Goal: Task Accomplishment & Management: Use online tool/utility

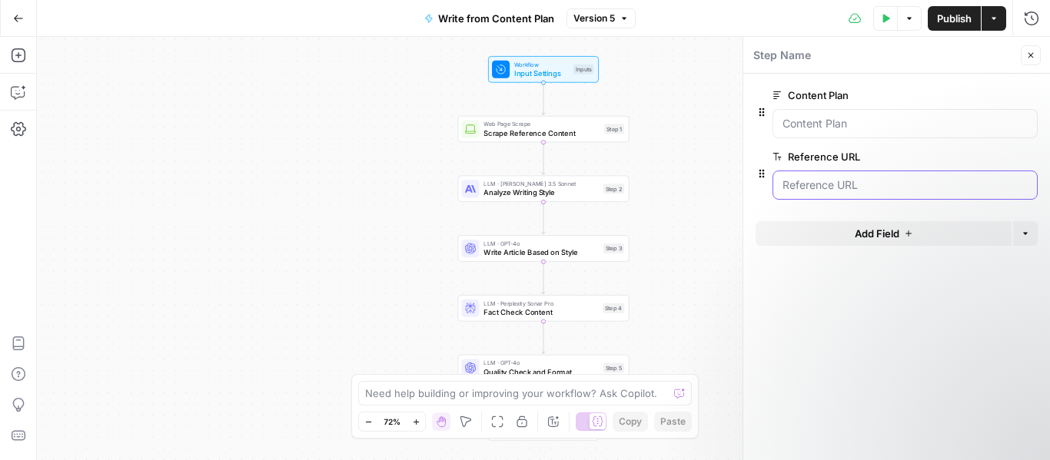
click at [924, 189] on URL "Reference URL" at bounding box center [904, 185] width 245 height 15
click at [998, 157] on button "edit field" at bounding box center [986, 157] width 59 height 18
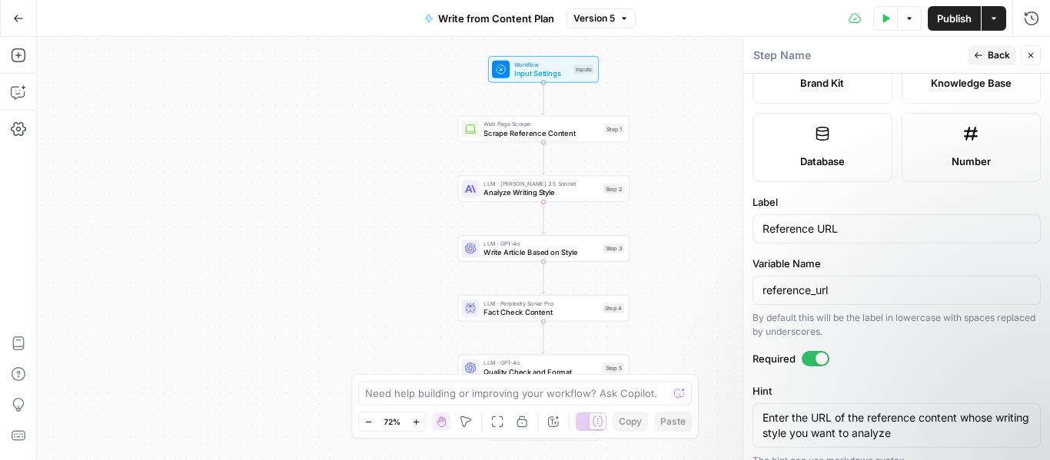
scroll to position [383, 0]
click at [556, 81] on div "Workflow Input Settings Inputs" at bounding box center [543, 69] width 111 height 27
click at [556, 81] on div "Workflow Input Settings Inputs Test Step" at bounding box center [543, 69] width 111 height 27
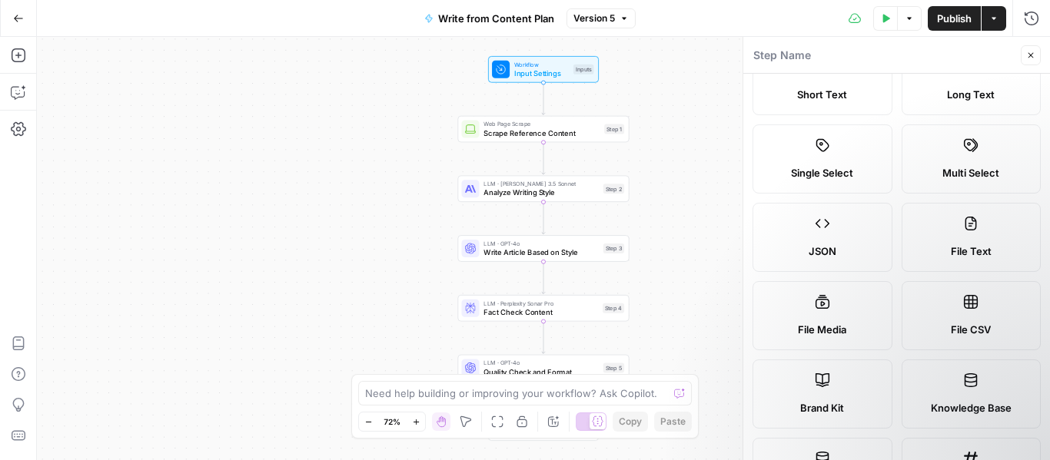
scroll to position [0, 0]
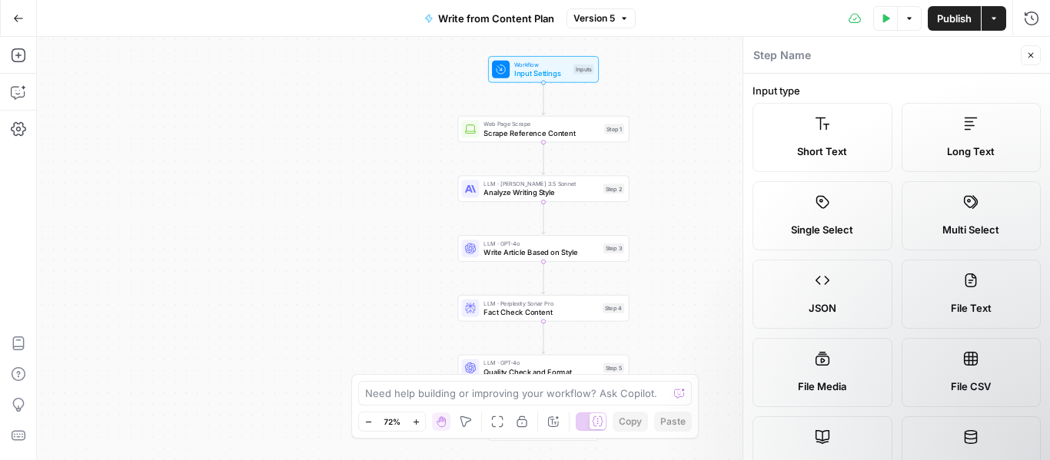
click at [1034, 55] on span "Close" at bounding box center [1034, 55] width 1 height 1
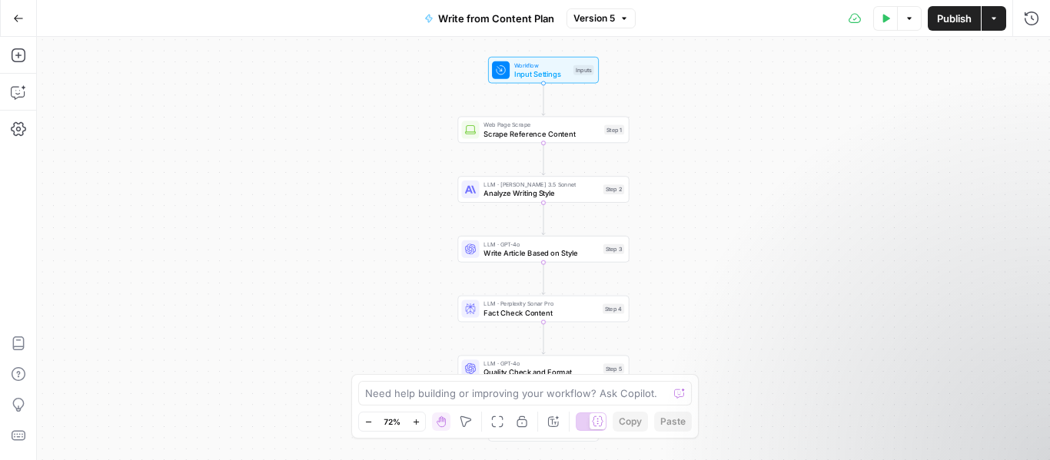
click at [526, 85] on div "Workflow Input Settings Inputs Web Page Scrape Scrape Reference Content Step 1 …" at bounding box center [543, 248] width 1013 height 423
click at [526, 71] on span "Input Settings" at bounding box center [541, 73] width 55 height 11
click at [983, 96] on span "edit field" at bounding box center [980, 95] width 34 height 12
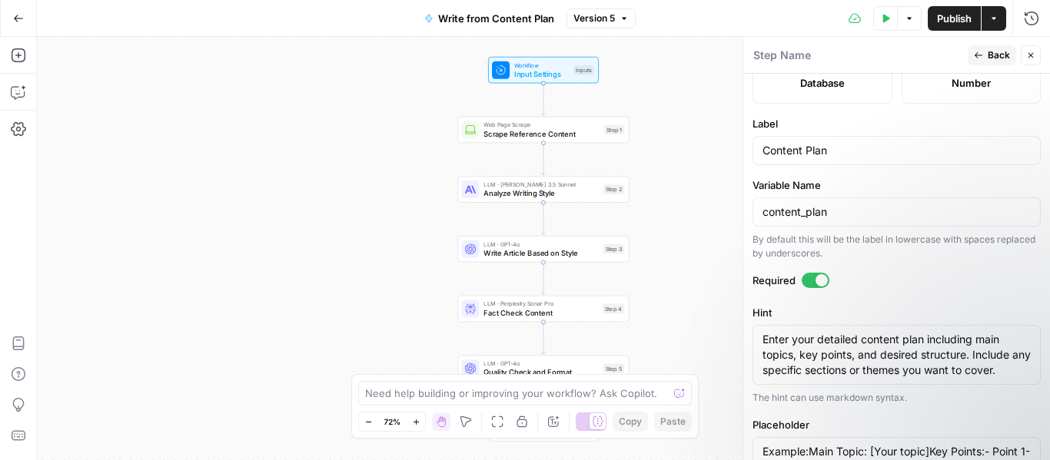
scroll to position [461, 0]
click at [895, 147] on input "Content Plan" at bounding box center [896, 149] width 268 height 15
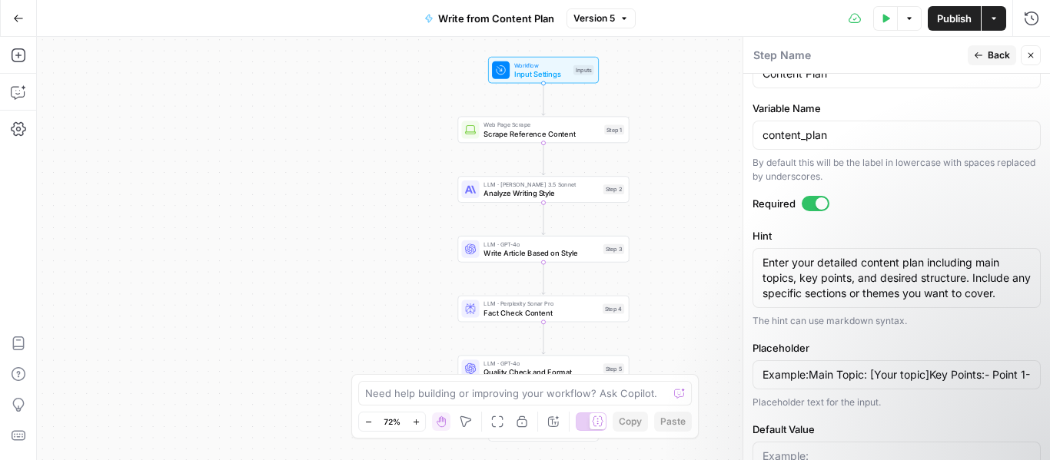
scroll to position [538, 0]
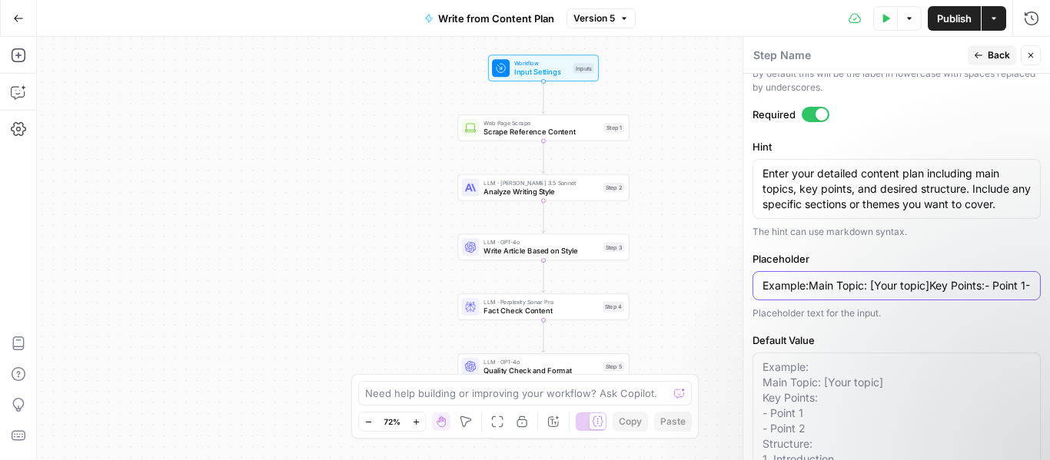
click at [858, 294] on input "Example:Main Topic: [Your topic]Key Points:- Point 1- Point 2Structure:1. Intro…" at bounding box center [896, 285] width 268 height 15
click at [858, 293] on input "Example:Main Topic: [Your topic]Key Points:- Point 1- Point 2Structure:1. Intro…" at bounding box center [896, 284] width 268 height 15
click at [858, 291] on input "Example:Main Topic: [Your topic]Key Points:- Point 1- Point 2Structure:1. Intro…" at bounding box center [896, 283] width 268 height 15
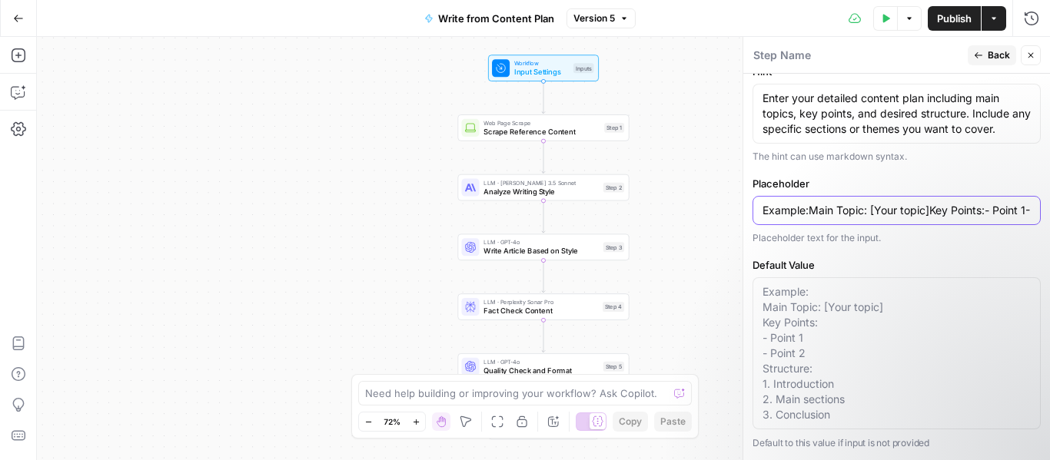
scroll to position [717, 0]
click at [793, 336] on textarea "Default Value" at bounding box center [896, 353] width 268 height 138
click at [824, 198] on div "Example:Main Topic: [Your topic]Key Points:- Point 1- Point 2Structure:1. Intro…" at bounding box center [896, 210] width 288 height 29
click at [1001, 48] on span "Back" at bounding box center [998, 55] width 22 height 14
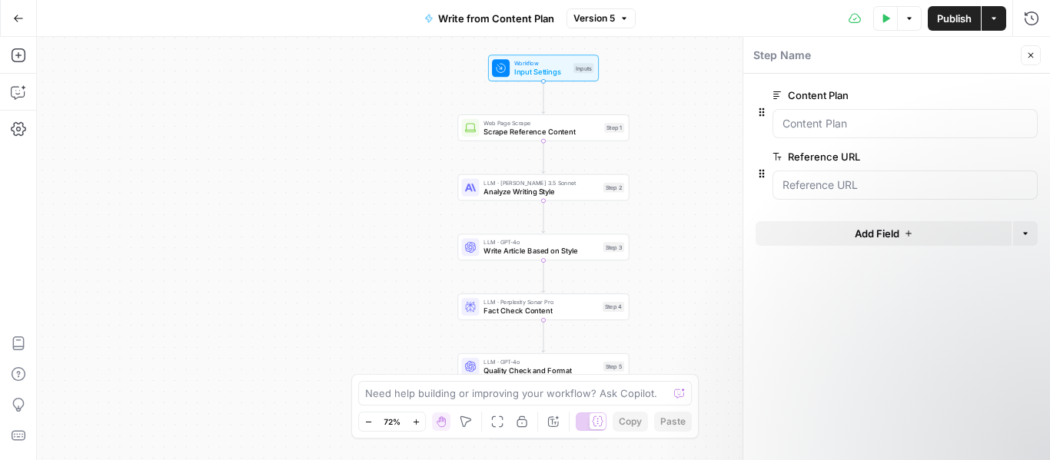
click at [977, 155] on span "edit field" at bounding box center [980, 157] width 34 height 12
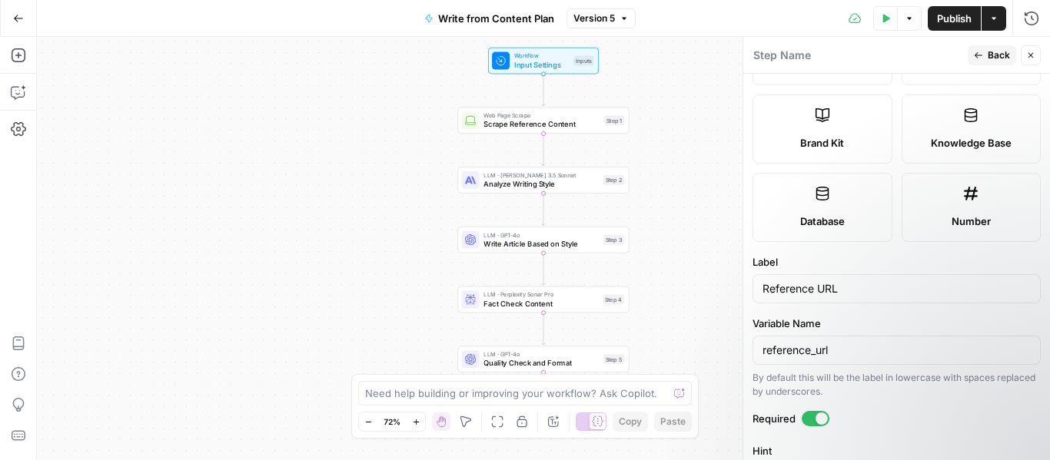
scroll to position [323, 0]
click at [816, 291] on input "Reference URL" at bounding box center [896, 287] width 268 height 15
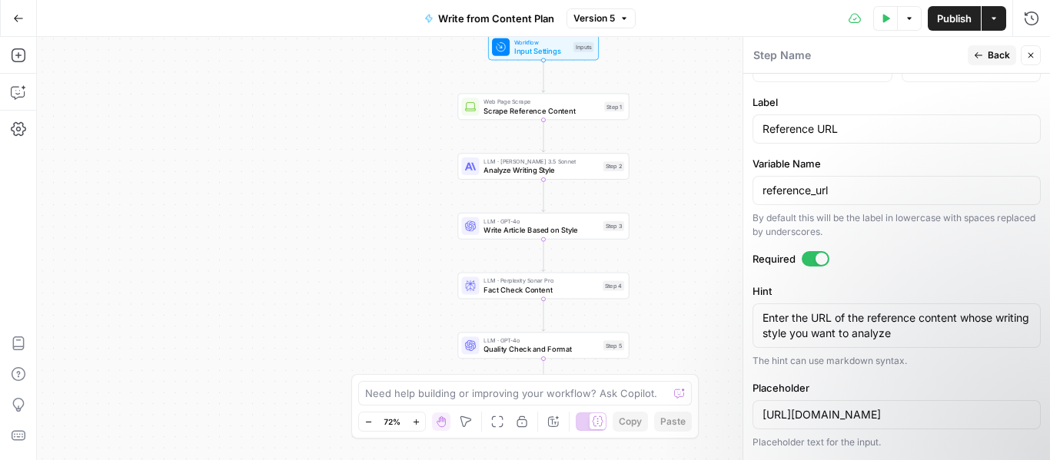
scroll to position [563, 0]
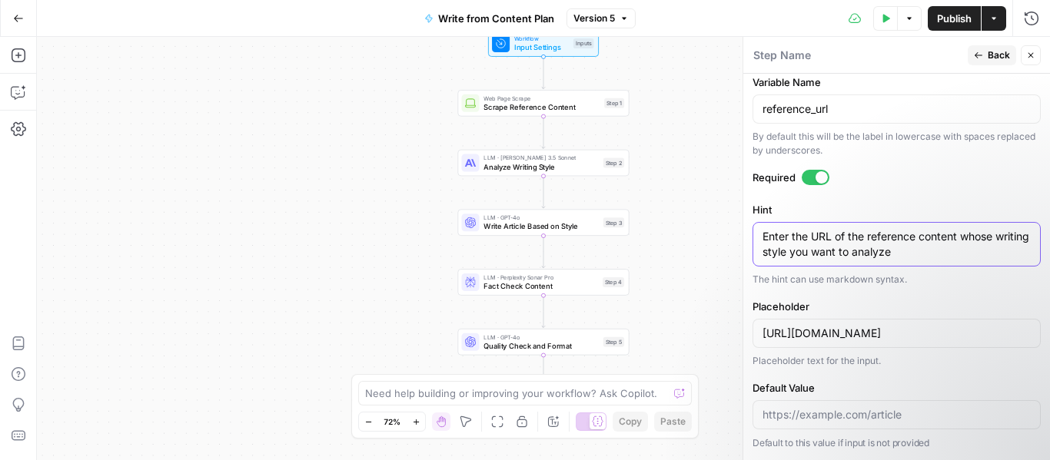
click at [873, 241] on textarea "Enter the URL of the reference content whose writing style you want to analyze" at bounding box center [896, 244] width 268 height 31
click at [916, 339] on input "https://example.com/article" at bounding box center [896, 333] width 268 height 15
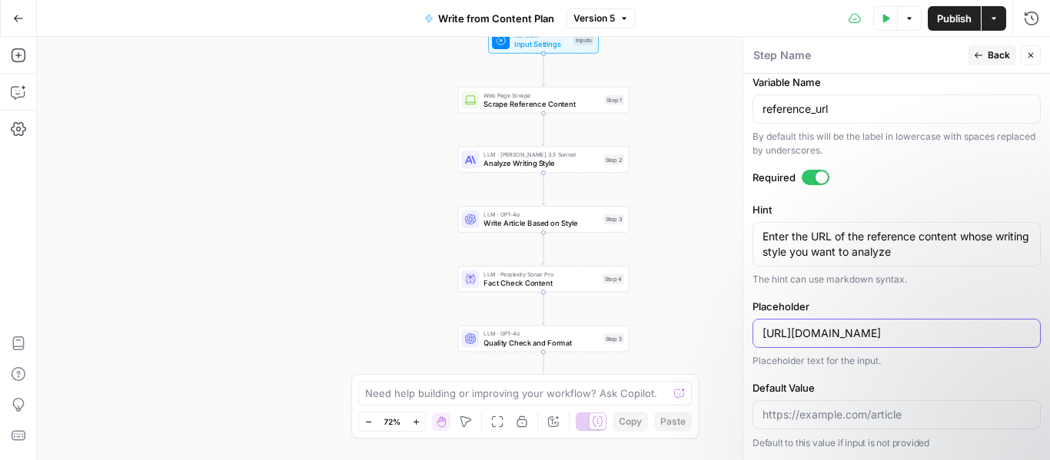
click at [916, 339] on input "https://example.com/article" at bounding box center [896, 333] width 268 height 15
click at [1002, 58] on span "Back" at bounding box center [998, 55] width 22 height 14
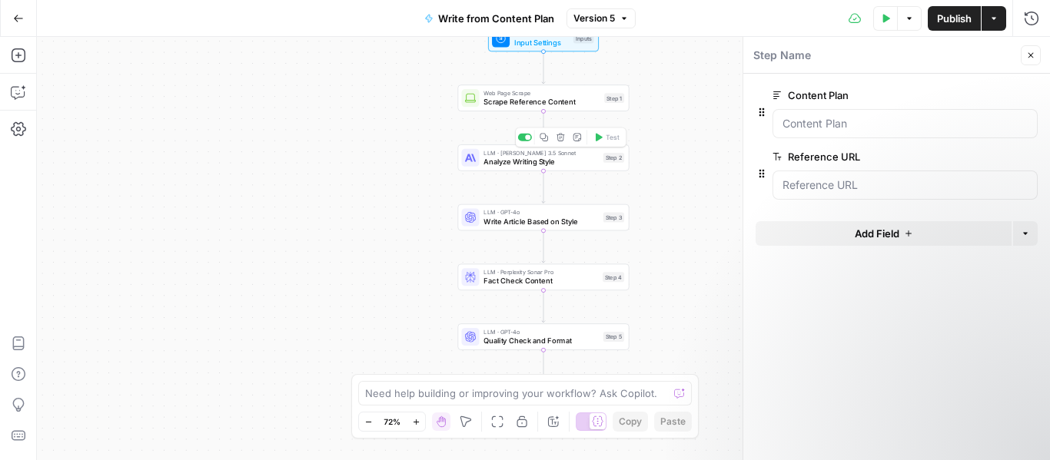
click at [492, 171] on div "LLM · Claude 3.5 Sonnet Analyze Writing Style Step 2 Copy step Delete step Add …" at bounding box center [542, 157] width 171 height 27
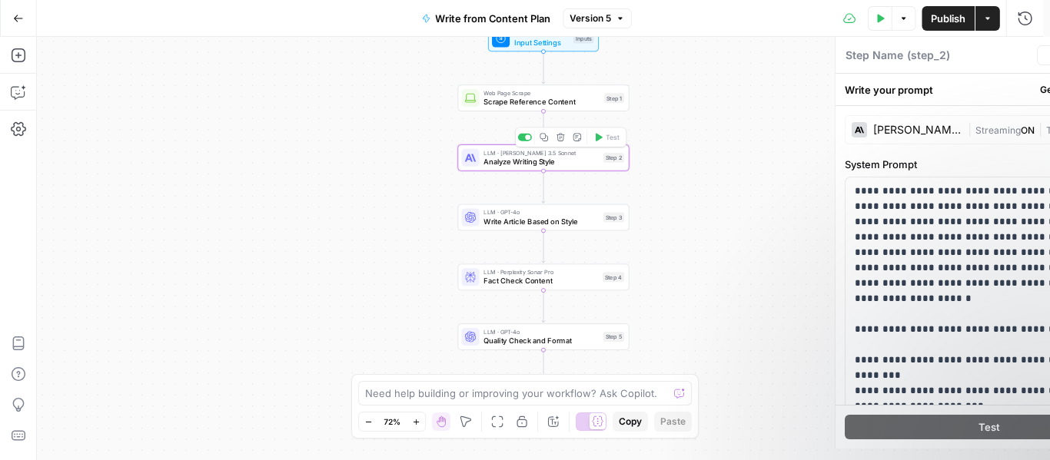
type textarea "Analyze Writing Style"
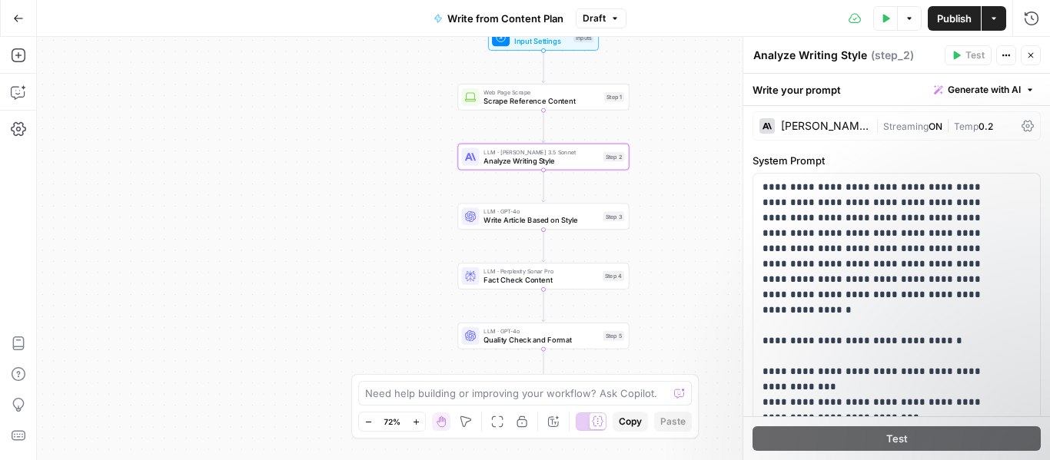
scroll to position [0, 0]
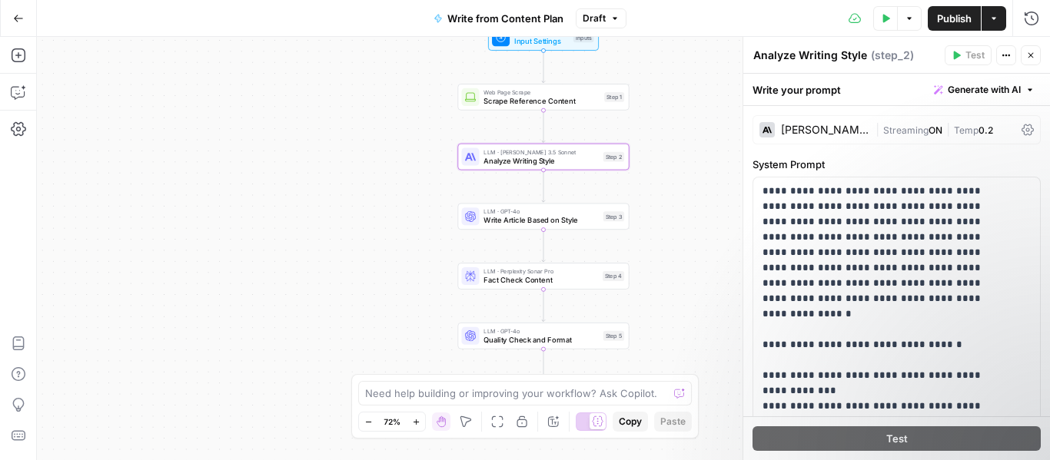
click at [875, 130] on span "|" at bounding box center [879, 128] width 8 height 15
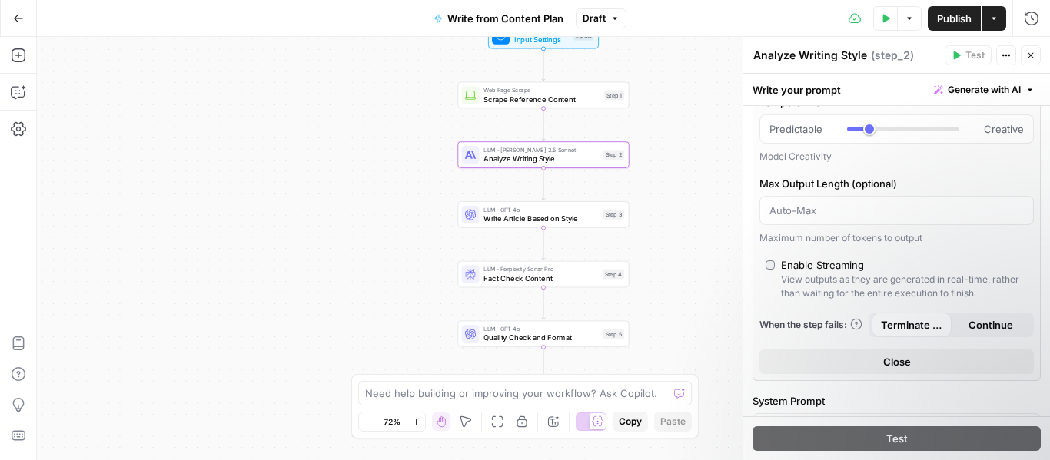
scroll to position [214, 0]
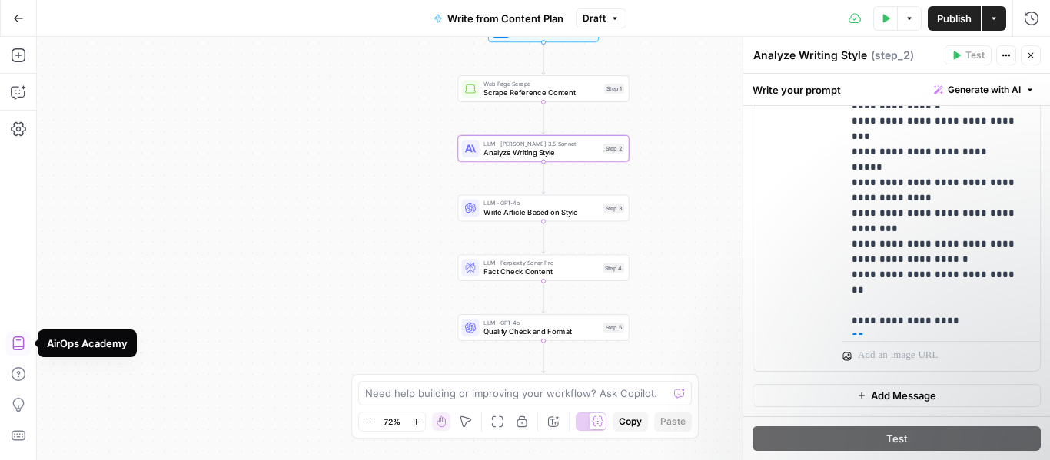
scroll to position [1283, 0]
click at [889, 227] on p "**********" at bounding box center [935, 175] width 168 height 307
click at [898, 218] on p "**********" at bounding box center [935, 175] width 168 height 307
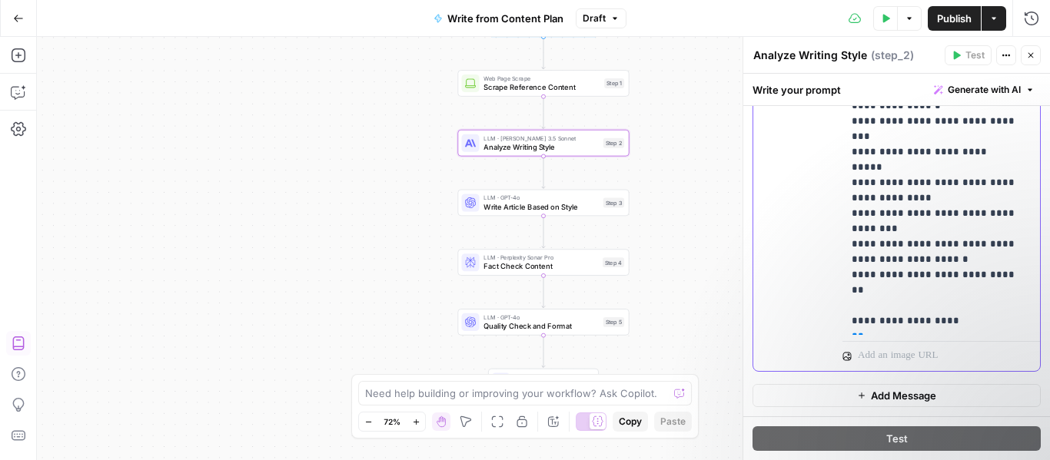
click at [882, 251] on p "**********" at bounding box center [935, 175] width 168 height 307
click at [916, 345] on span "**********" at bounding box center [952, 351] width 201 height 13
click at [941, 226] on p "**********" at bounding box center [935, 175] width 168 height 307
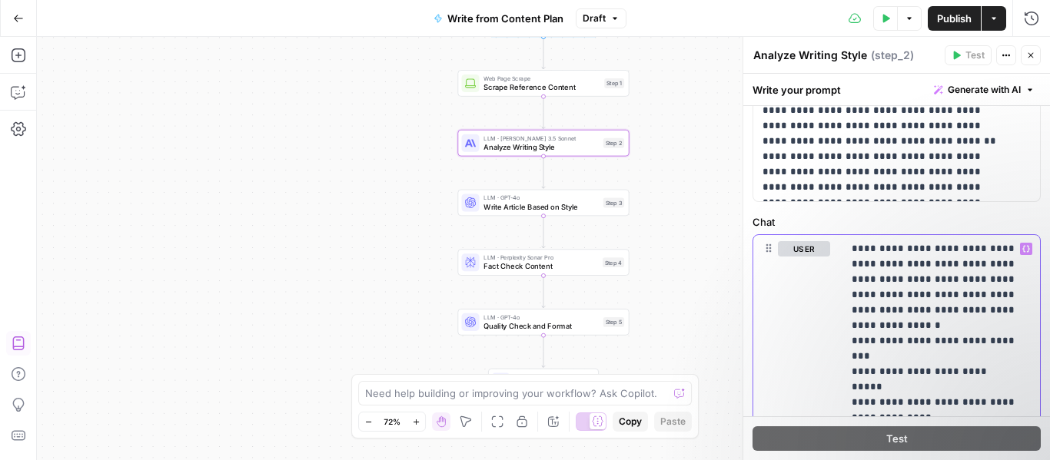
scroll to position [1052, 0]
click at [968, 244] on p "**********" at bounding box center [935, 394] width 168 height 307
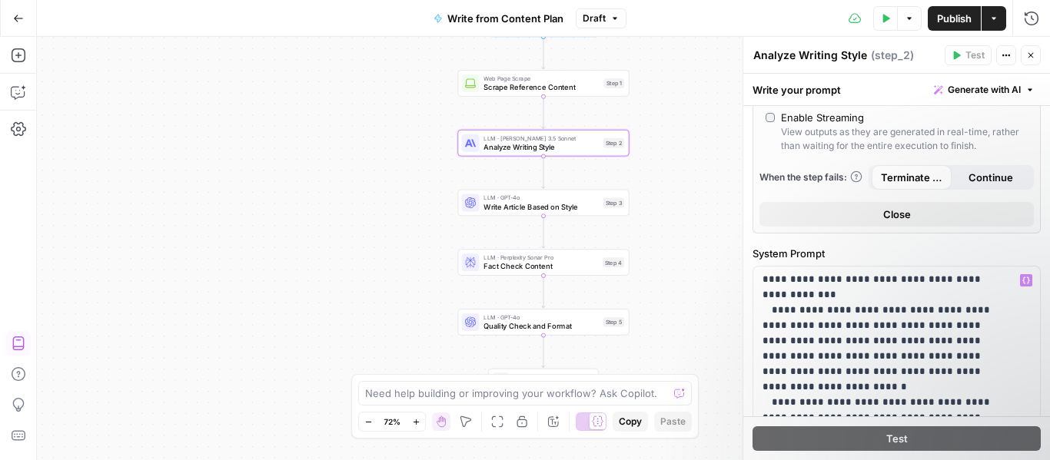
scroll to position [360, 0]
click at [942, 307] on p "**********" at bounding box center [884, 379] width 245 height 1014
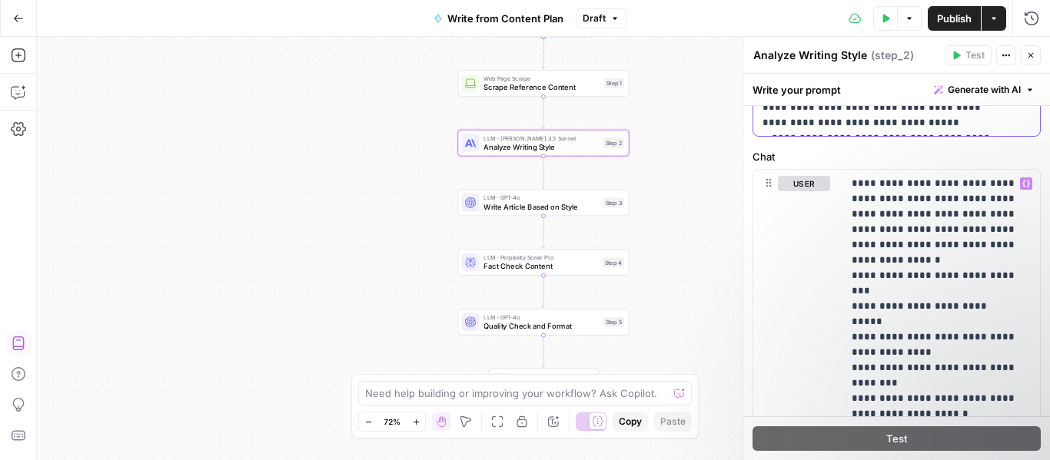
scroll to position [1117, 0]
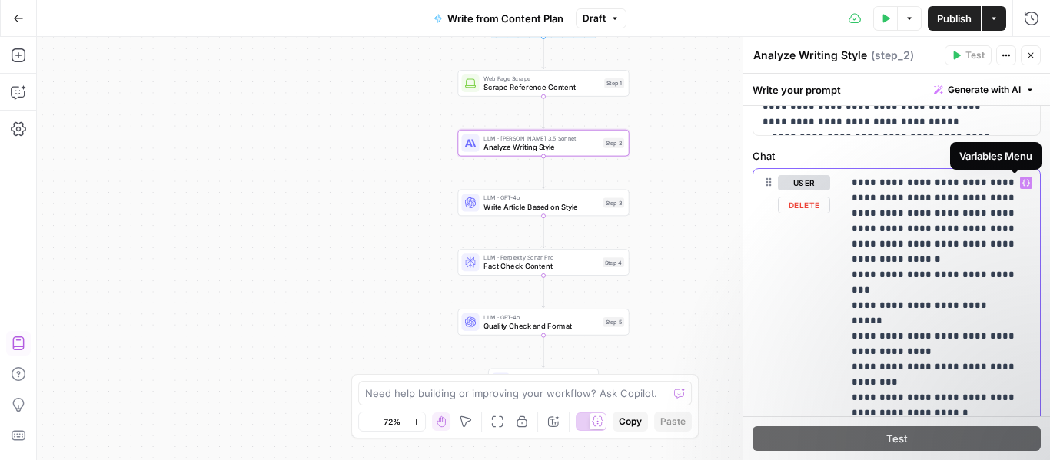
click at [1022, 181] on icon "button" at bounding box center [1026, 183] width 8 height 8
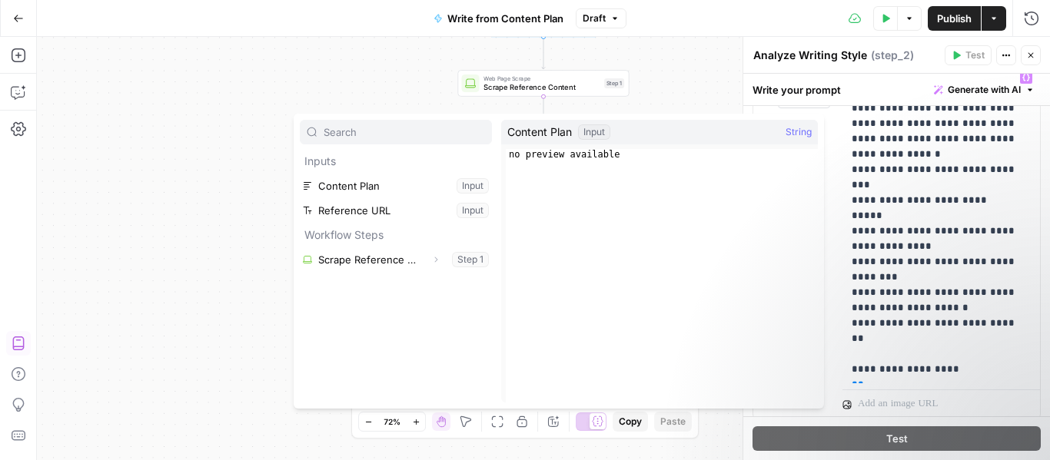
scroll to position [1283, 0]
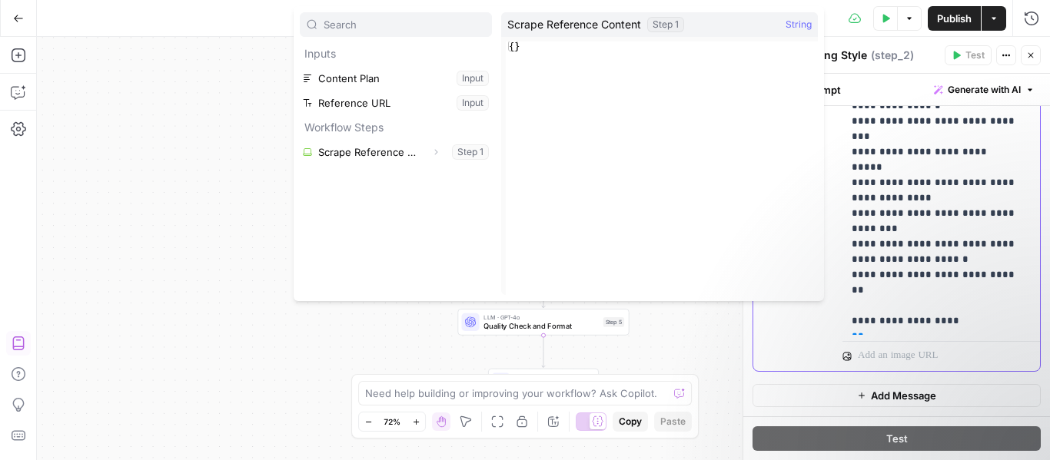
click at [1005, 171] on p "**********" at bounding box center [935, 175] width 168 height 307
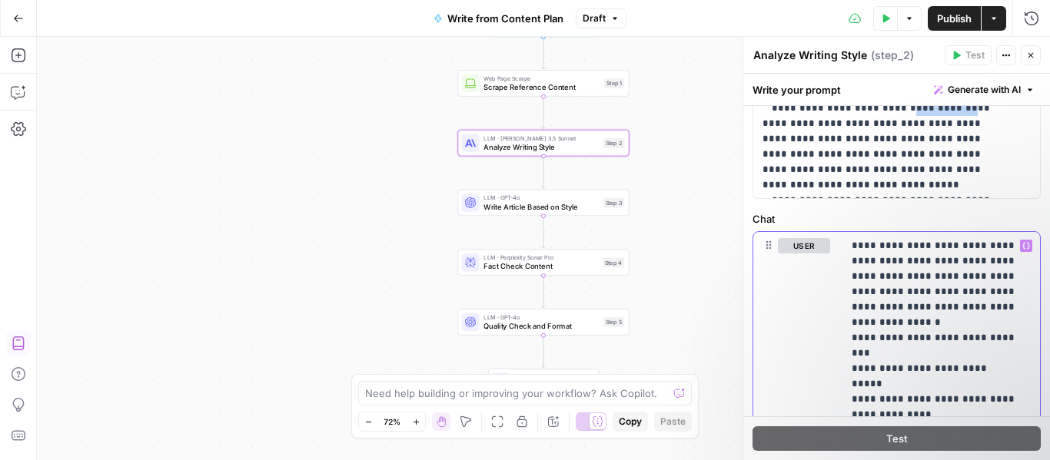
scroll to position [1054, 0]
click at [1022, 247] on icon "button" at bounding box center [1026, 247] width 8 height 8
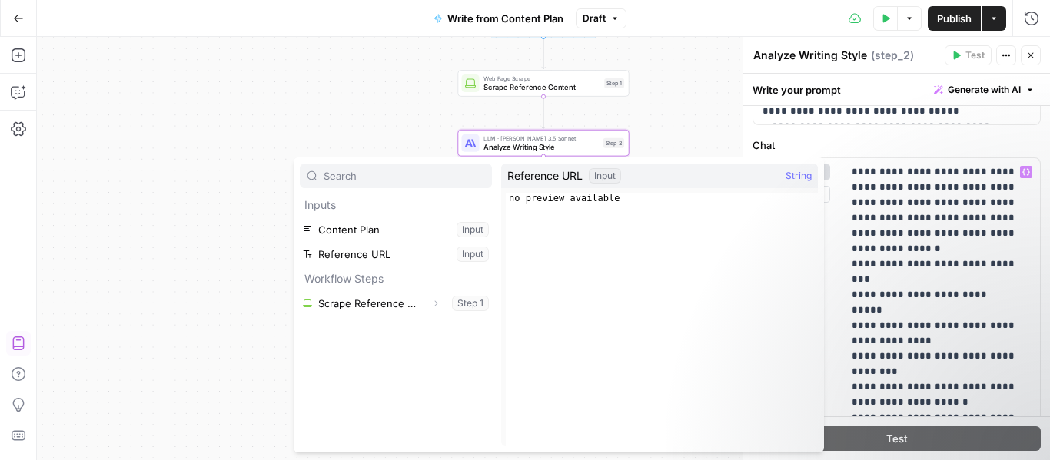
scroll to position [1129, 0]
click at [875, 108] on p "**********" at bounding box center [884, 11] width 245 height 1014
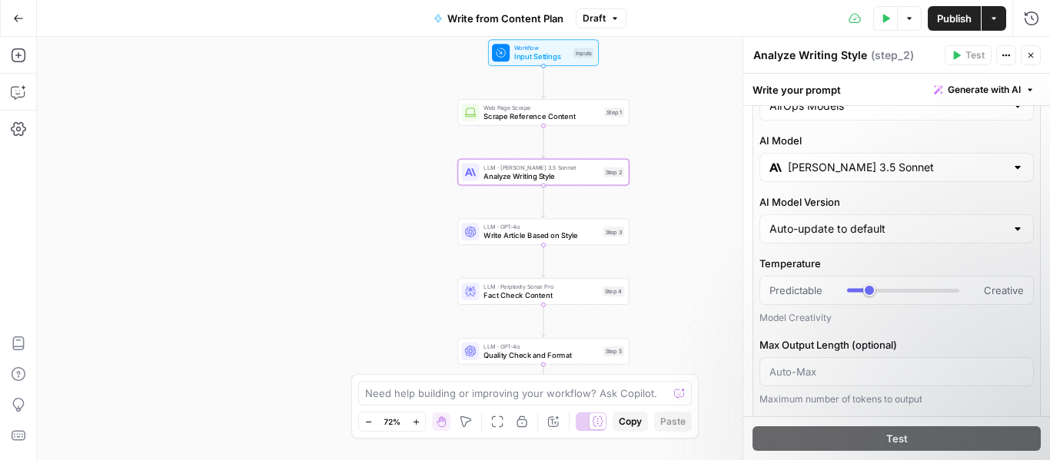
scroll to position [0, 0]
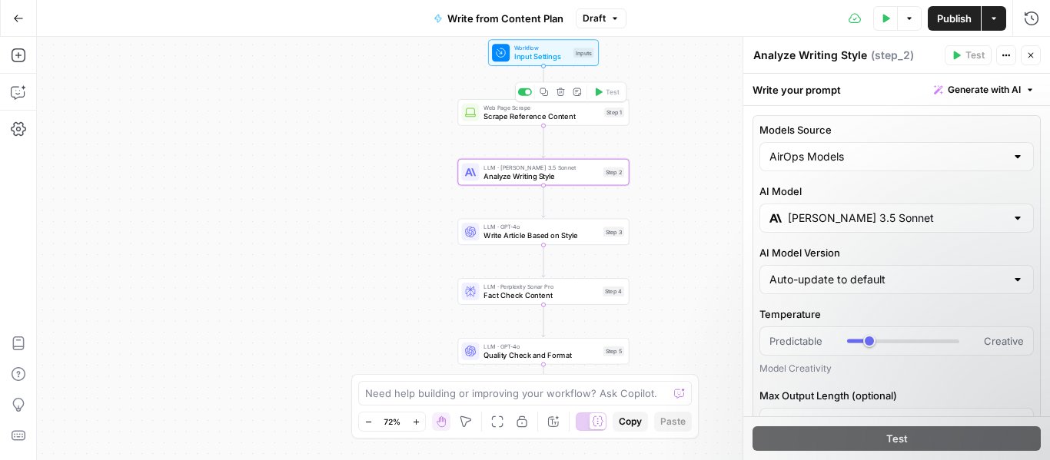
click at [487, 114] on span "Scrape Reference Content" at bounding box center [541, 116] width 116 height 11
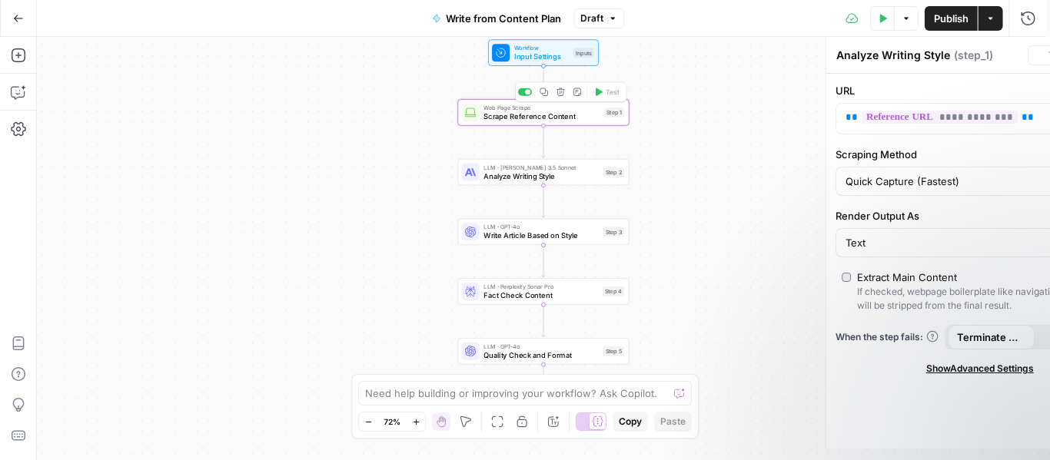
type textarea "Scrape Reference Content"
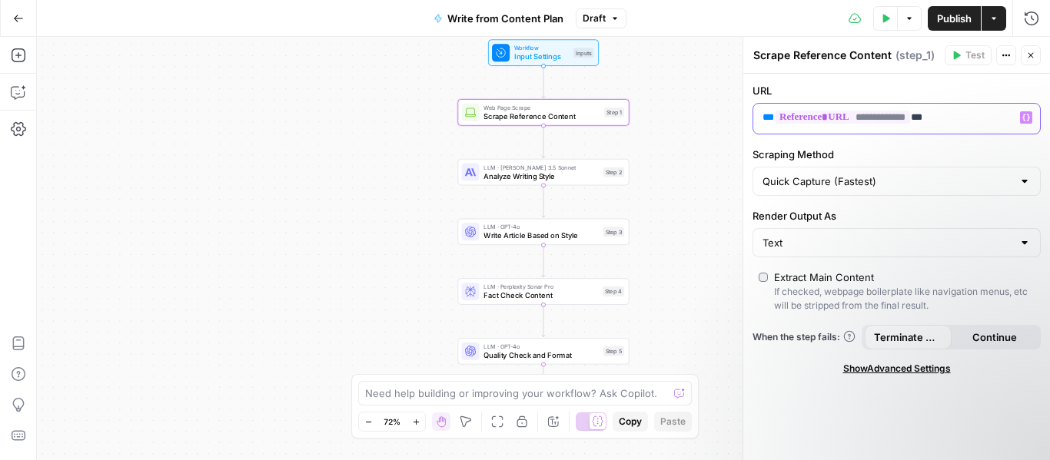
click at [962, 124] on p "**********" at bounding box center [896, 117] width 268 height 15
click at [962, 124] on p "**********" at bounding box center [884, 117] width 244 height 15
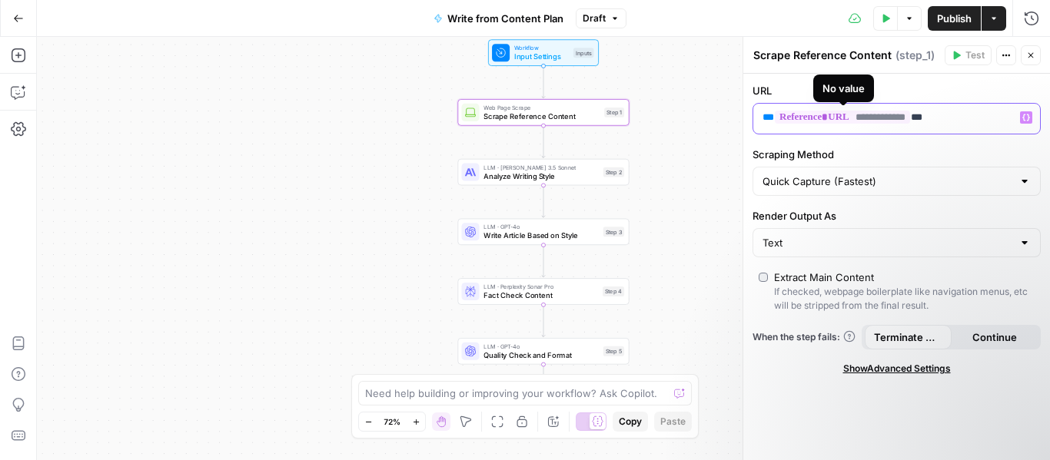
click at [831, 111] on span "**********" at bounding box center [842, 117] width 135 height 13
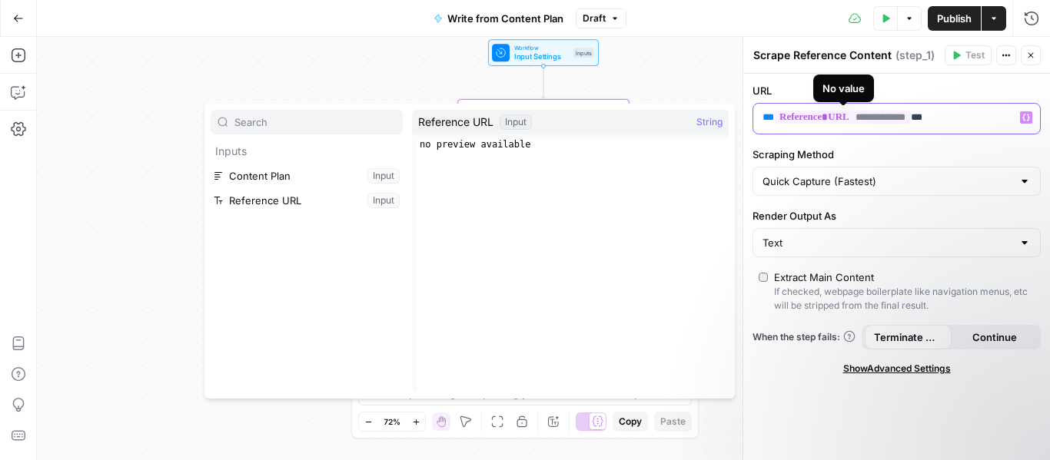
click at [832, 111] on span "**********" at bounding box center [842, 117] width 135 height 13
click at [896, 365] on span "Show Advanced Settings" at bounding box center [897, 369] width 108 height 14
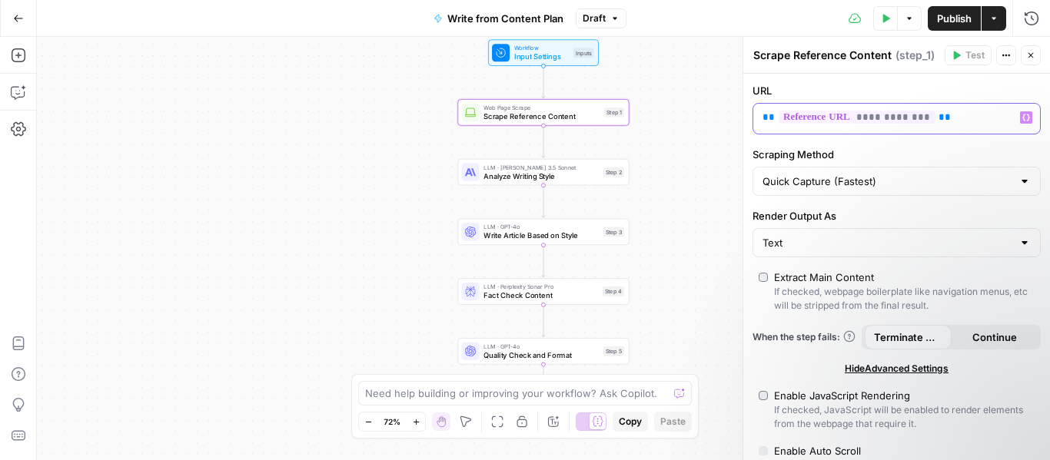
click at [944, 116] on p "**********" at bounding box center [878, 117] width 232 height 15
click at [944, 115] on p "**********" at bounding box center [878, 117] width 232 height 15
copy p "**********"
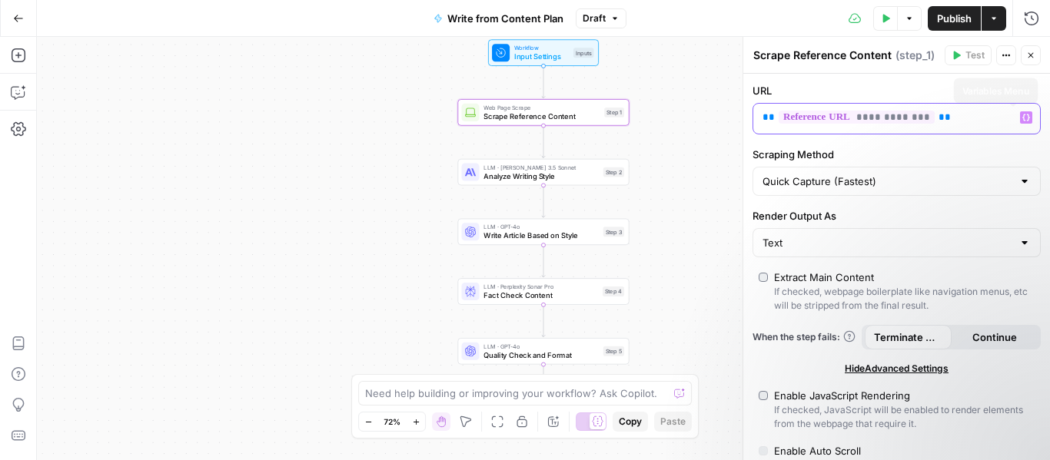
click at [1020, 112] on button "Variables Menu" at bounding box center [1026, 117] width 12 height 12
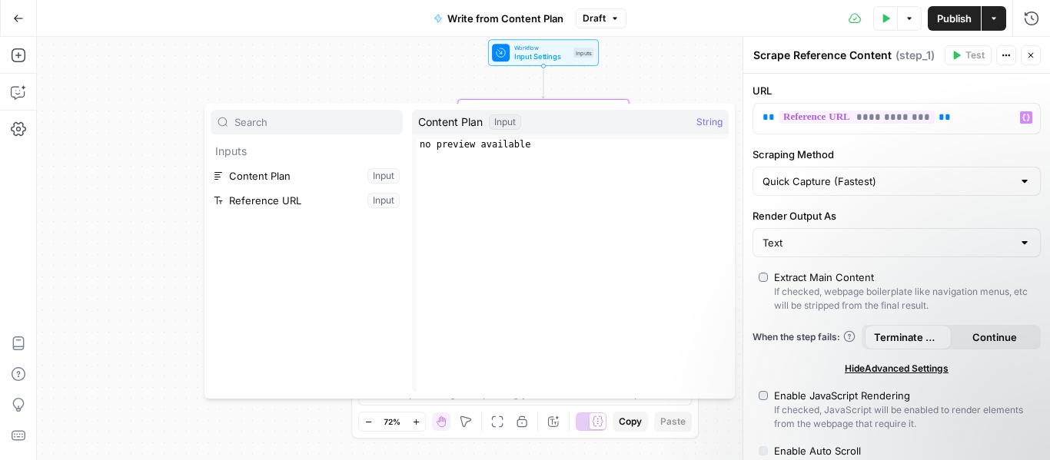
click at [837, 83] on label "URL" at bounding box center [896, 90] width 288 height 15
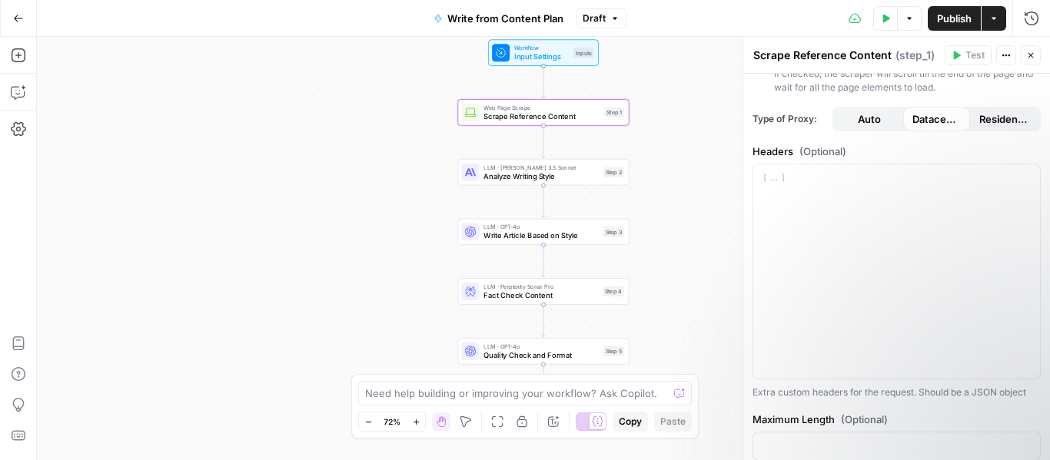
scroll to position [454, 0]
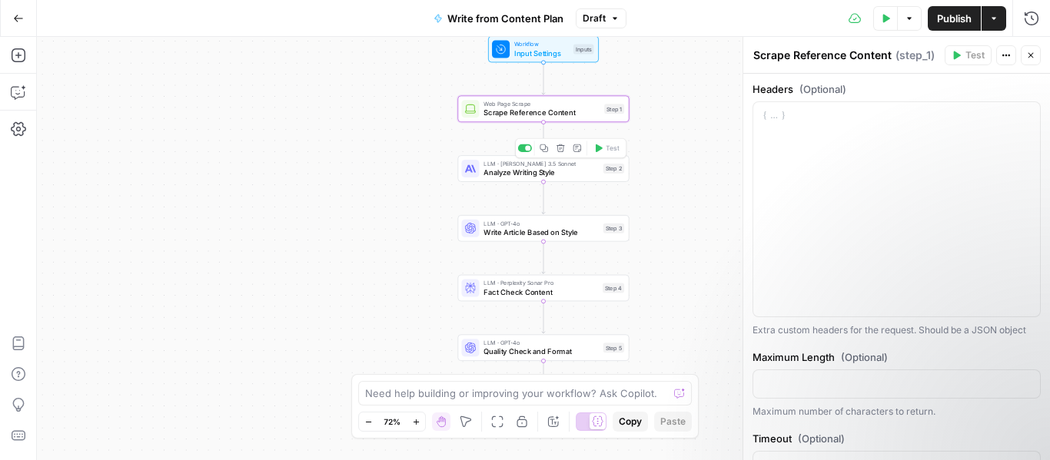
click at [480, 169] on div "LLM · Claude 3.5 Sonnet Analyze Writing Style Step 2 Copy step Delete step Add …" at bounding box center [542, 168] width 163 height 18
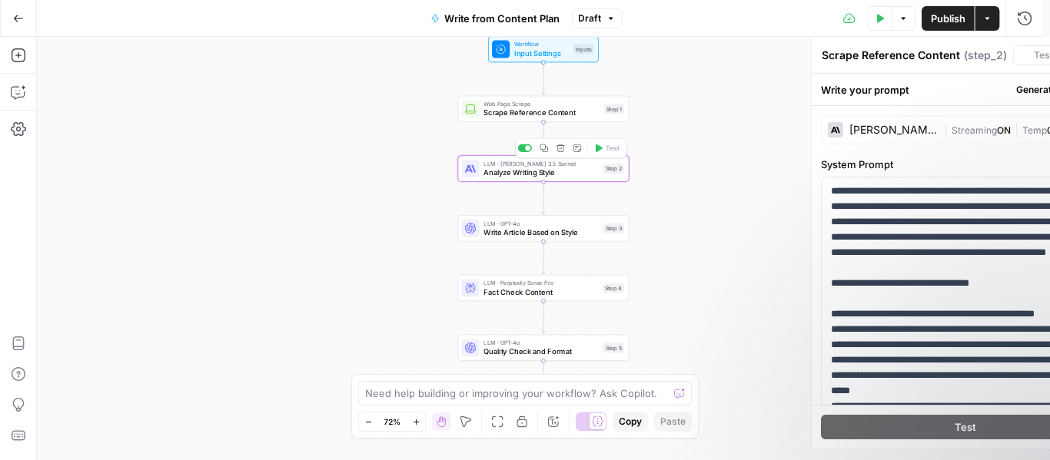
type textarea "Analyze Writing Style"
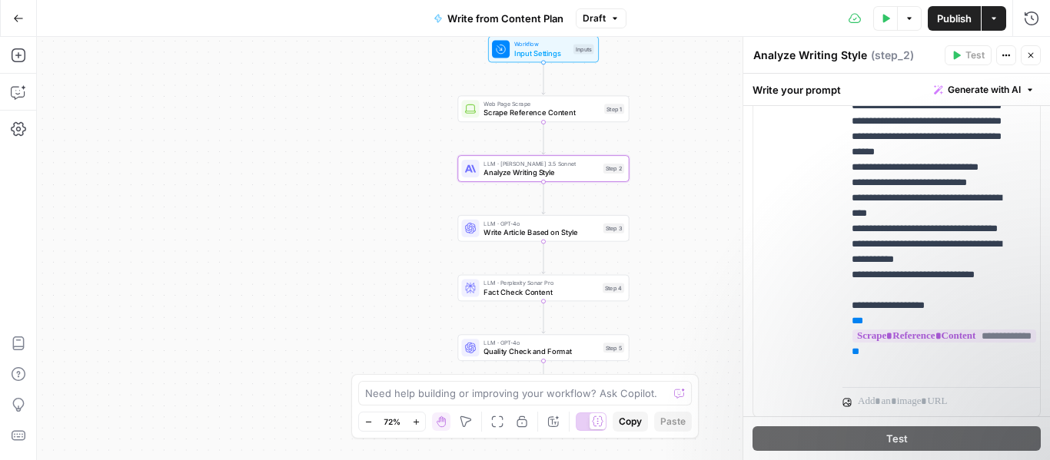
scroll to position [818, 0]
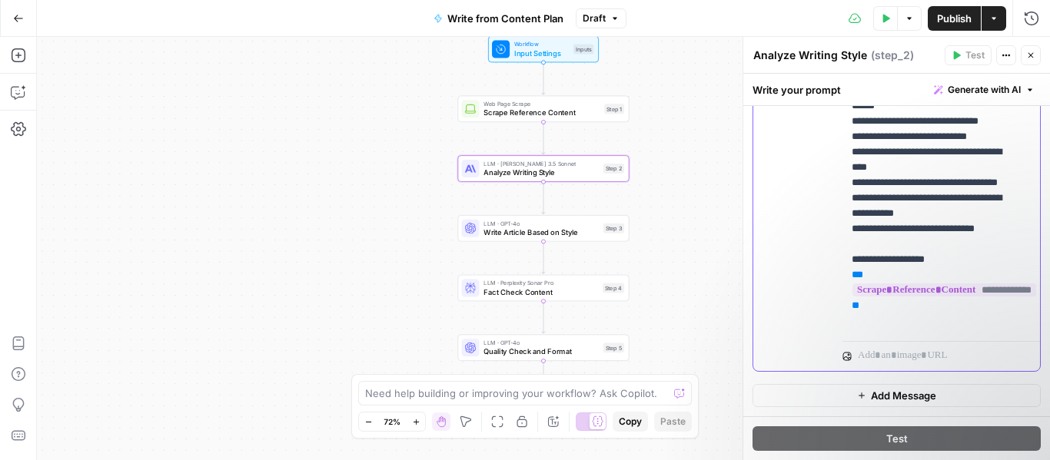
click at [863, 311] on p "**********" at bounding box center [935, 183] width 168 height 292
drag, startPoint x: 863, startPoint y: 311, endPoint x: 840, endPoint y: 272, distance: 45.5
click at [840, 272] on div "**********" at bounding box center [896, 201] width 287 height 341
copy p "**********"
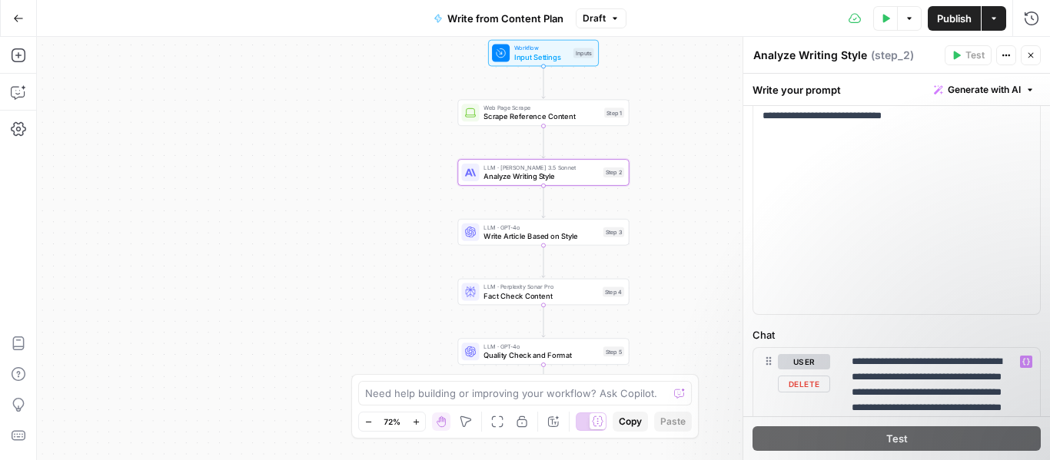
scroll to position [458, 0]
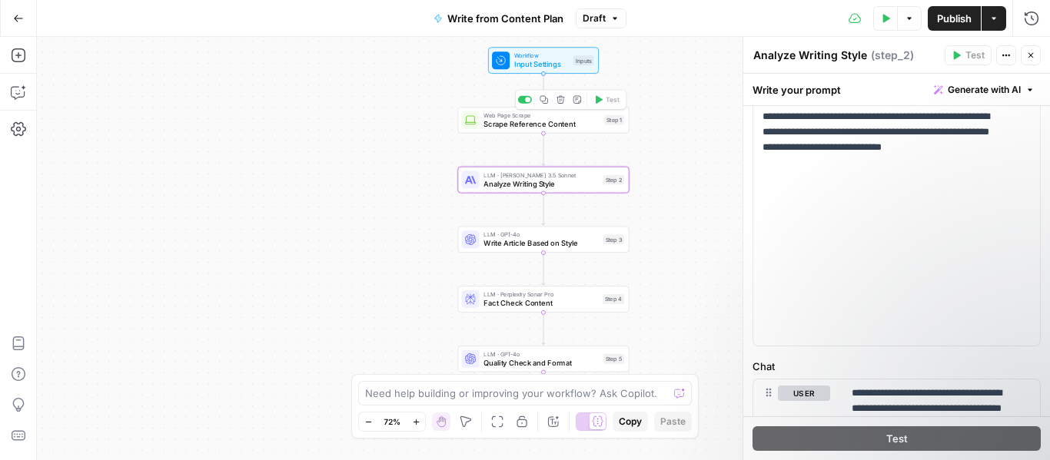
click at [503, 133] on div "Workflow Input Settings Inputs Web Page Scrape Scrape Reference Content Step 1 …" at bounding box center [543, 248] width 1013 height 423
click at [504, 132] on div "Workflow Input Settings Inputs Web Page Scrape Scrape Reference Content Step 1 …" at bounding box center [543, 248] width 1013 height 423
click at [511, 124] on span "Scrape Reference Content" at bounding box center [541, 122] width 116 height 11
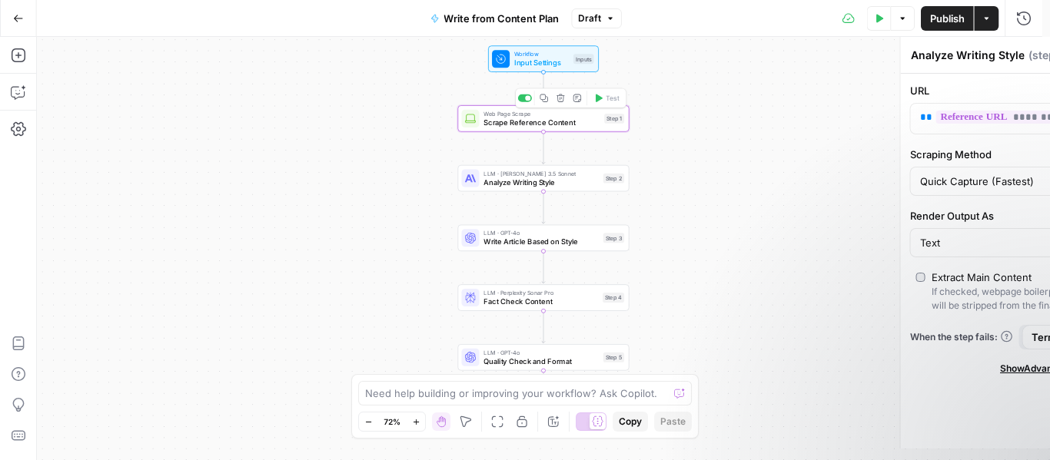
type textarea "Scrape Reference Content"
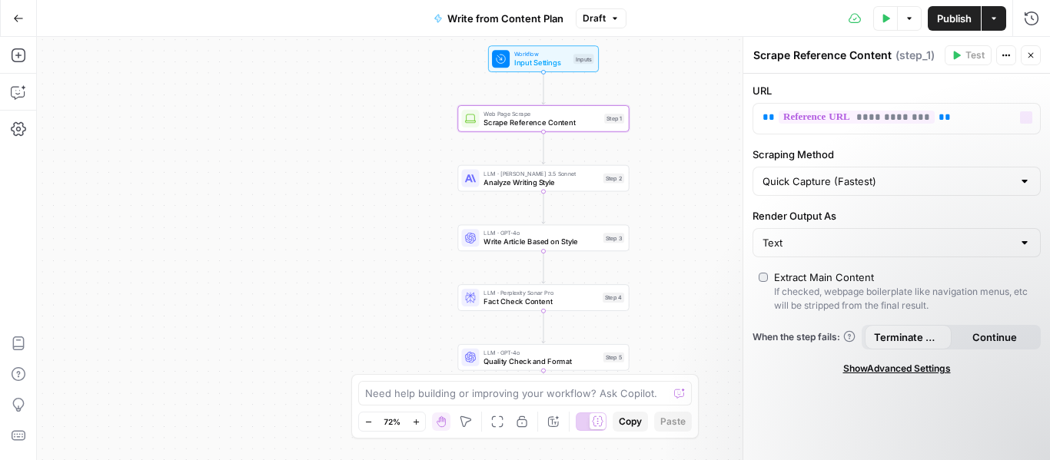
click at [819, 57] on textarea "Scrape Reference Content" at bounding box center [822, 55] width 138 height 15
click at [493, 187] on span "Analyze Writing Style" at bounding box center [540, 182] width 115 height 11
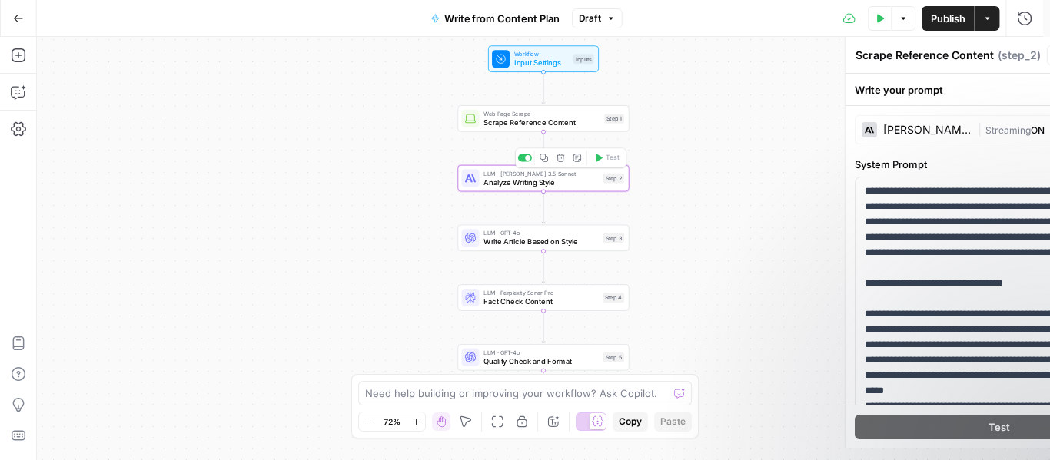
type textarea "Analyze Writing Style"
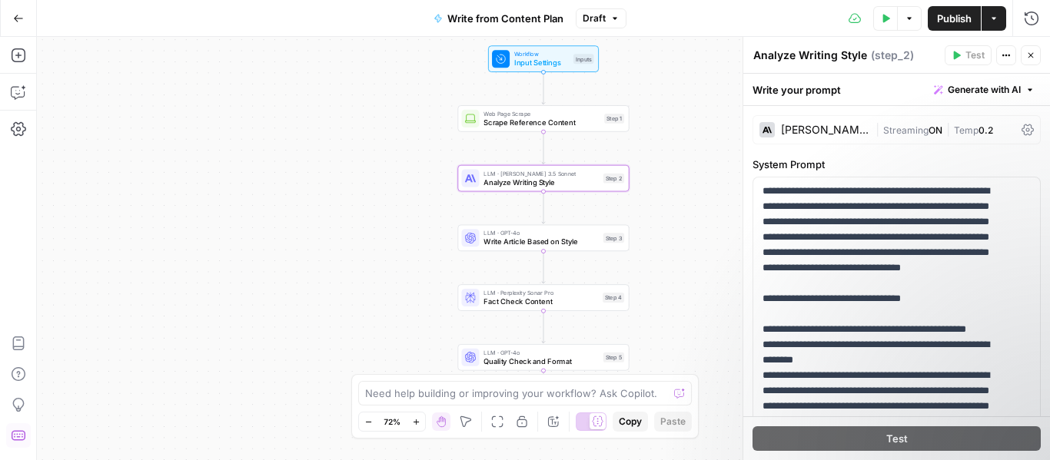
scroll to position [678, 0]
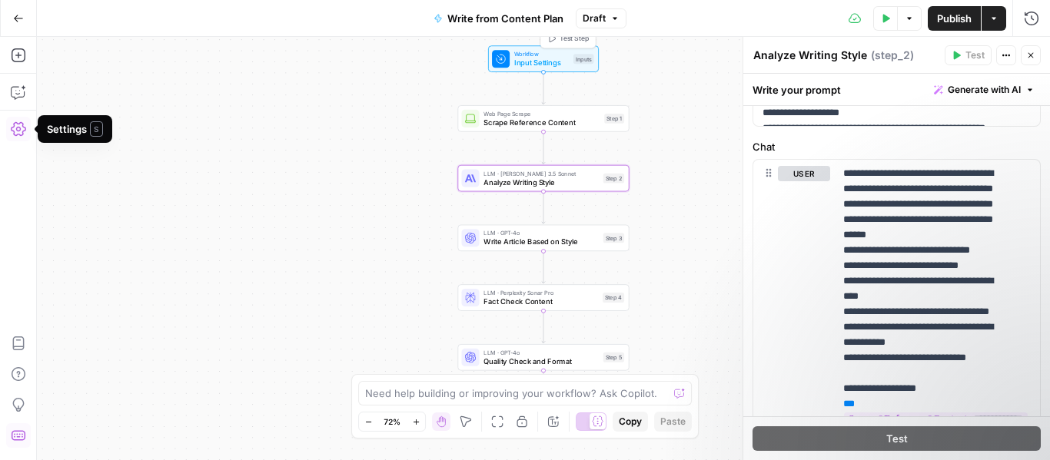
click at [524, 60] on span "Input Settings" at bounding box center [541, 62] width 55 height 11
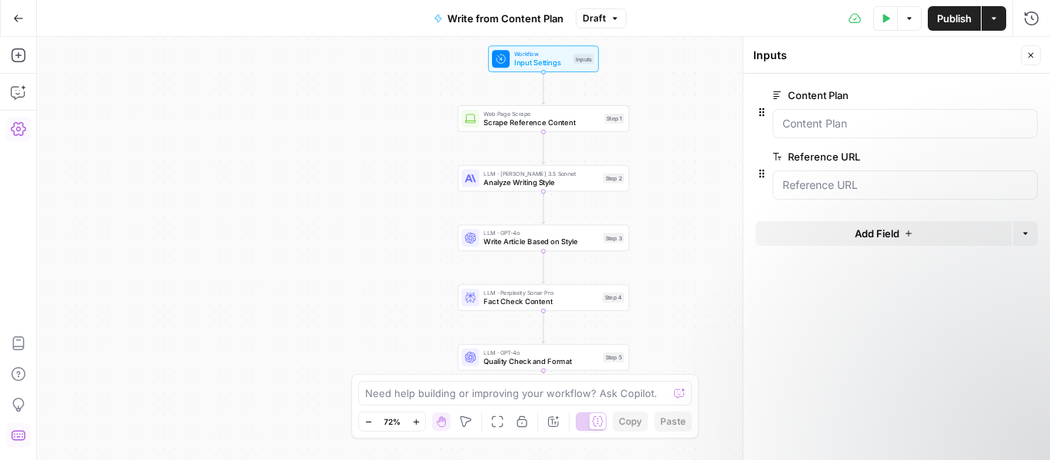
click at [981, 95] on span "edit field" at bounding box center [980, 95] width 34 height 12
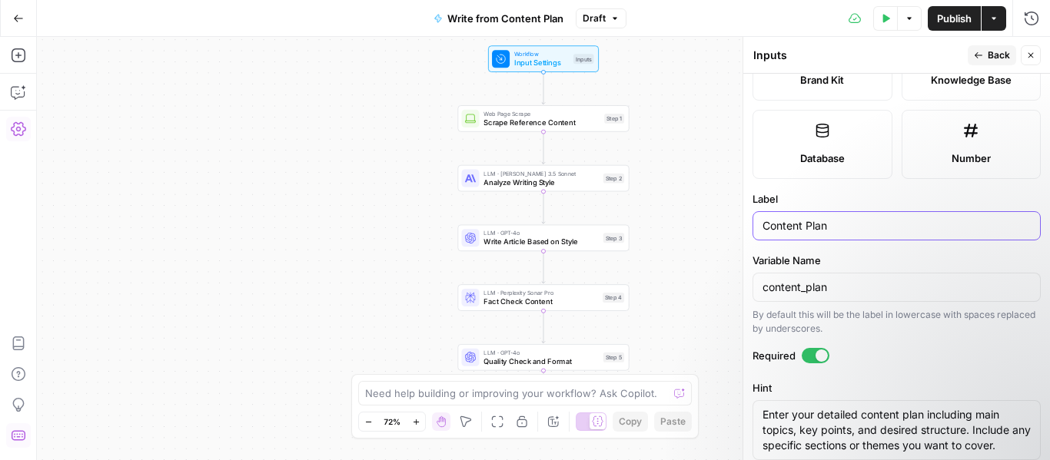
scroll to position [384, 0]
click at [888, 222] on input "Content Plan" at bounding box center [896, 226] width 268 height 15
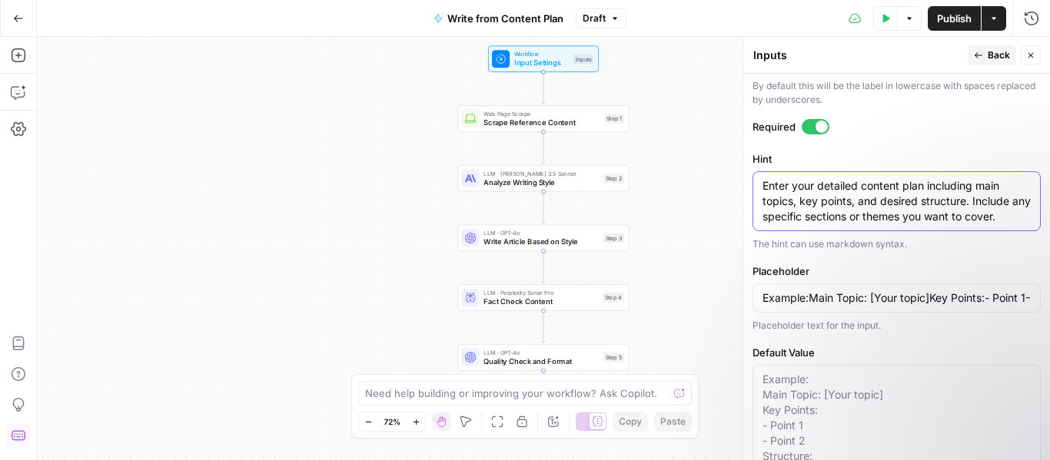
click at [871, 212] on textarea "Enter your detailed content plan including main topics, key points, and desired…" at bounding box center [896, 201] width 268 height 46
click at [960, 305] on input "Example:Main Topic: [Your topic]Key Points:- Point 1- Point 2Structure:1. Intro…" at bounding box center [896, 297] width 268 height 15
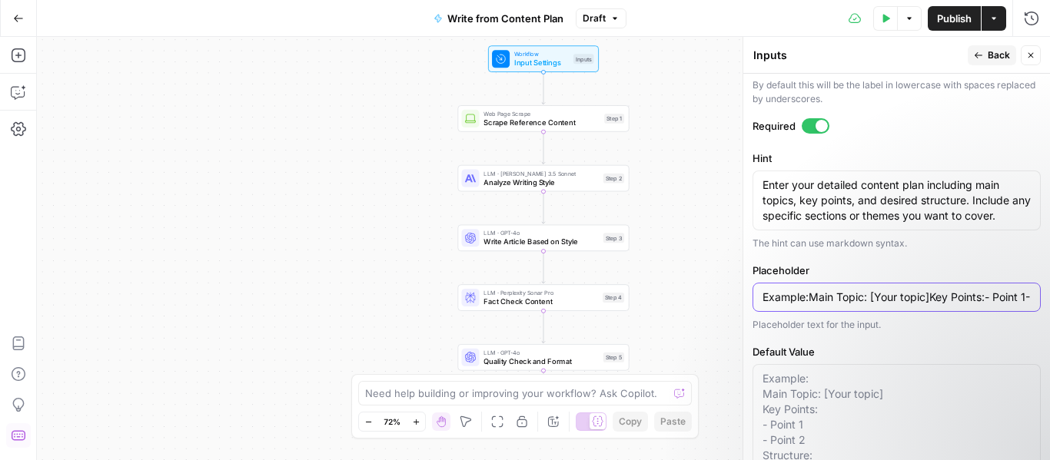
click at [960, 305] on input "Example:Main Topic: [Your topic]Key Points:- Point 1- Point 2Structure:1. Intro…" at bounding box center [896, 297] width 268 height 15
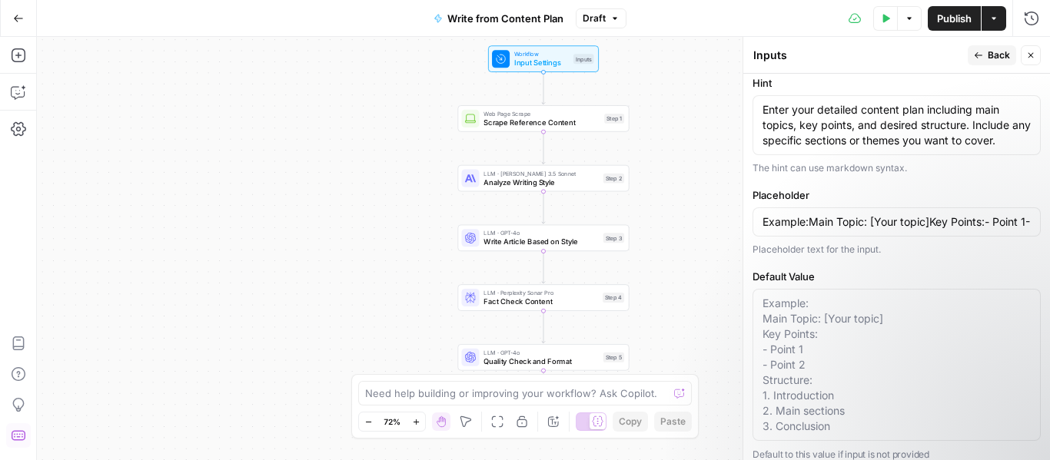
scroll to position [691, 0]
click at [927, 124] on textarea "Enter your detailed content plan including main topics, key points, and desired…" at bounding box center [896, 124] width 268 height 46
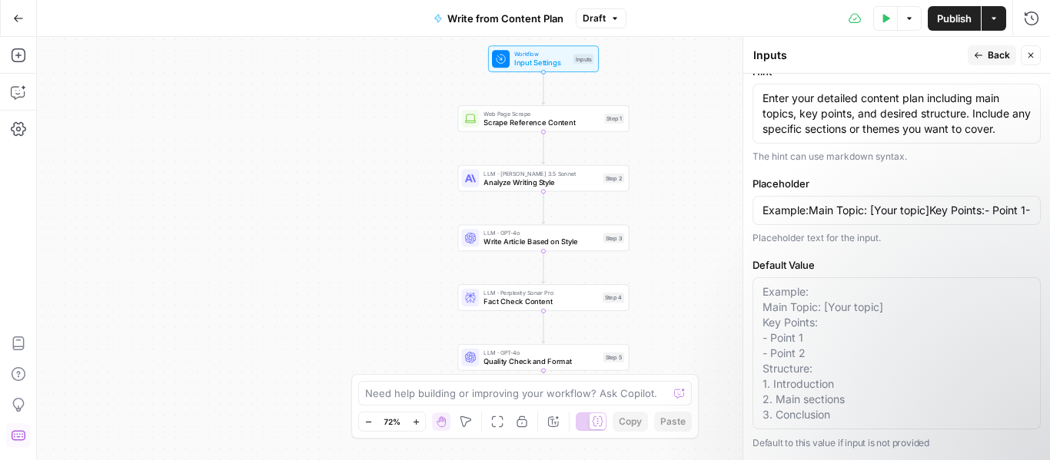
scroll to position [717, 0]
click at [835, 311] on textarea "Default Value" at bounding box center [896, 353] width 268 height 138
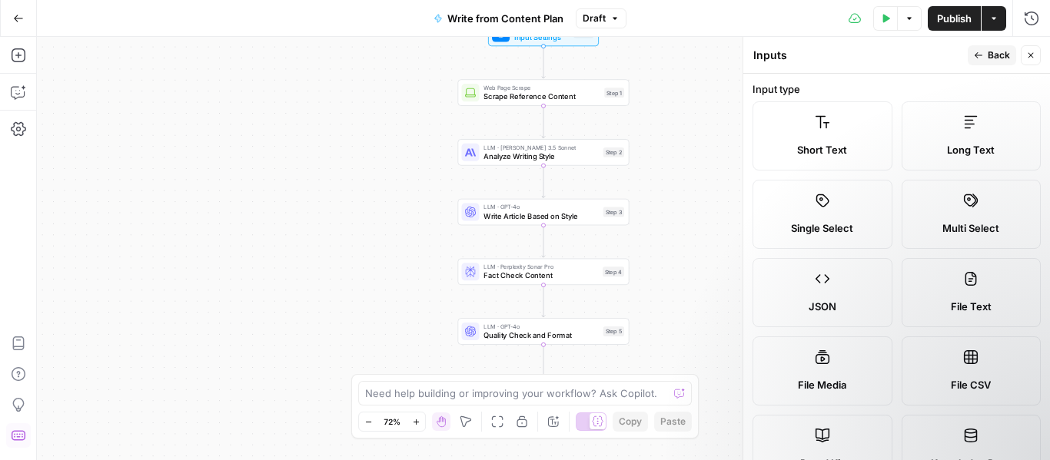
scroll to position [0, 0]
click at [773, 54] on textarea "Inputs" at bounding box center [770, 55] width 34 height 15
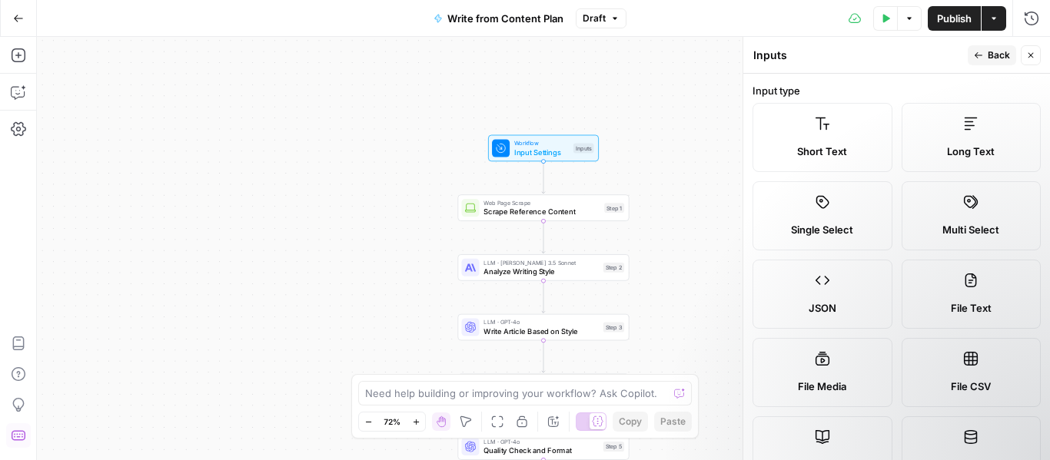
click at [531, 153] on span "Input Settings" at bounding box center [541, 152] width 55 height 11
click at [1027, 51] on icon "button" at bounding box center [1030, 55] width 9 height 9
type input "Example:Main Topic: [Your topic]Key Points:- Point 1- Point 2Structure:1. Intro…"
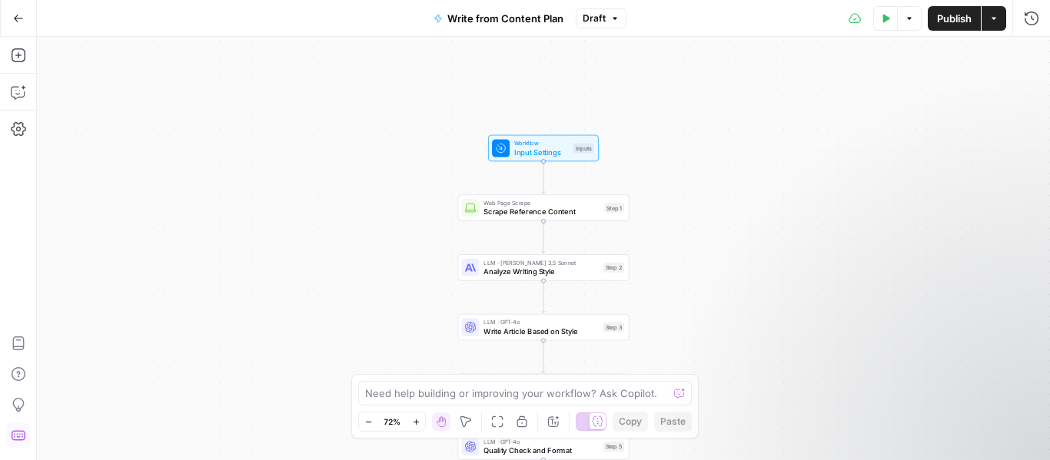
click at [514, 151] on span "Input Settings" at bounding box center [541, 152] width 55 height 11
click at [988, 158] on span "edit field" at bounding box center [980, 157] width 34 height 12
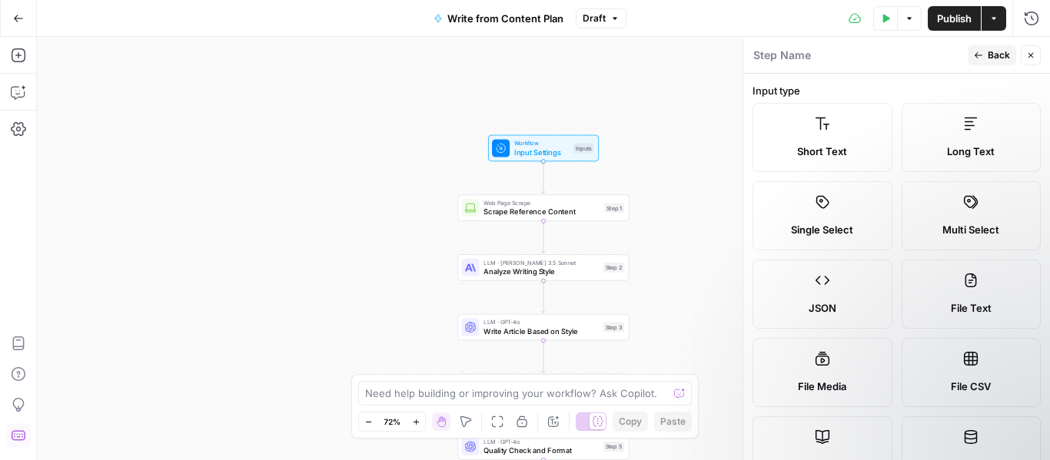
click at [807, 59] on textarea at bounding box center [782, 55] width 58 height 15
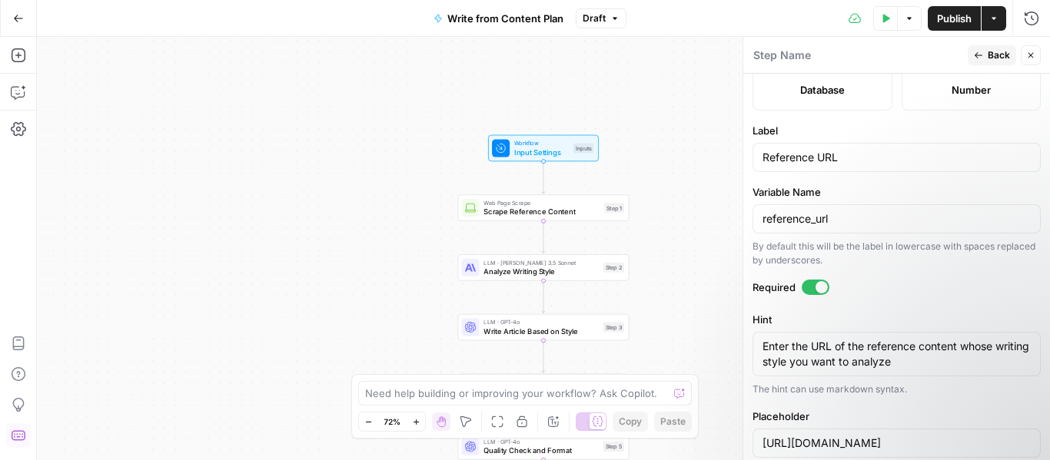
scroll to position [460, 0]
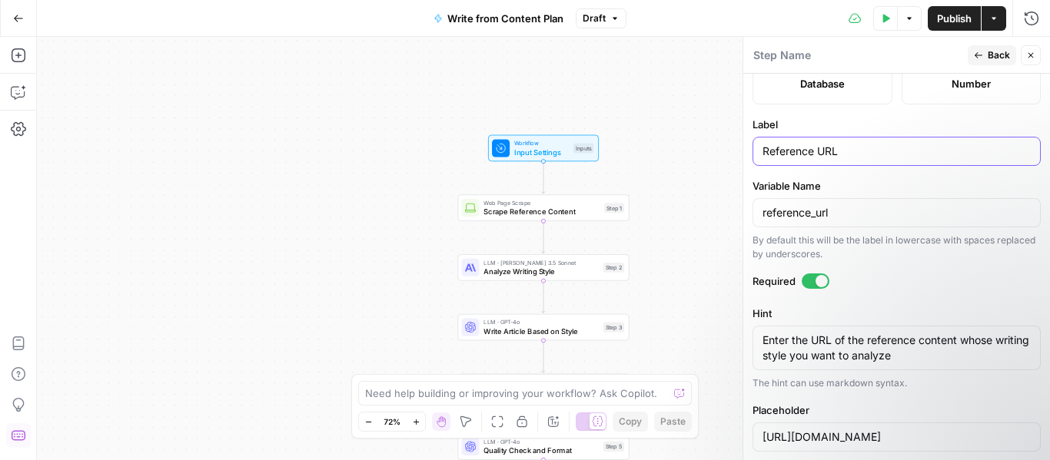
click at [820, 153] on input "Reference URL" at bounding box center [896, 151] width 268 height 15
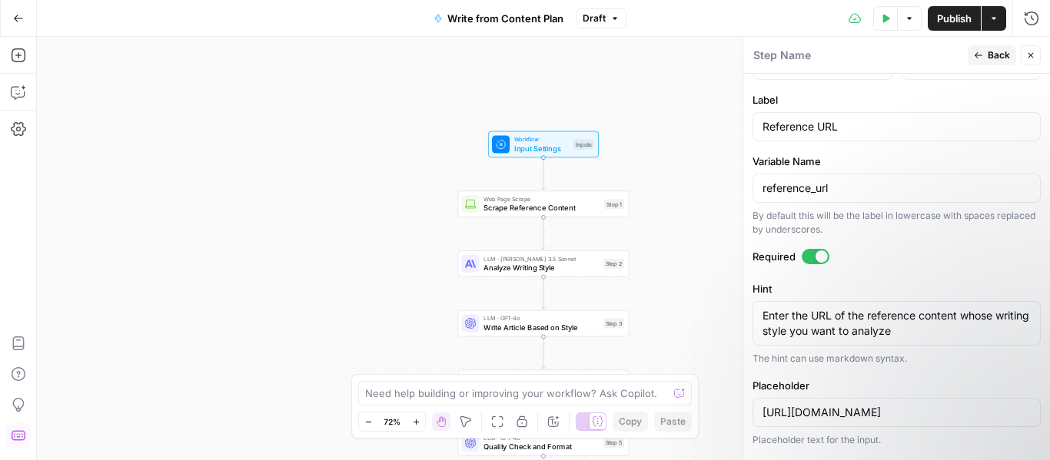
scroll to position [485, 0]
click at [884, 329] on textarea "Enter the URL of the reference content whose writing style you want to analyze" at bounding box center [896, 322] width 268 height 31
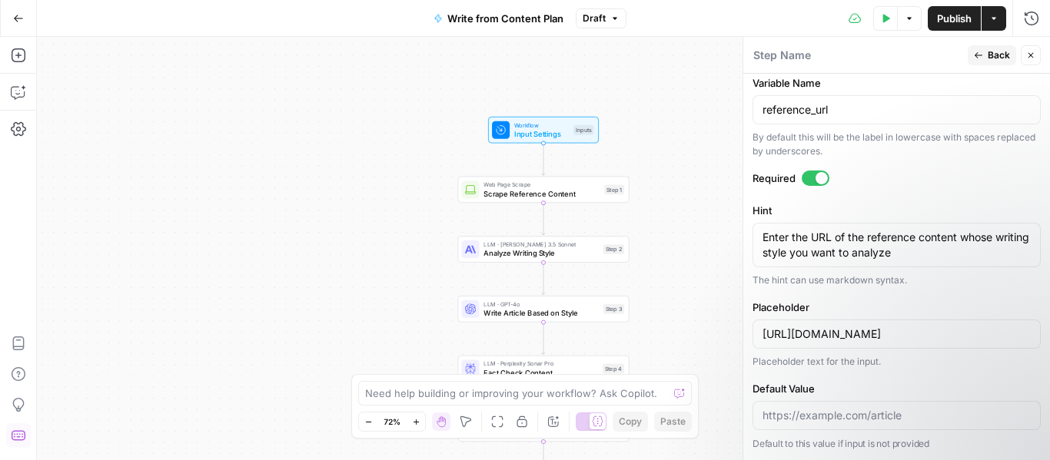
scroll to position [563, 0]
click at [934, 329] on input "https://example.com/article" at bounding box center [896, 333] width 268 height 15
click at [504, 203] on div "Web Page Scrape Scrape Reference Content Step 1 Copy step Delete step Add Note …" at bounding box center [542, 190] width 171 height 27
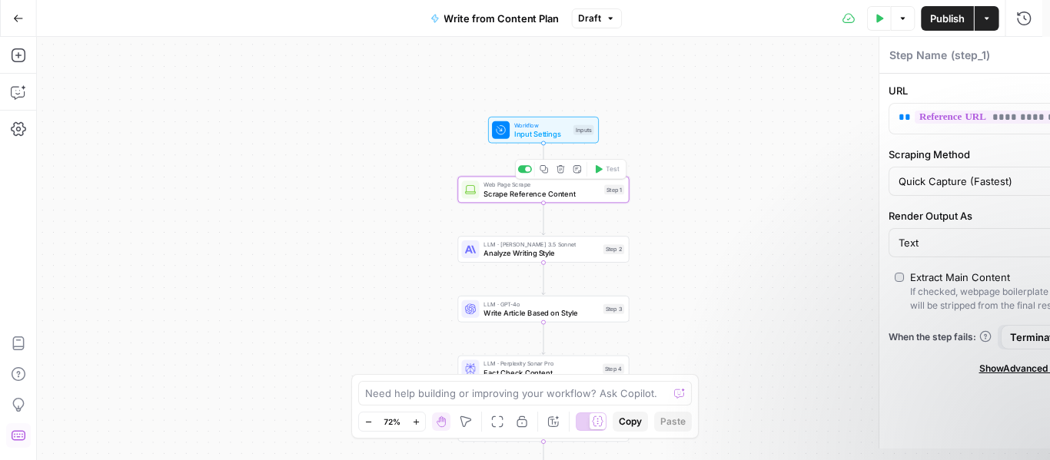
type textarea "Scrape Reference Content"
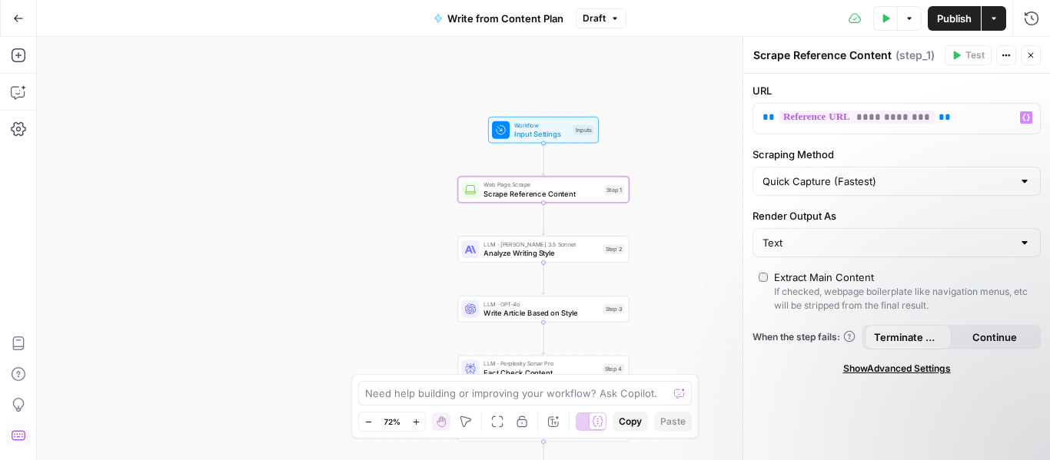
click at [848, 52] on textarea "Scrape Reference Content" at bounding box center [822, 55] width 138 height 15
click at [956, 116] on p "**********" at bounding box center [896, 117] width 268 height 15
click at [956, 116] on p "**********" at bounding box center [884, 117] width 244 height 15
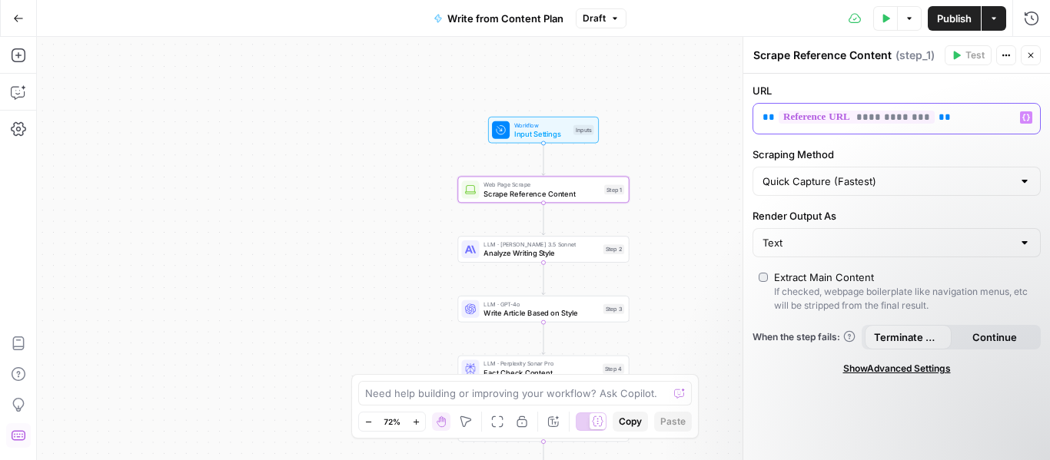
click at [956, 116] on p "**********" at bounding box center [884, 117] width 244 height 15
copy p "**********"
click at [505, 252] on span "Analyze Writing Style" at bounding box center [540, 252] width 115 height 11
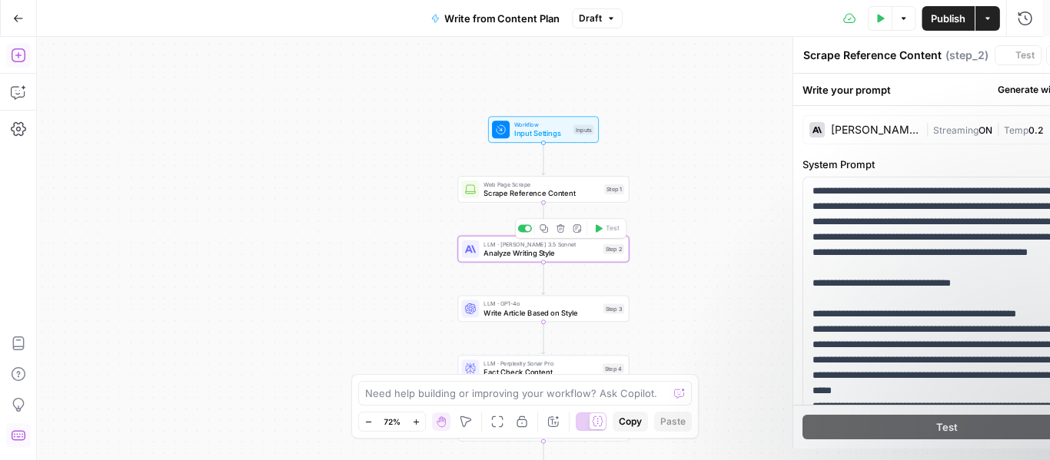
type textarea "Analyze Writing Style"
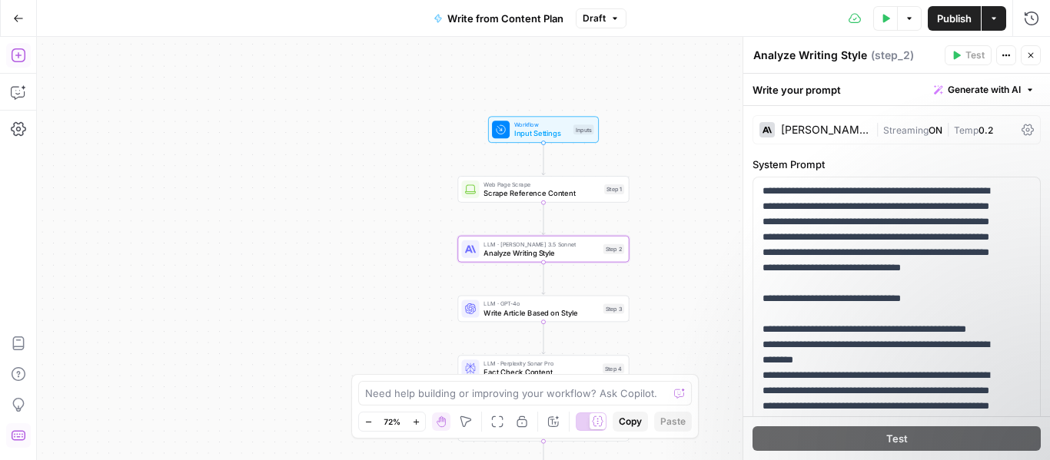
click at [800, 53] on textarea "Analyze Writing Style" at bounding box center [810, 55] width 114 height 15
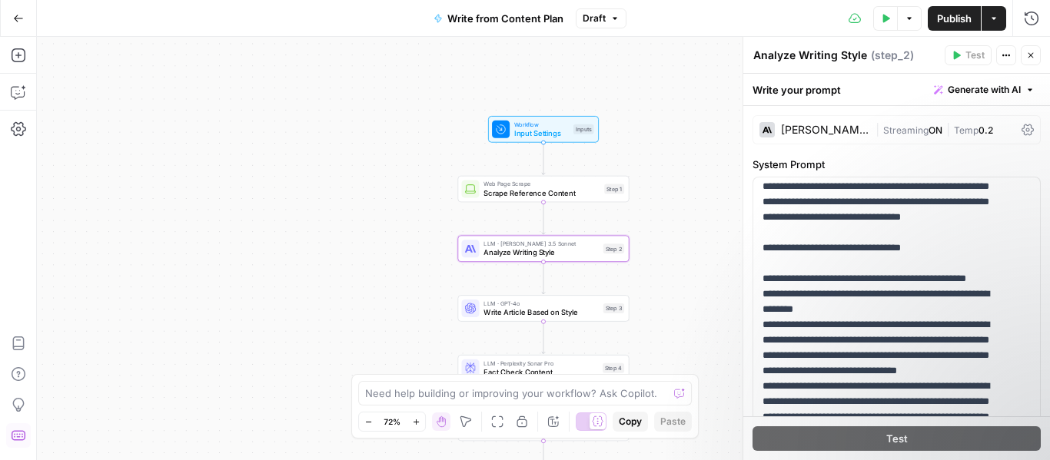
click at [911, 124] on span "Streaming" at bounding box center [905, 130] width 45 height 12
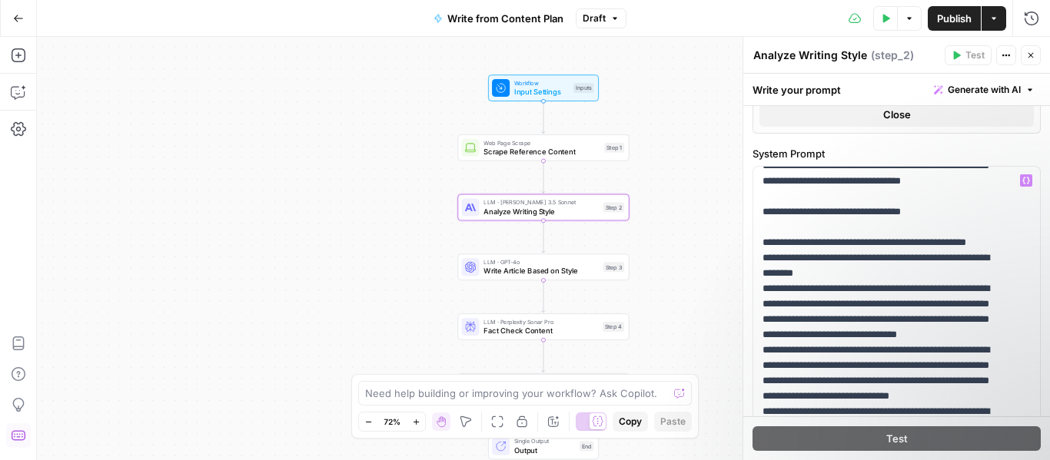
scroll to position [460, 0]
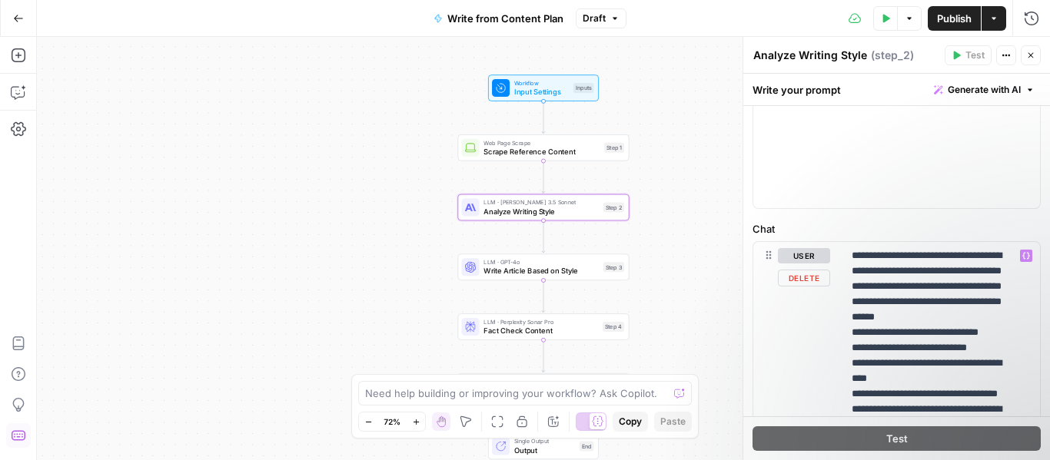
scroll to position [1043, 0]
click at [914, 316] on p "**********" at bounding box center [935, 396] width 168 height 292
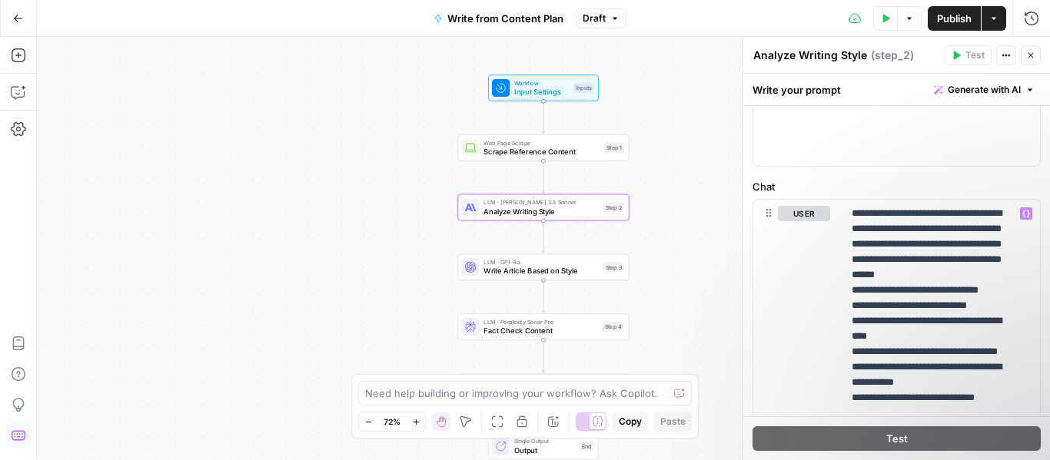
scroll to position [1267, 0]
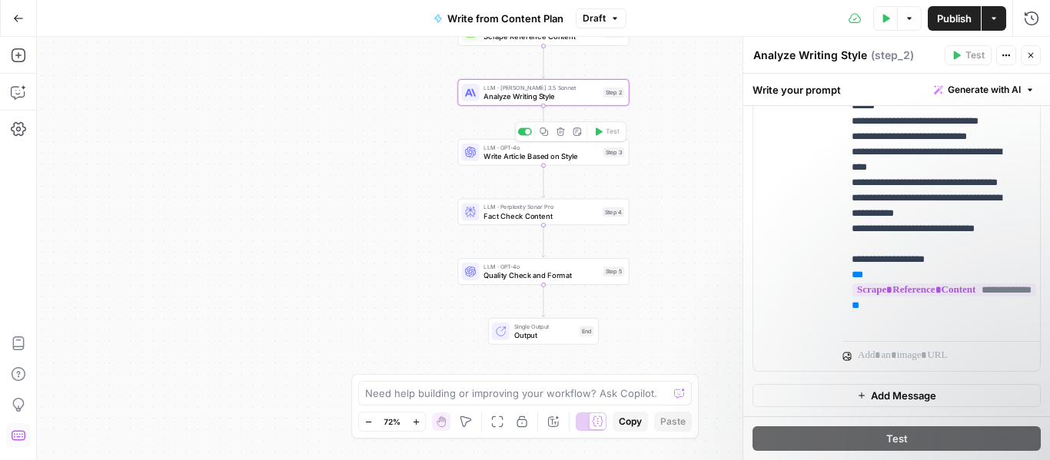
click at [579, 161] on span "Write Article Based on Style" at bounding box center [540, 156] width 115 height 11
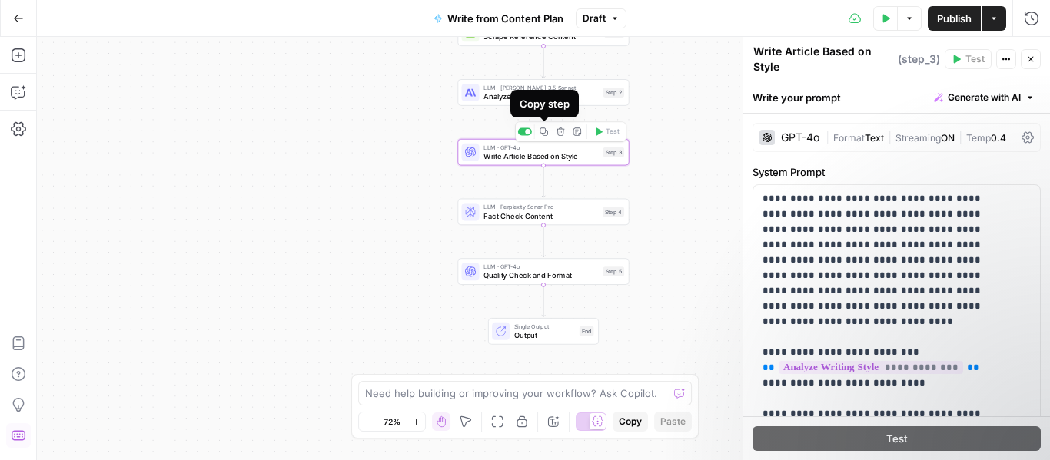
click at [546, 138] on button "Copy step" at bounding box center [543, 131] width 15 height 15
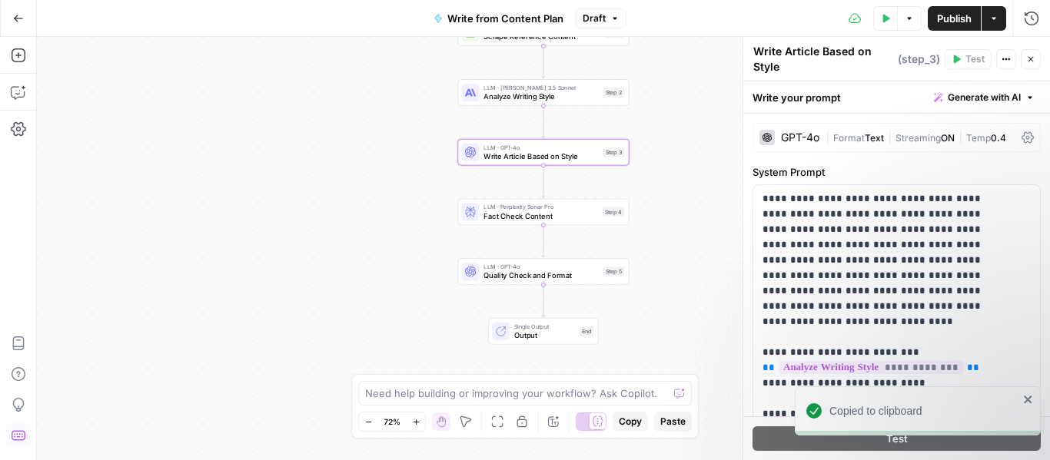
click at [540, 333] on span "Output" at bounding box center [544, 335] width 61 height 11
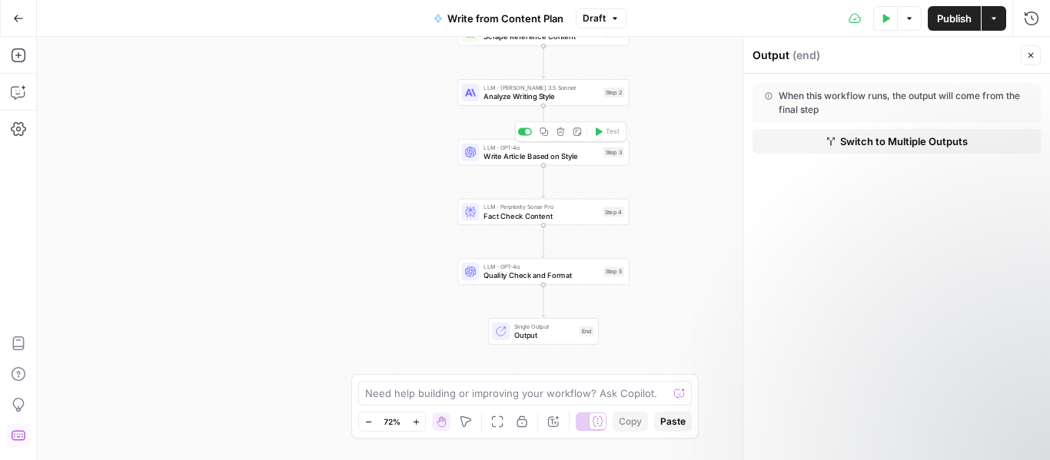
click at [506, 156] on span "Write Article Based on Style" at bounding box center [540, 156] width 115 height 11
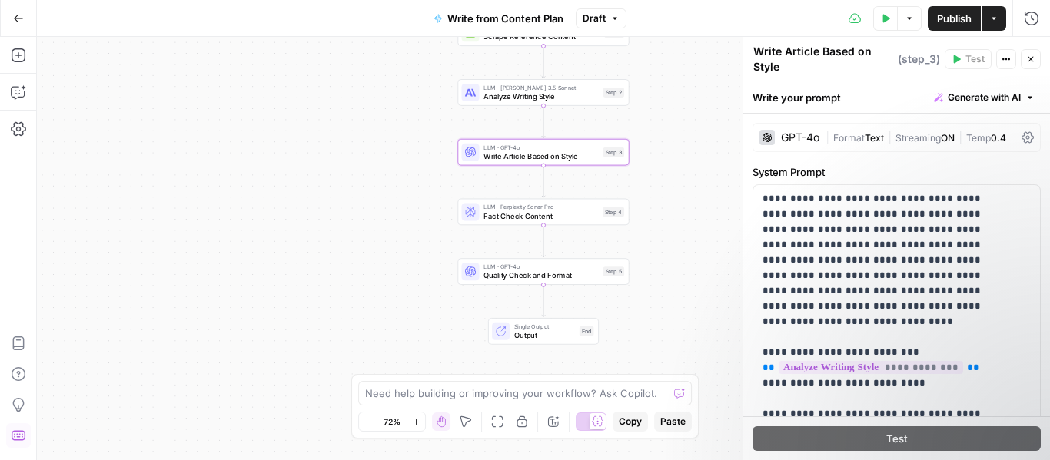
click at [786, 59] on textarea "Write Article Based on Style" at bounding box center [823, 59] width 141 height 31
click at [486, 216] on span "Fact Check Content" at bounding box center [540, 216] width 114 height 11
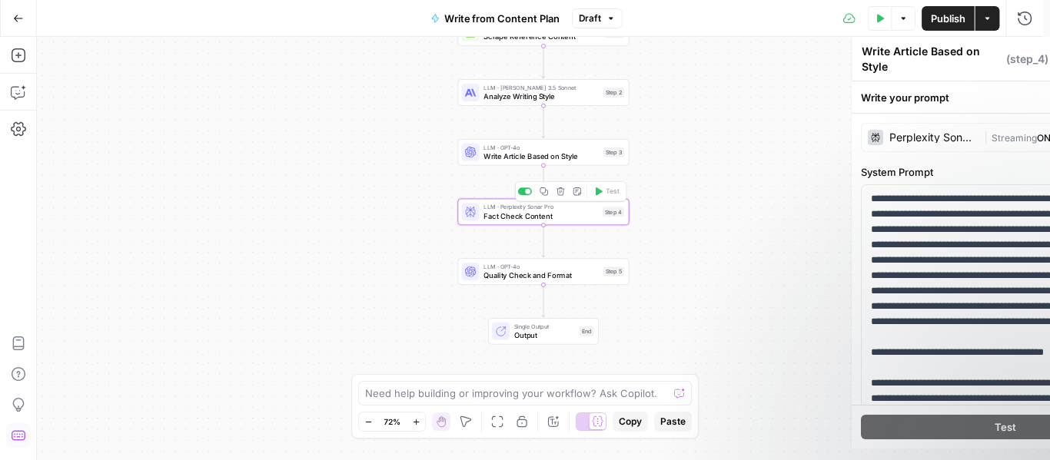
type textarea "Fact Check Content"
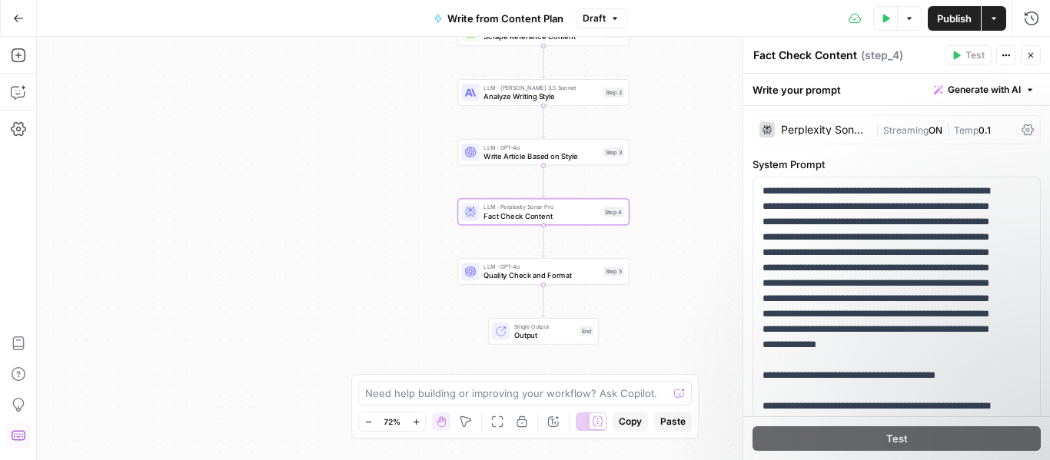
click at [799, 55] on textarea "Fact Check Content" at bounding box center [805, 55] width 104 height 15
click at [506, 269] on span "LLM · GPT-4o" at bounding box center [540, 266] width 115 height 9
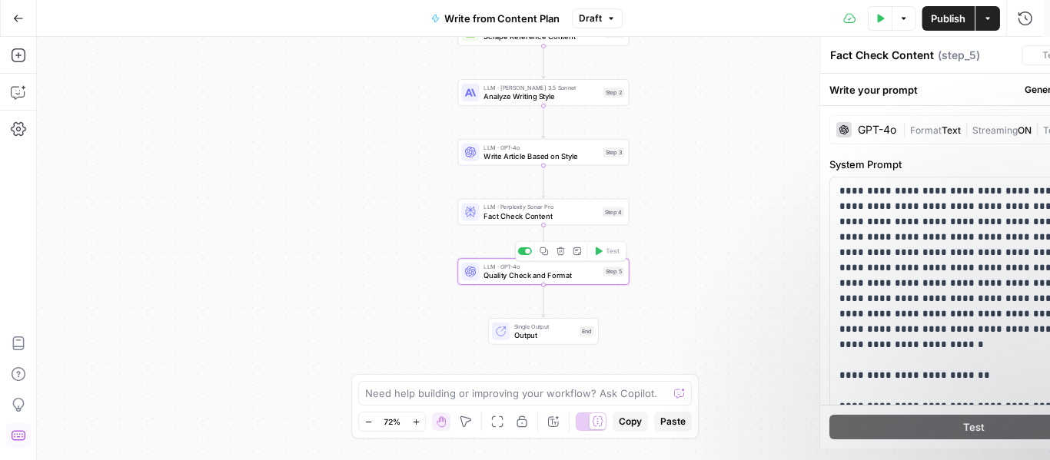
type textarea "Quality Check and Format"
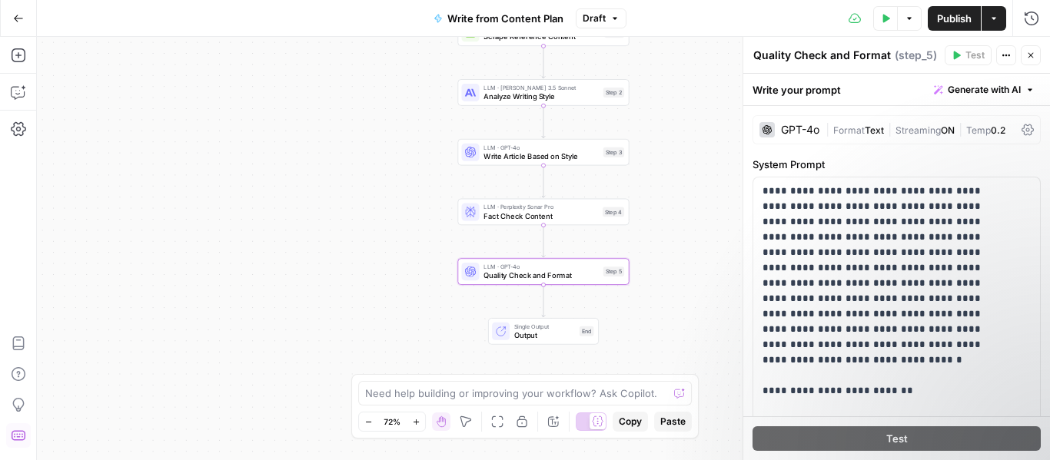
click at [815, 53] on textarea "Quality Check and Format" at bounding box center [822, 55] width 138 height 15
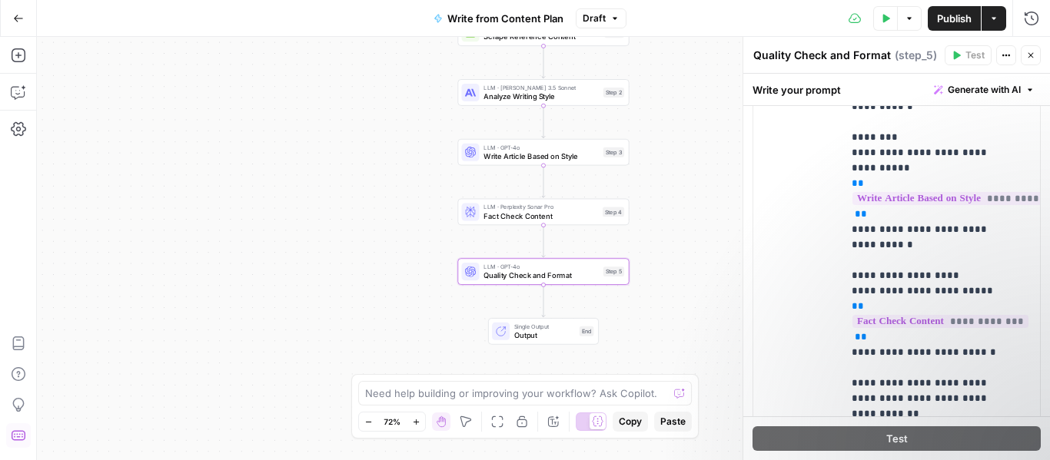
scroll to position [1129, 0]
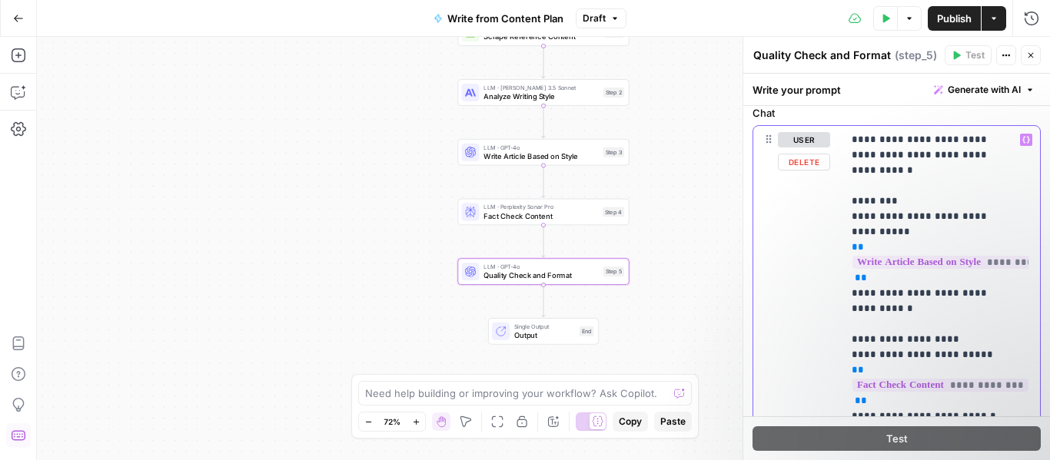
scroll to position [711, 0]
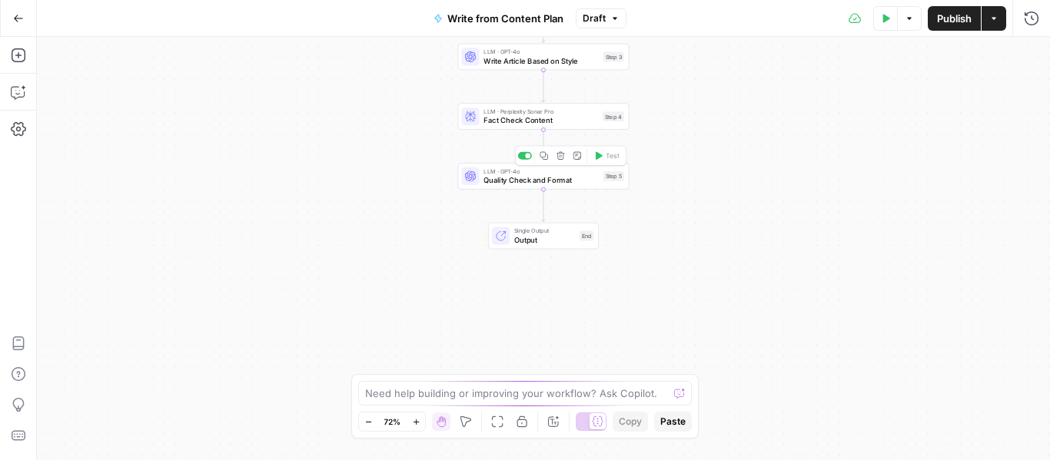
click at [502, 181] on span "Quality Check and Format" at bounding box center [540, 179] width 115 height 11
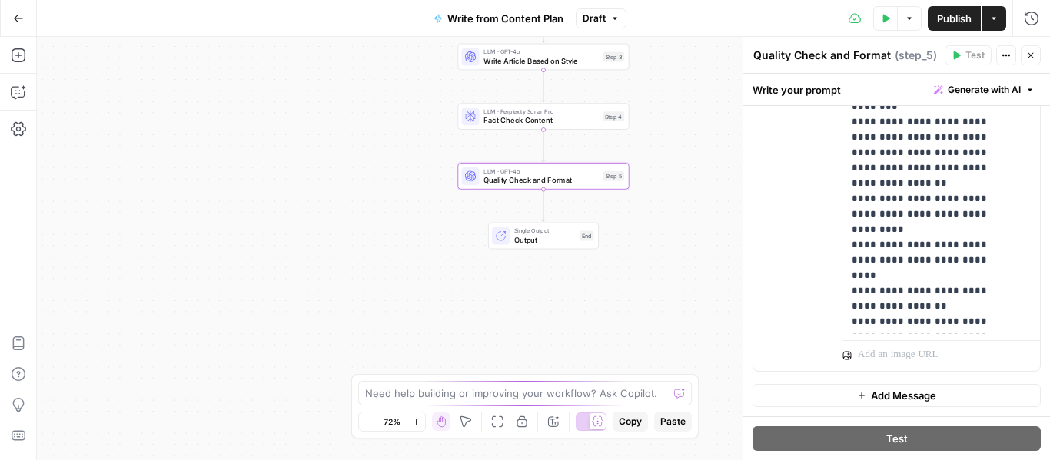
scroll to position [1, 0]
click at [918, 278] on p "**********" at bounding box center [929, 282] width 156 height 1137
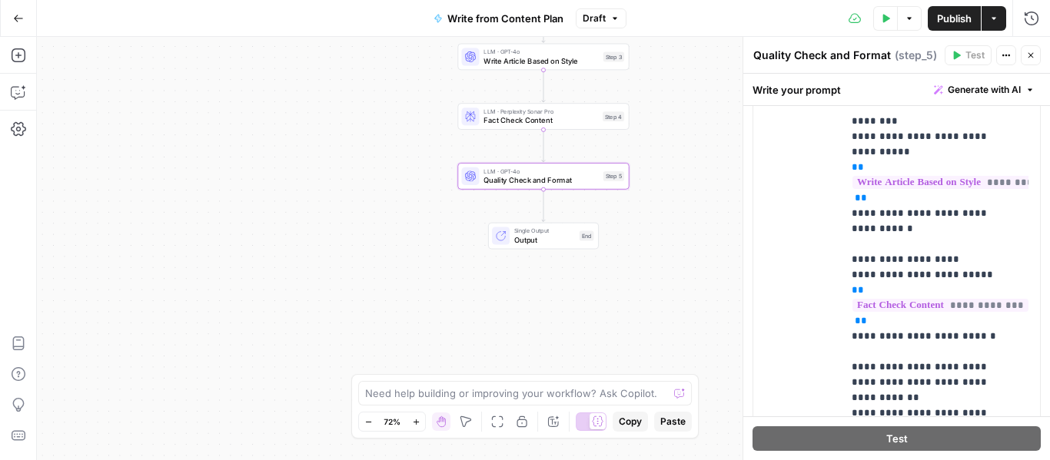
scroll to position [791, 0]
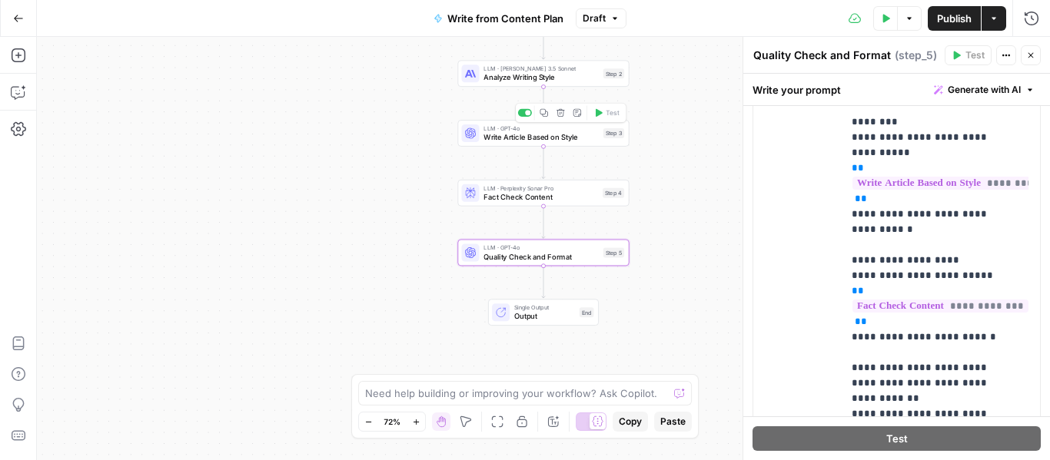
click at [508, 138] on span "Write Article Based on Style" at bounding box center [540, 136] width 115 height 11
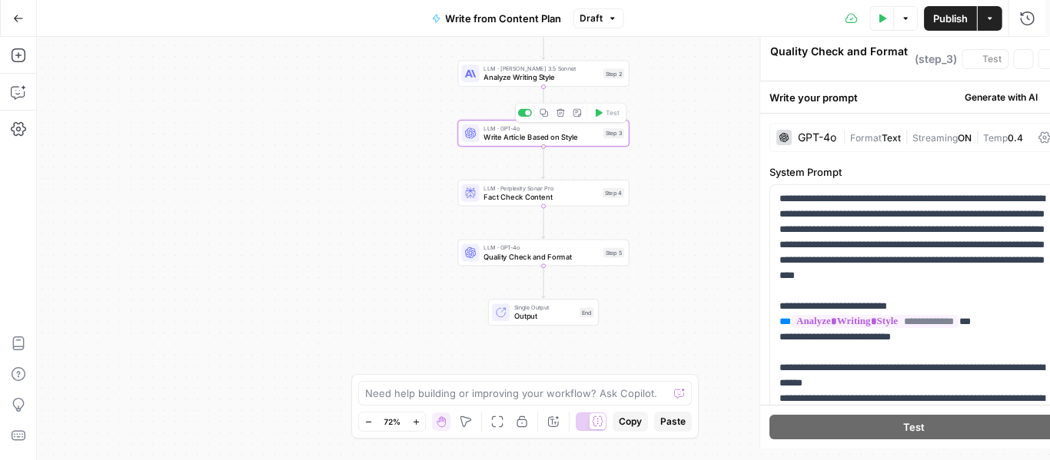
type textarea "Write Article Based on Style"
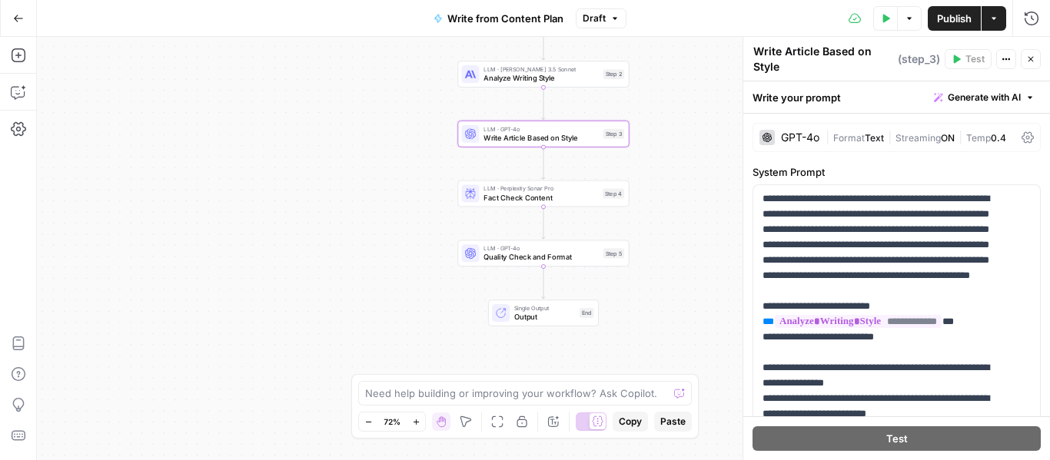
click at [844, 144] on div "| Format Text | Streaming ON | Temp 0.4" at bounding box center [920, 138] width 190 height 15
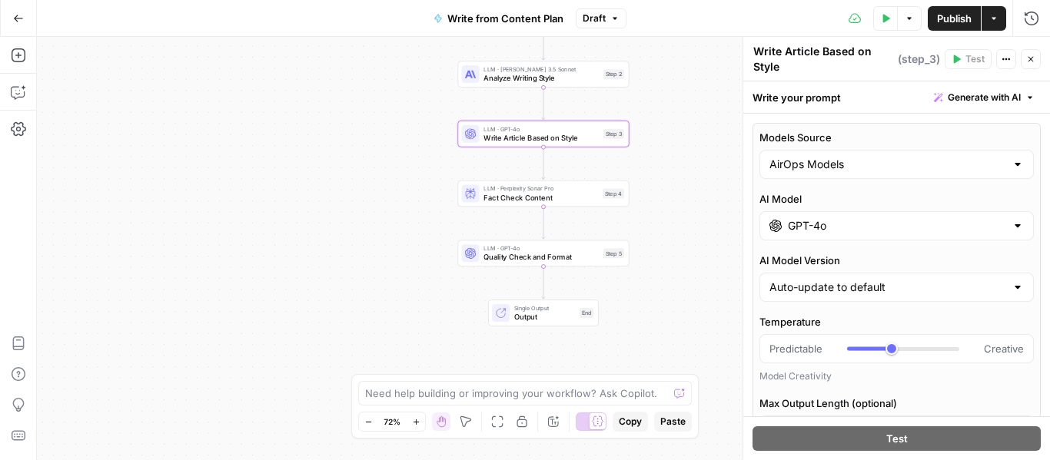
click at [1011, 167] on div at bounding box center [1017, 164] width 12 height 15
type input "AirOps Models"
click at [969, 136] on label "Models Source" at bounding box center [896, 137] width 274 height 15
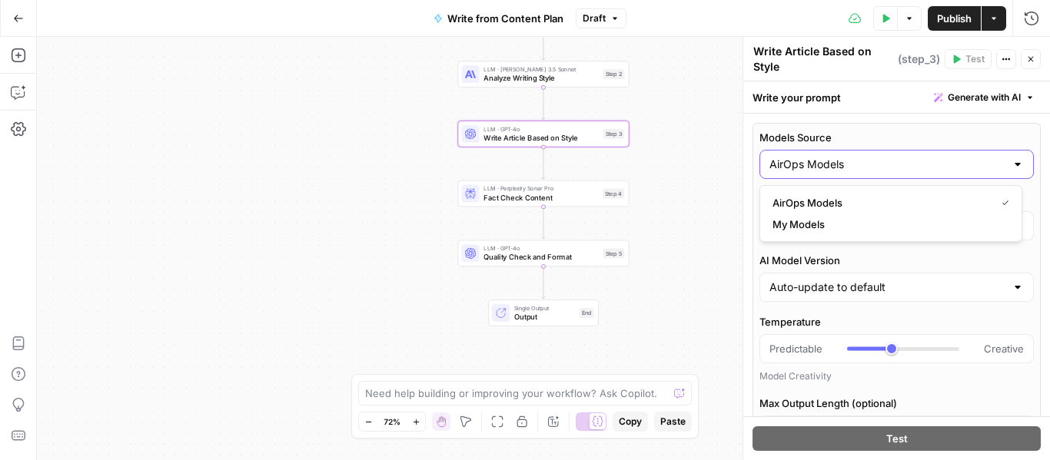
click at [969, 157] on input "AirOps Models" at bounding box center [887, 164] width 236 height 15
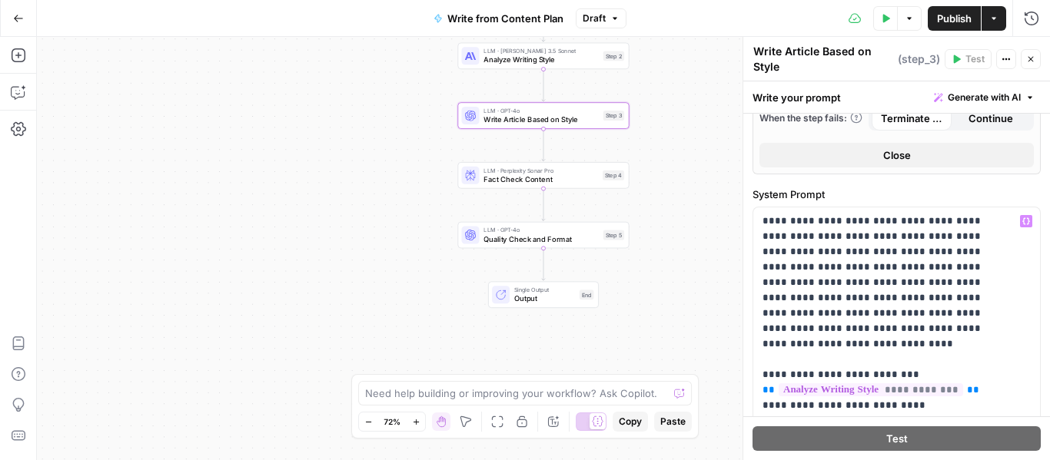
scroll to position [695, 0]
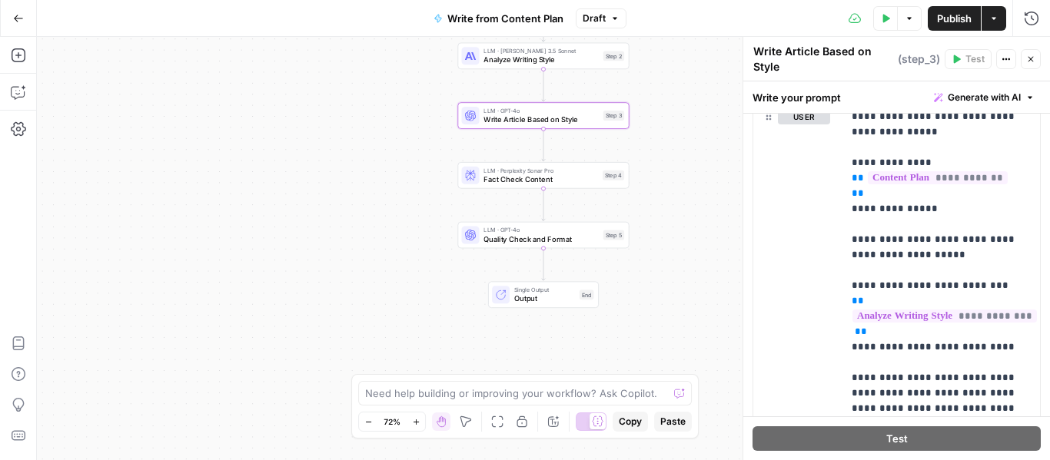
scroll to position [1461, 0]
click at [949, 233] on p "**********" at bounding box center [935, 400] width 168 height 584
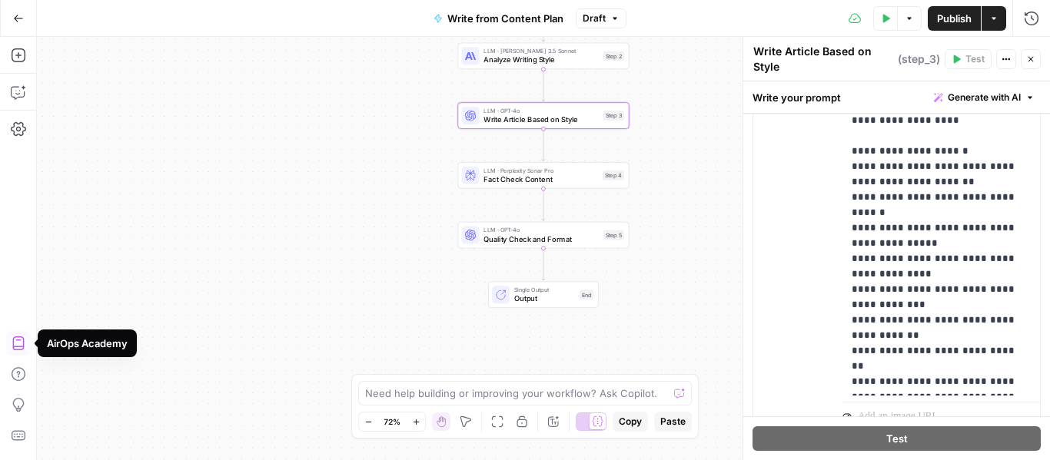
scroll to position [1825, 0]
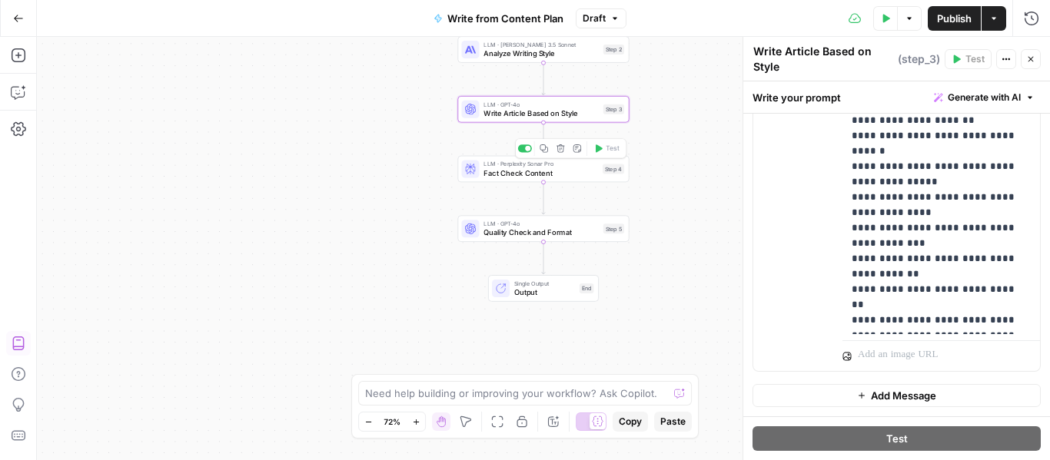
click at [477, 179] on div "LLM · Perplexity Sonar Pro Fact Check Content Step 4 Copy step Delete step Add …" at bounding box center [542, 169] width 171 height 27
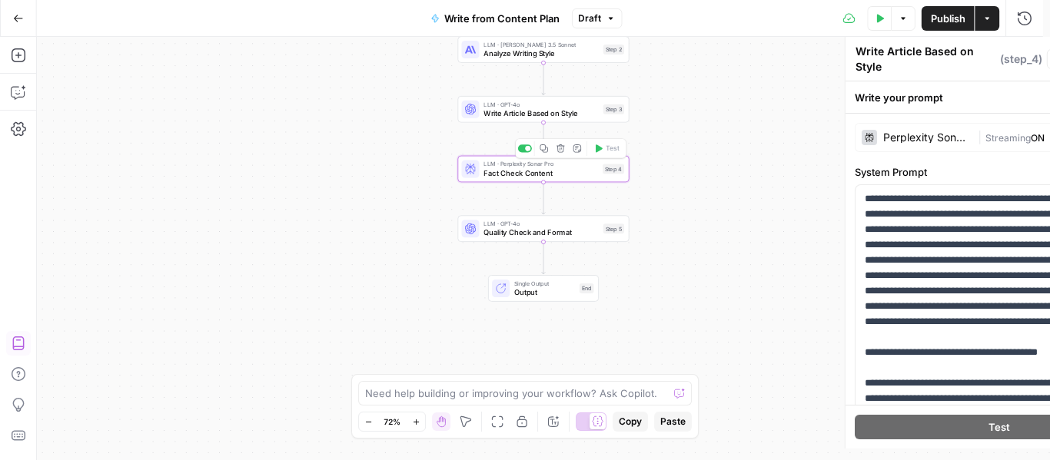
type textarea "Fact Check Content"
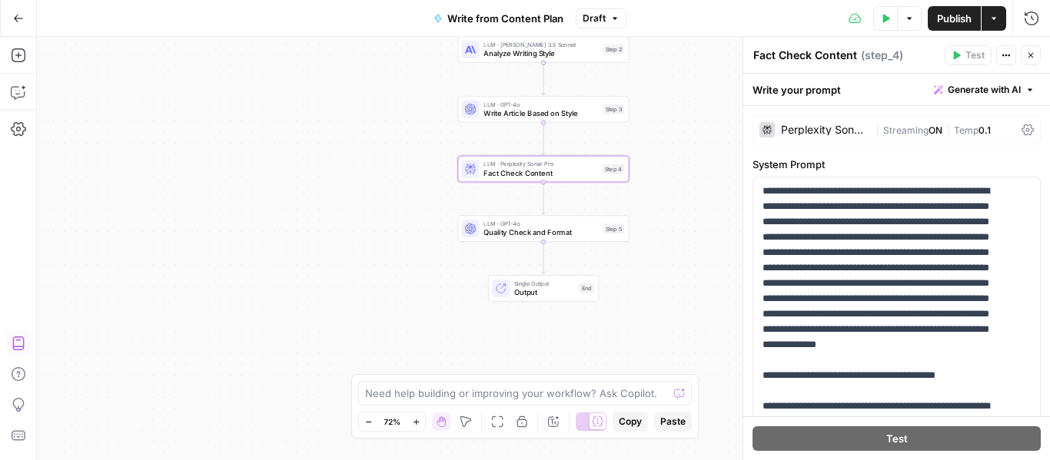
click at [807, 132] on div "Perplexity Sonar Pro" at bounding box center [825, 129] width 88 height 11
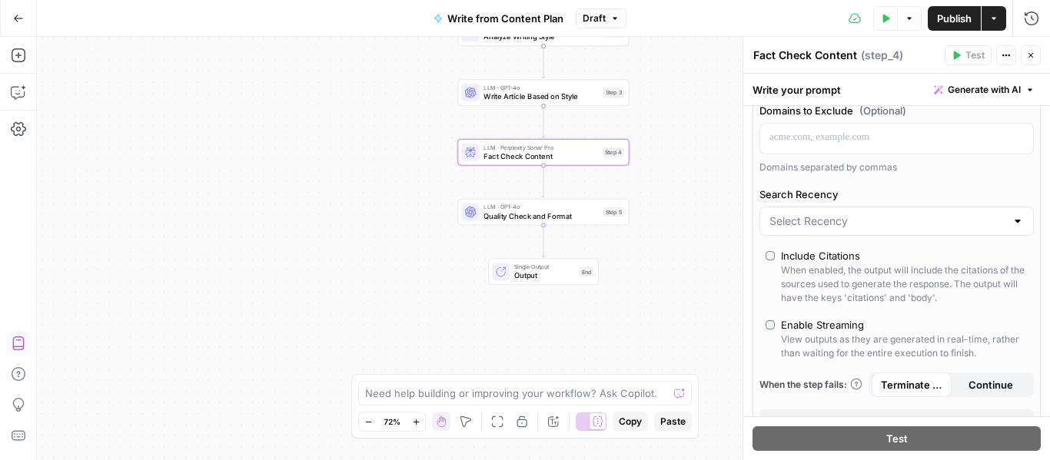
scroll to position [390, 0]
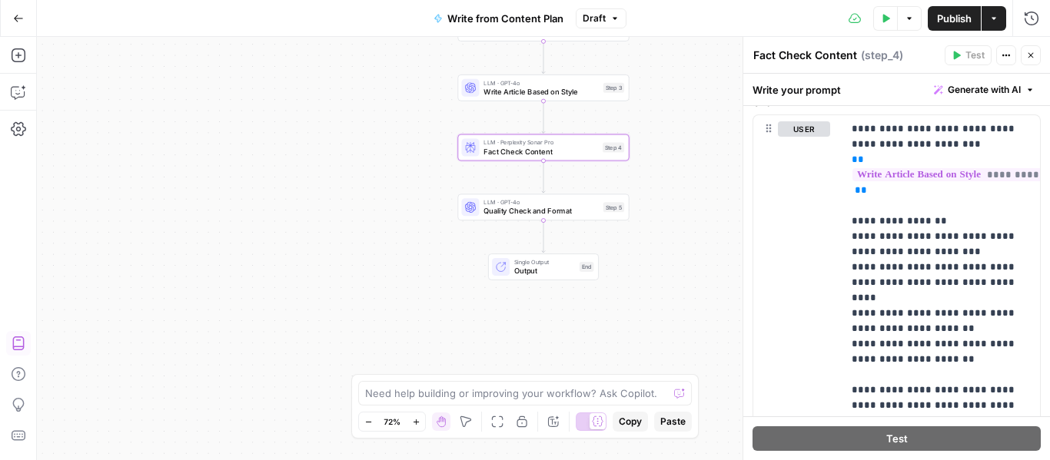
scroll to position [1409, 0]
click at [922, 262] on p "**********" at bounding box center [935, 273] width 168 height 307
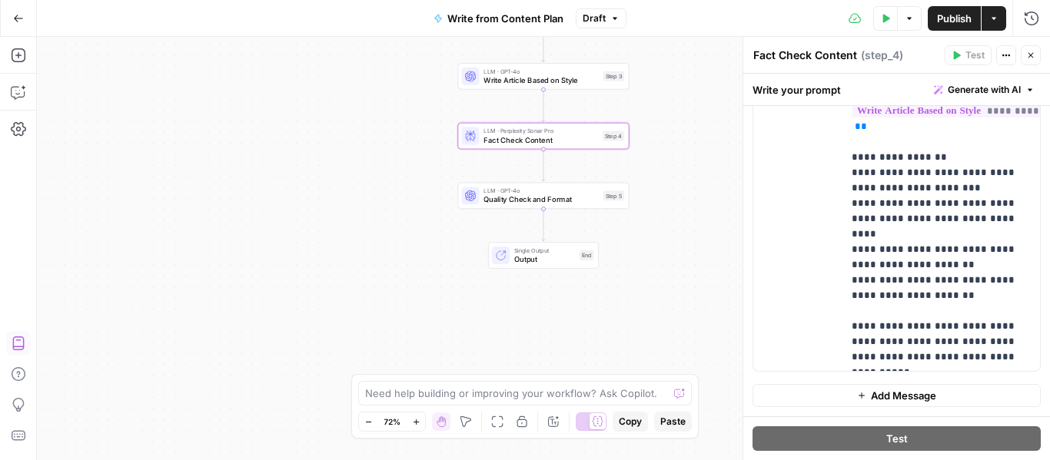
scroll to position [1482, 0]
click at [490, 196] on span "Quality Check and Format" at bounding box center [540, 199] width 115 height 11
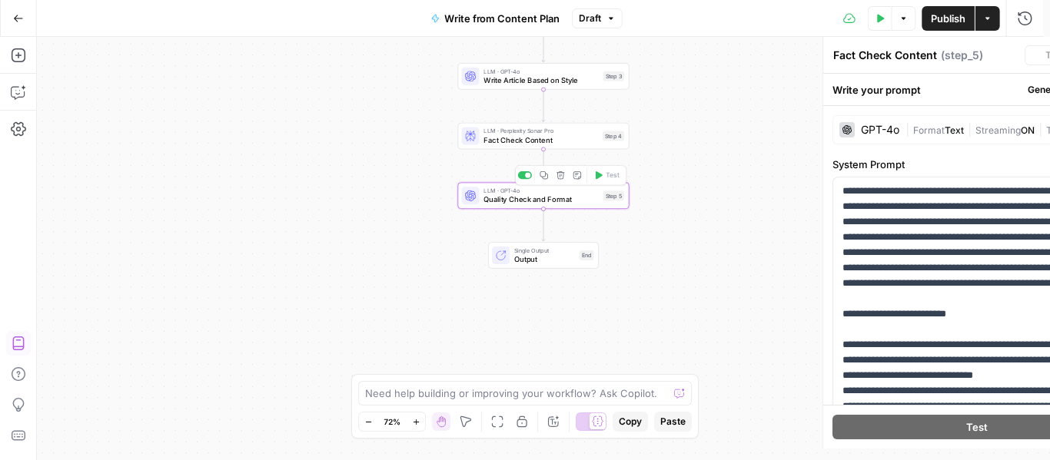
type textarea "Quality Check and Format"
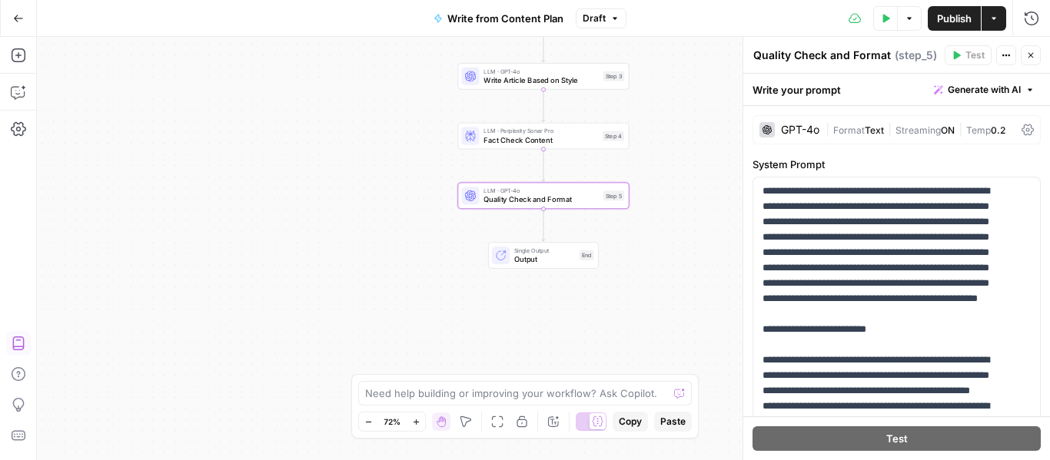
click at [785, 118] on div "GPT-4o | Format Text | Streaming ON | Temp 0.2" at bounding box center [896, 129] width 288 height 29
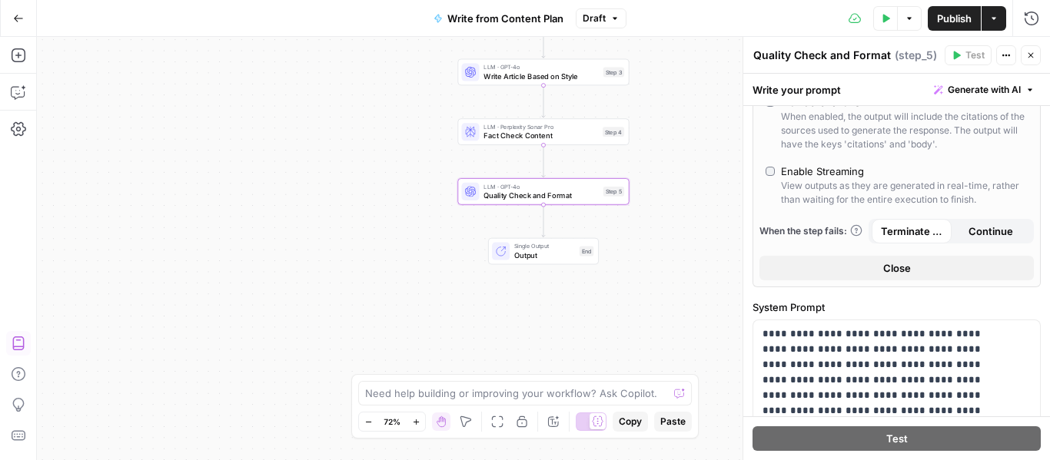
scroll to position [589, 0]
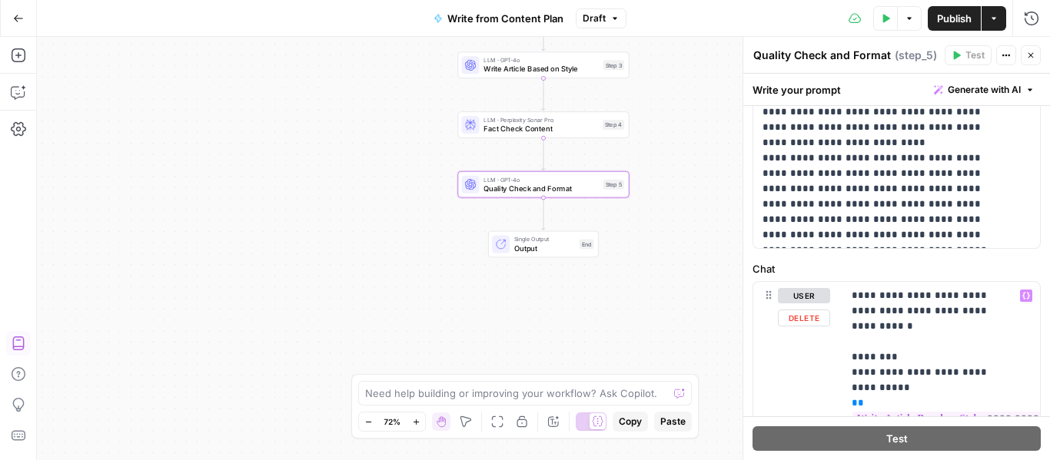
scroll to position [1274, 0]
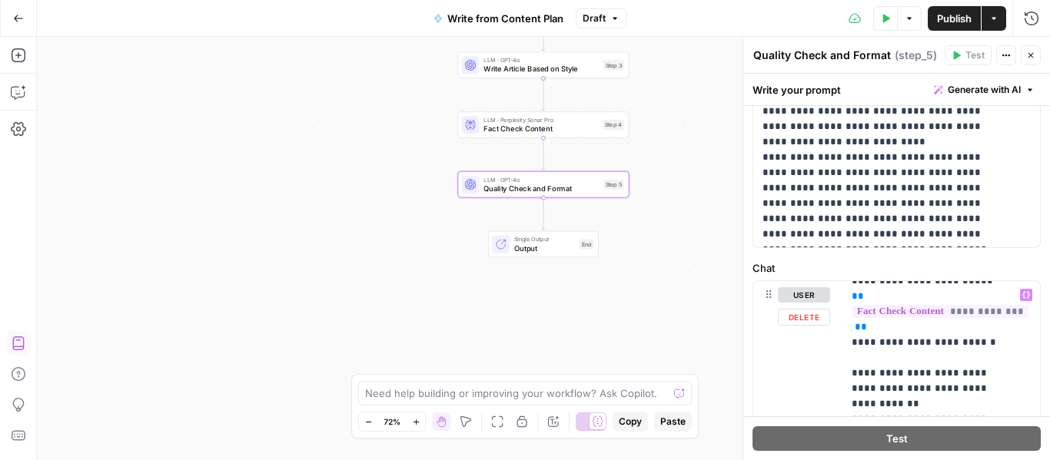
scroll to position [230, 0]
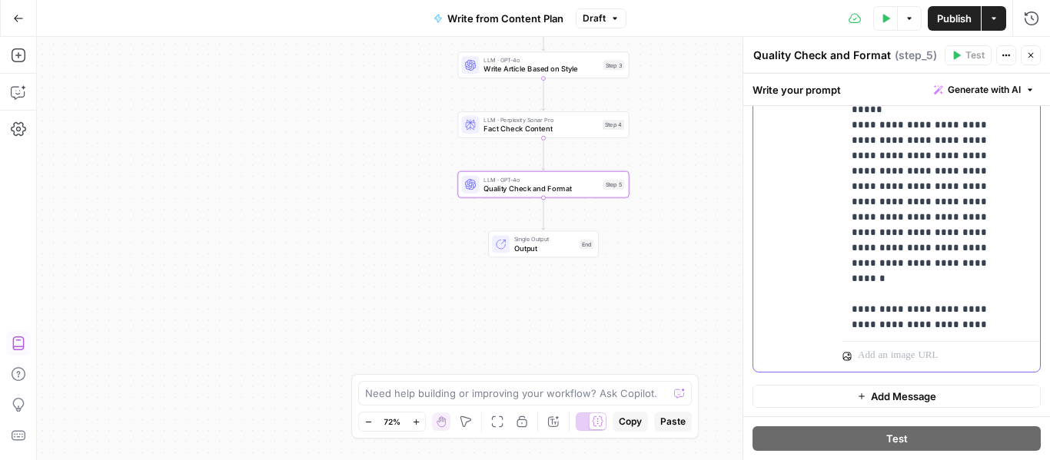
scroll to position [1847, 0]
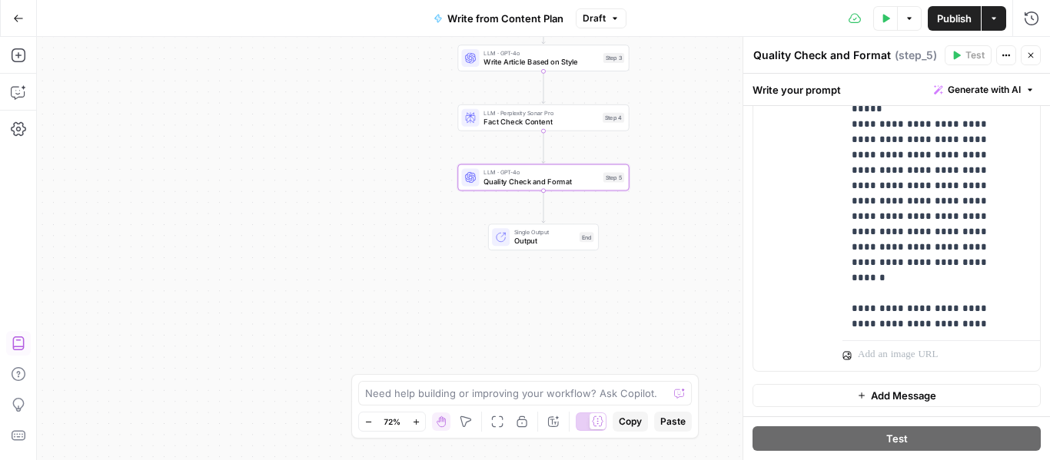
click at [19, 21] on icon "button" at bounding box center [18, 18] width 11 height 11
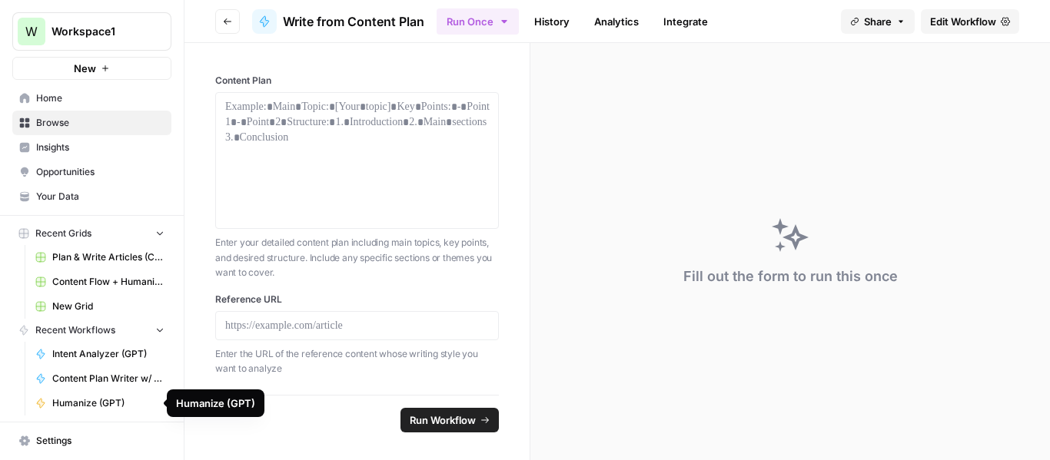
click at [93, 402] on span "Humanize (GPT)" at bounding box center [108, 404] width 112 height 14
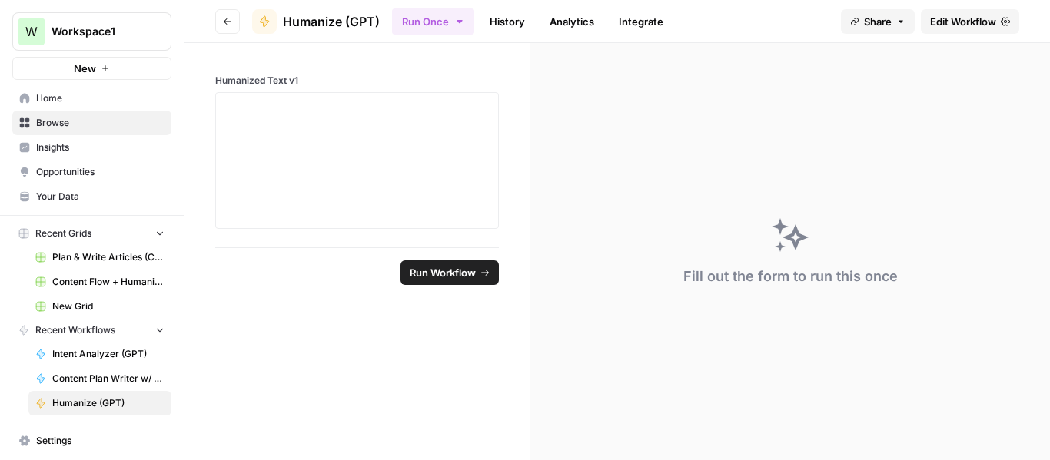
click at [65, 118] on span "Browse" at bounding box center [100, 123] width 128 height 14
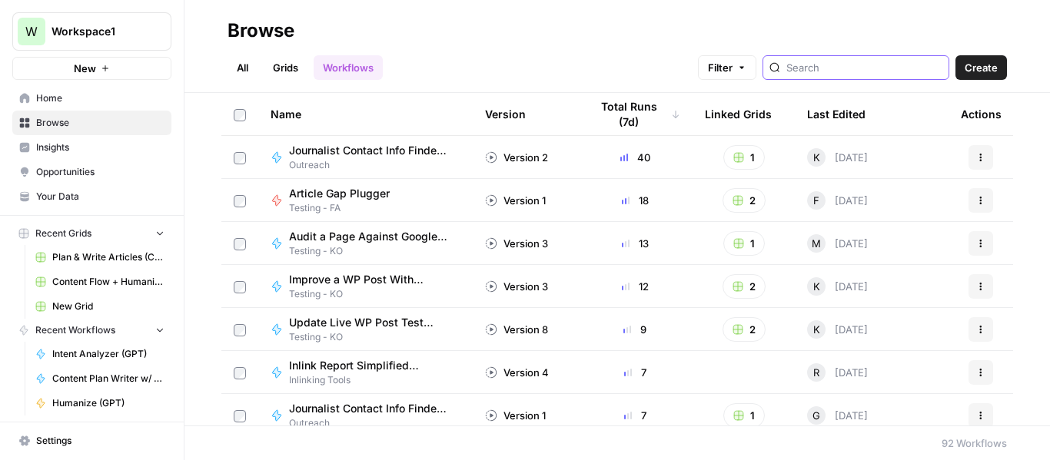
click at [878, 60] on input "search" at bounding box center [864, 67] width 156 height 15
click at [817, 118] on div "Last Edited" at bounding box center [836, 114] width 58 height 42
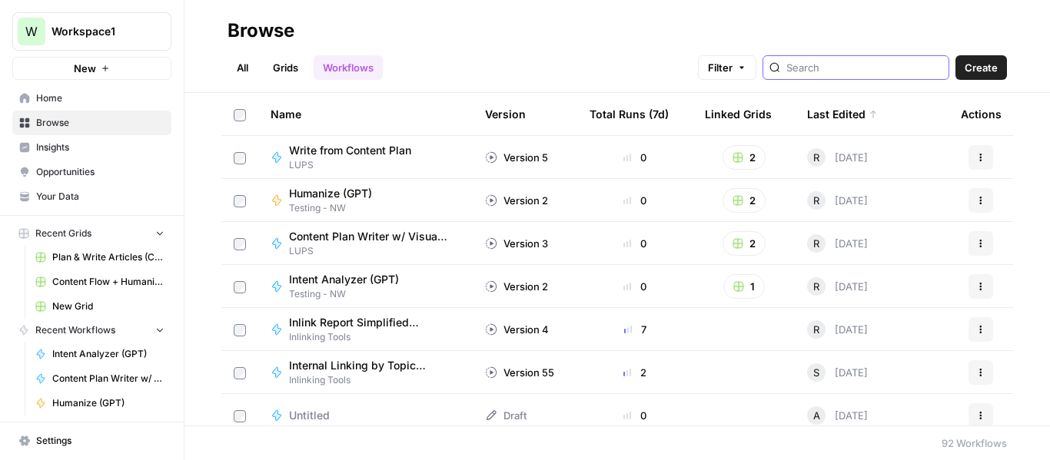
click at [823, 68] on input "search" at bounding box center [864, 67] width 156 height 15
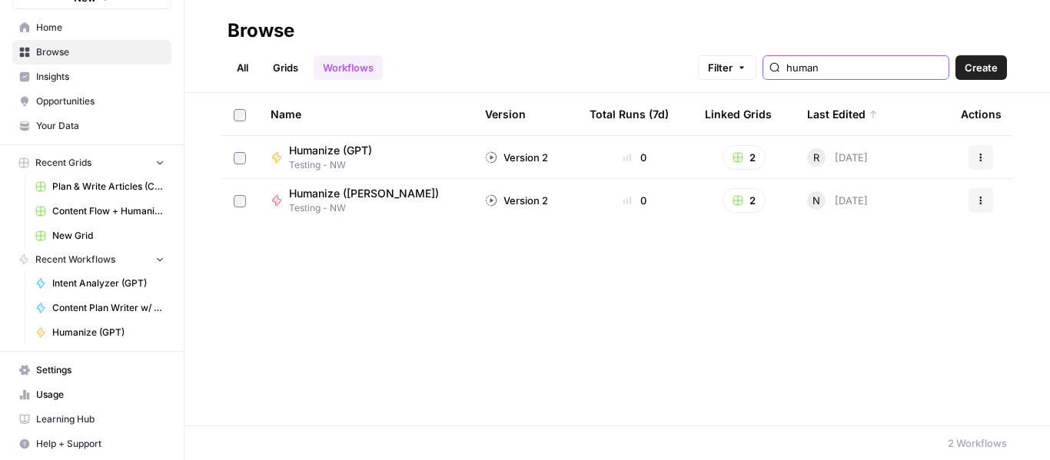
scroll to position [73, 0]
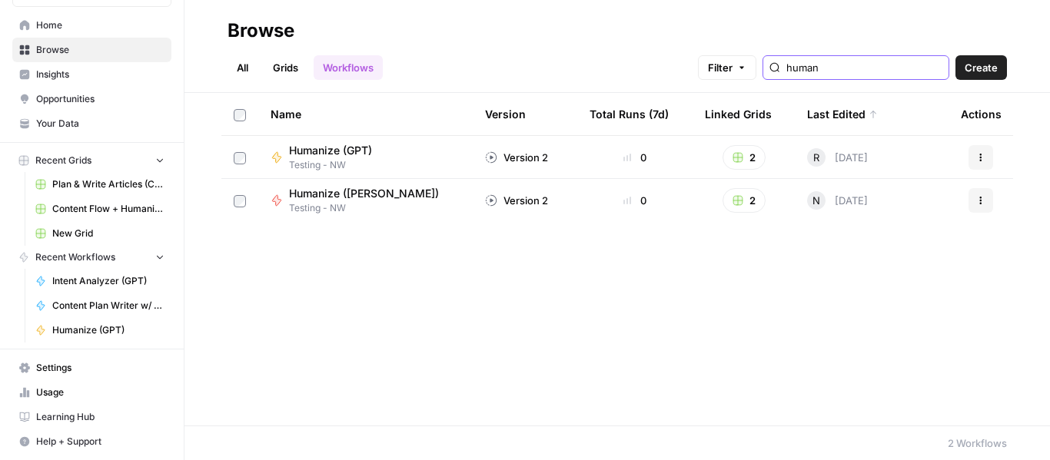
type input "human"
click at [362, 204] on span "Testing - NW" at bounding box center [370, 208] width 162 height 14
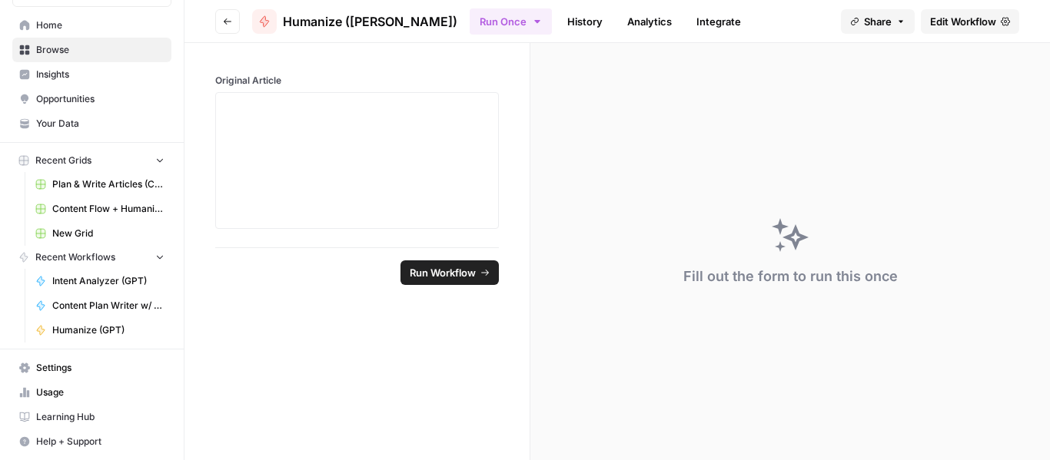
click at [954, 25] on span "Edit Workflow" at bounding box center [963, 21] width 66 height 15
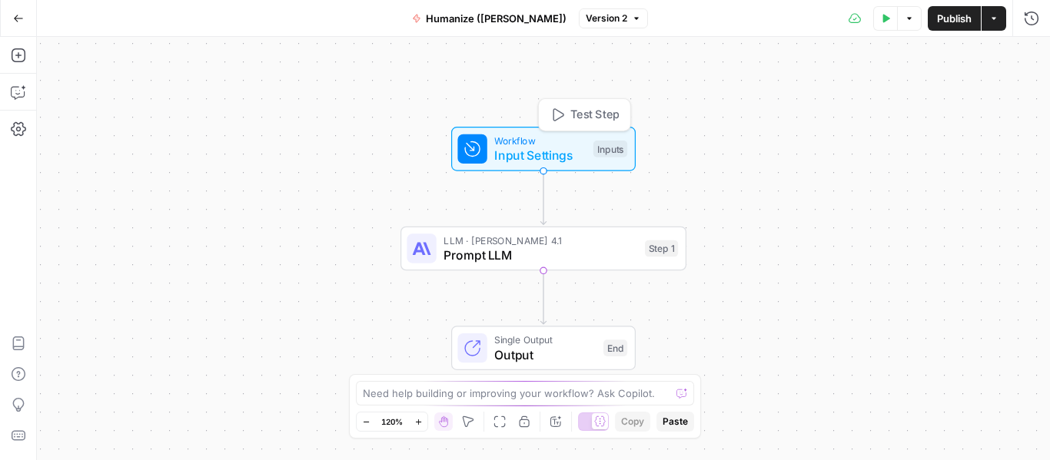
click at [515, 156] on span "Input Settings" at bounding box center [539, 155] width 91 height 18
click at [15, 18] on icon "button" at bounding box center [18, 18] width 11 height 11
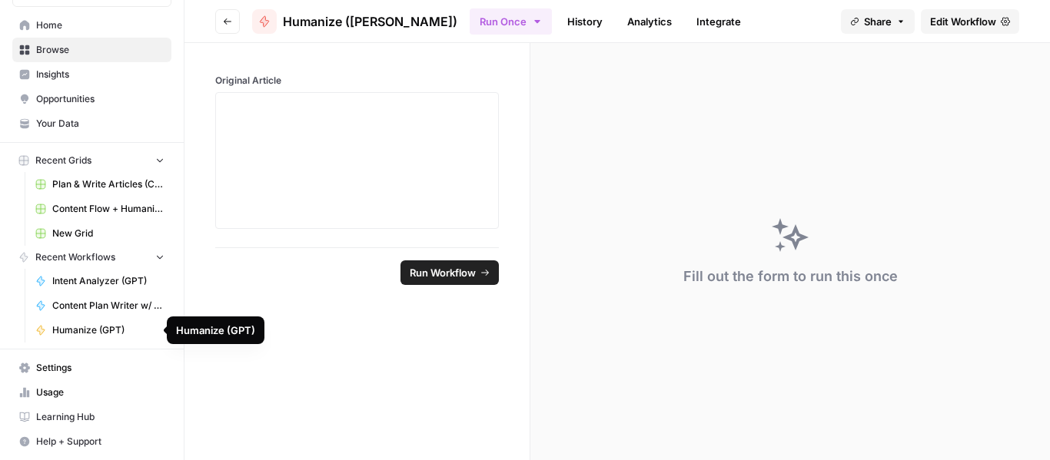
click at [94, 330] on span "Humanize (GPT)" at bounding box center [108, 331] width 112 height 14
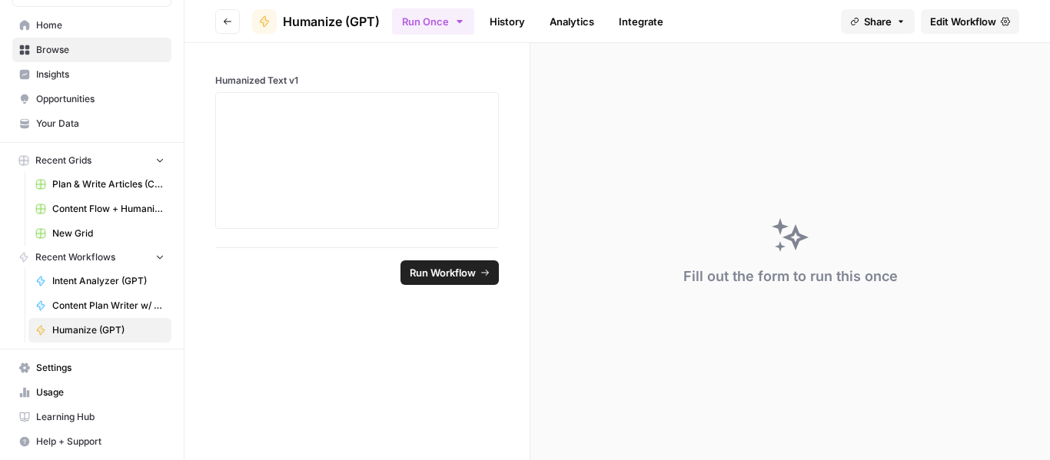
click at [981, 18] on span "Edit Workflow" at bounding box center [963, 21] width 66 height 15
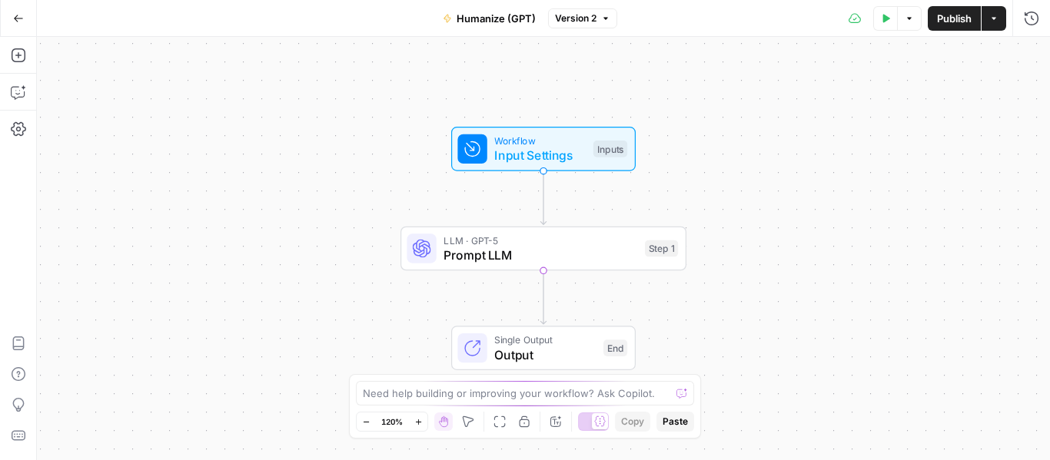
click at [504, 156] on span "Input Settings" at bounding box center [539, 155] width 91 height 18
click at [17, 23] on icon "button" at bounding box center [18, 18] width 11 height 11
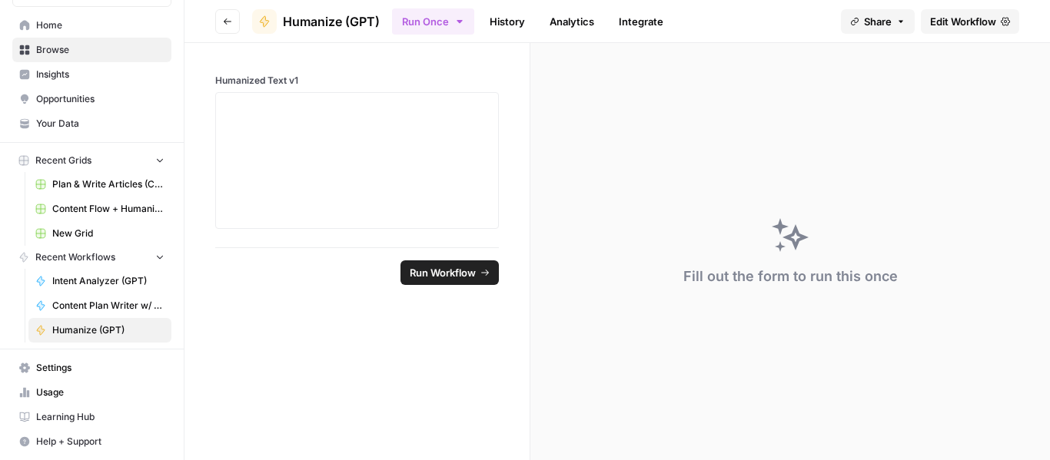
click at [111, 184] on span "Plan & Write Articles (COM)" at bounding box center [108, 185] width 112 height 14
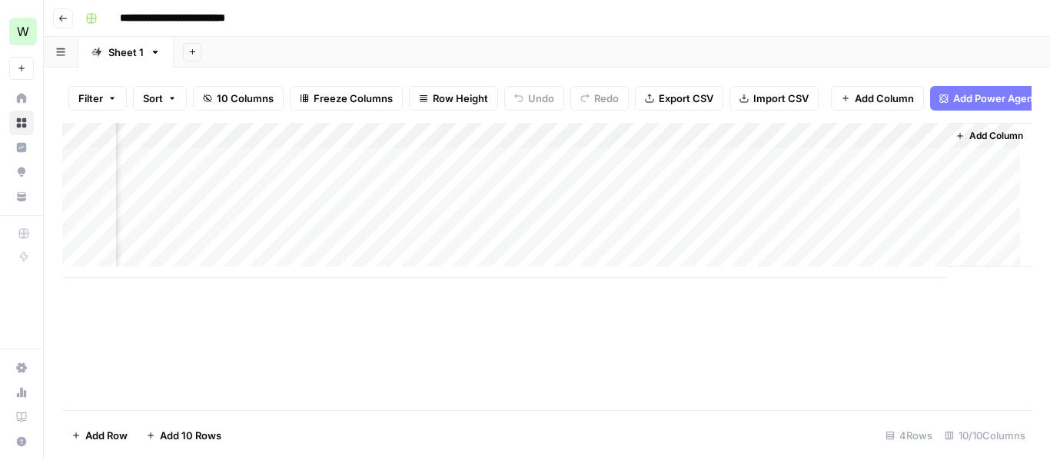
scroll to position [0, 699]
click at [977, 267] on div "Add Column" at bounding box center [989, 195] width 85 height 144
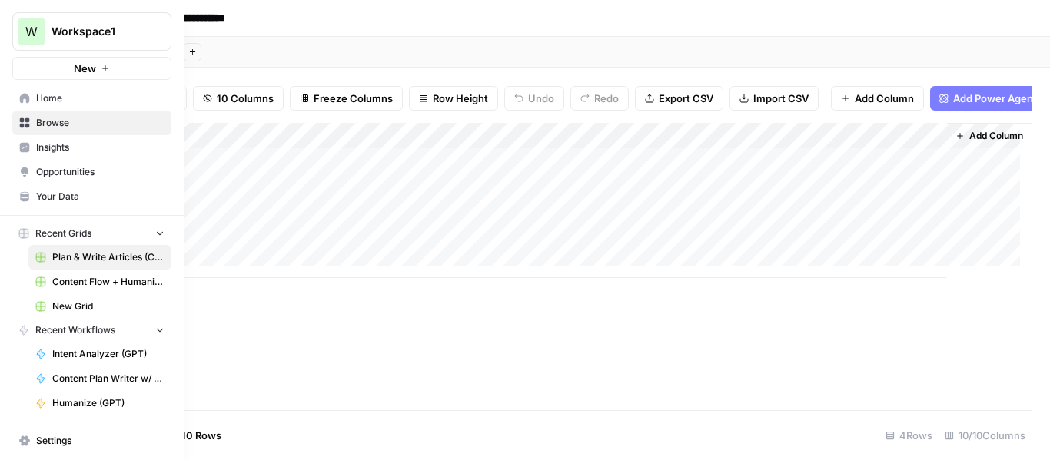
click at [111, 293] on link "Content Flow + Humanize" at bounding box center [99, 282] width 143 height 25
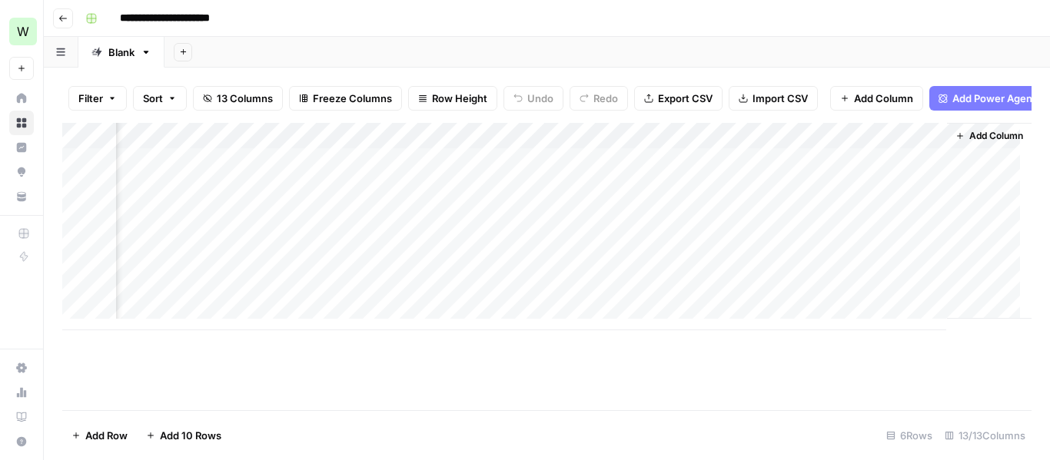
scroll to position [12, 1526]
drag, startPoint x: 896, startPoint y: 307, endPoint x: 706, endPoint y: 332, distance: 191.5
click at [706, 330] on div "Add Column" at bounding box center [546, 226] width 969 height 207
click at [543, 330] on div "Add Column" at bounding box center [546, 240] width 969 height 234
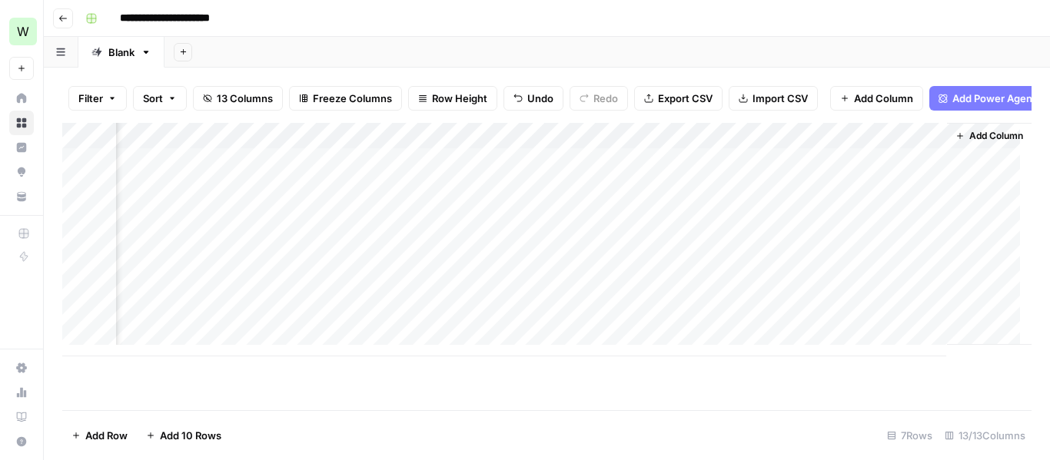
scroll to position [0, 1526]
click at [697, 142] on div "Add Column" at bounding box center [546, 240] width 969 height 234
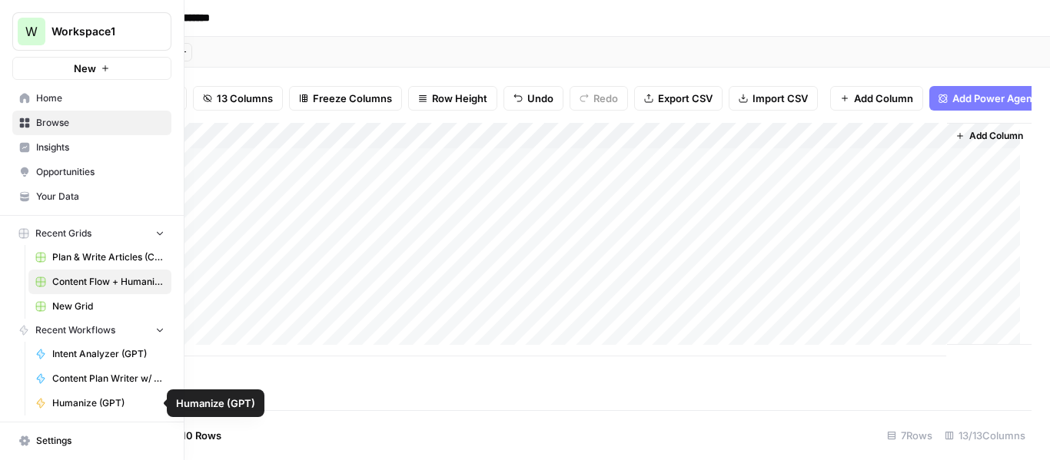
click at [101, 400] on span "Humanize (GPT)" at bounding box center [108, 404] width 112 height 14
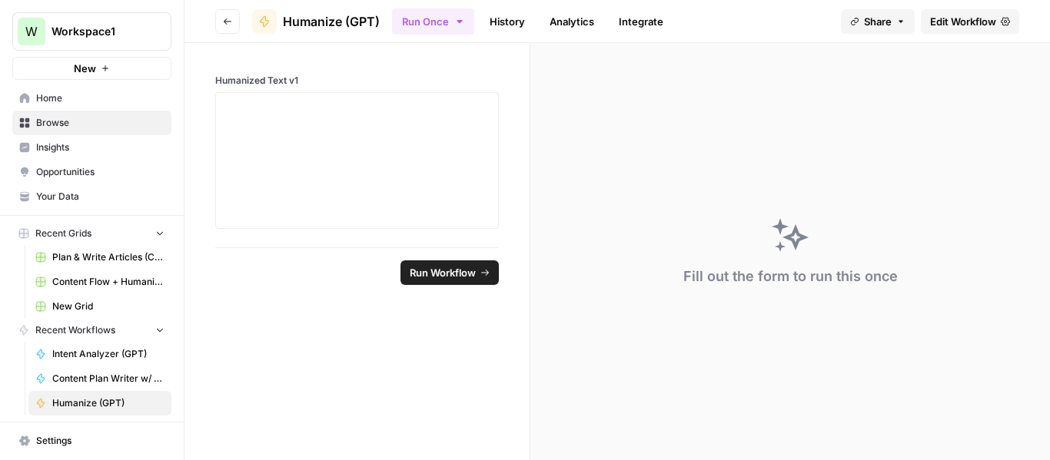
click at [937, 24] on span "Edit Workflow" at bounding box center [963, 21] width 66 height 15
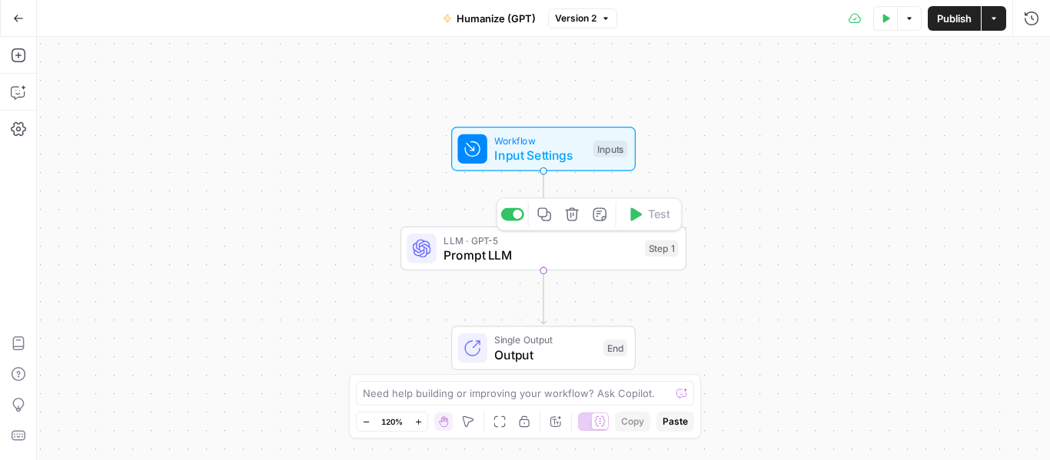
click at [466, 260] on span "Prompt LLM" at bounding box center [540, 255] width 194 height 18
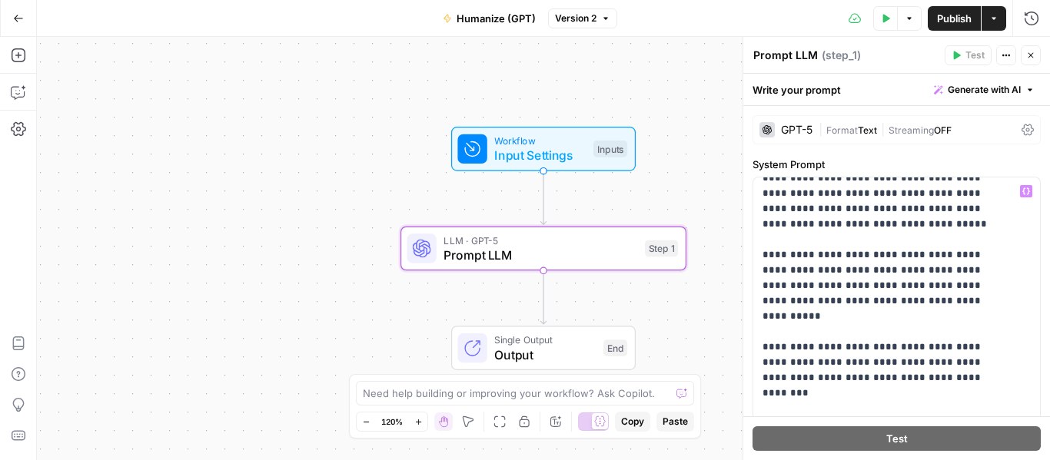
scroll to position [767, 0]
click at [846, 288] on p "**********" at bounding box center [884, 224] width 245 height 1614
click at [862, 274] on p "**********" at bounding box center [884, 224] width 245 height 1614
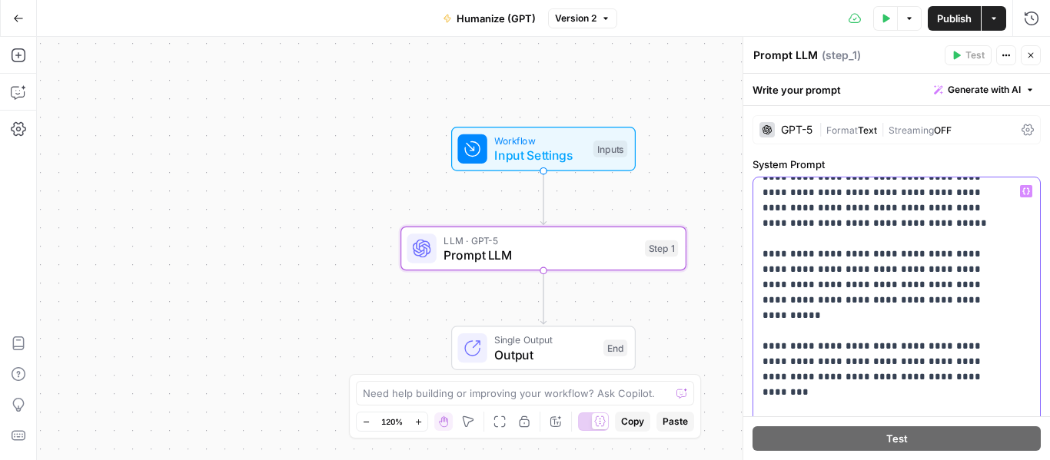
click at [923, 280] on p "**********" at bounding box center [884, 224] width 245 height 1614
click at [941, 289] on p "**********" at bounding box center [884, 224] width 245 height 1614
drag, startPoint x: 931, startPoint y: 289, endPoint x: 772, endPoint y: 258, distance: 162.0
click at [772, 258] on p "**********" at bounding box center [884, 224] width 245 height 1614
copy p "**********"
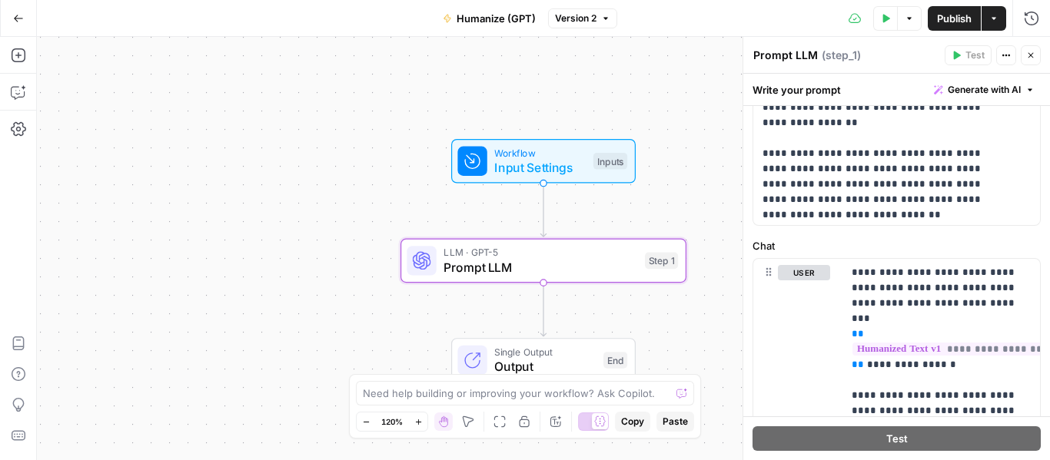
scroll to position [765, 0]
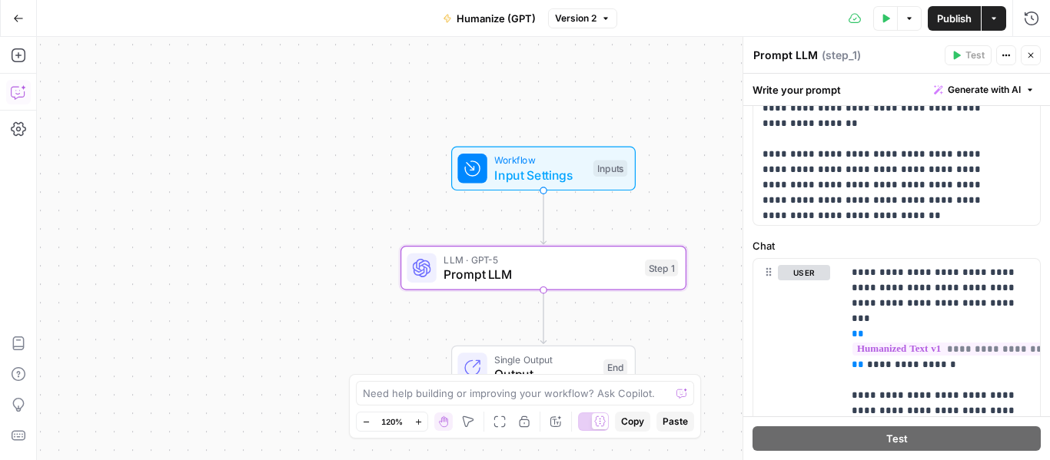
click at [23, 18] on icon "button" at bounding box center [18, 18] width 11 height 11
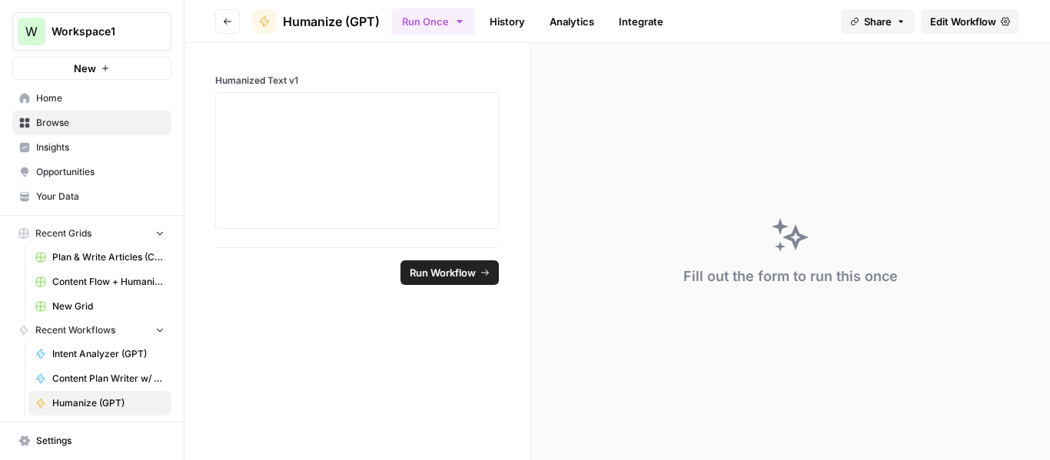
click at [98, 276] on span "Content Flow + Humanize" at bounding box center [108, 282] width 112 height 14
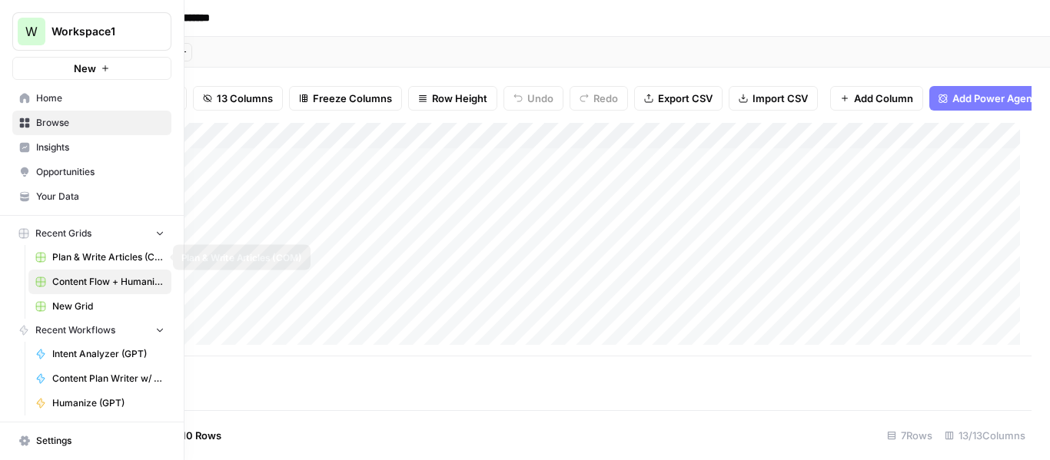
click at [86, 259] on span "Plan & Write Articles (COM)" at bounding box center [108, 258] width 112 height 14
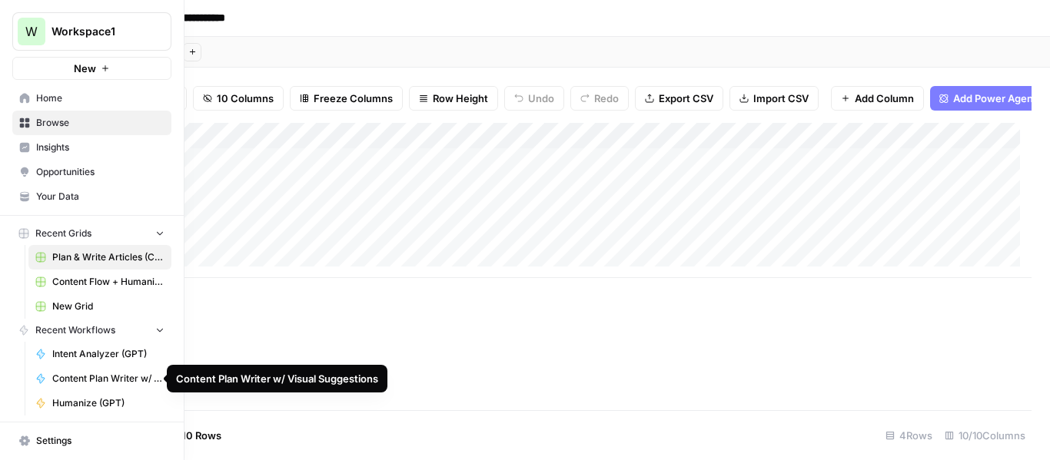
click at [116, 373] on span "Content Plan Writer w/ Visual Suggestions" at bounding box center [108, 379] width 112 height 14
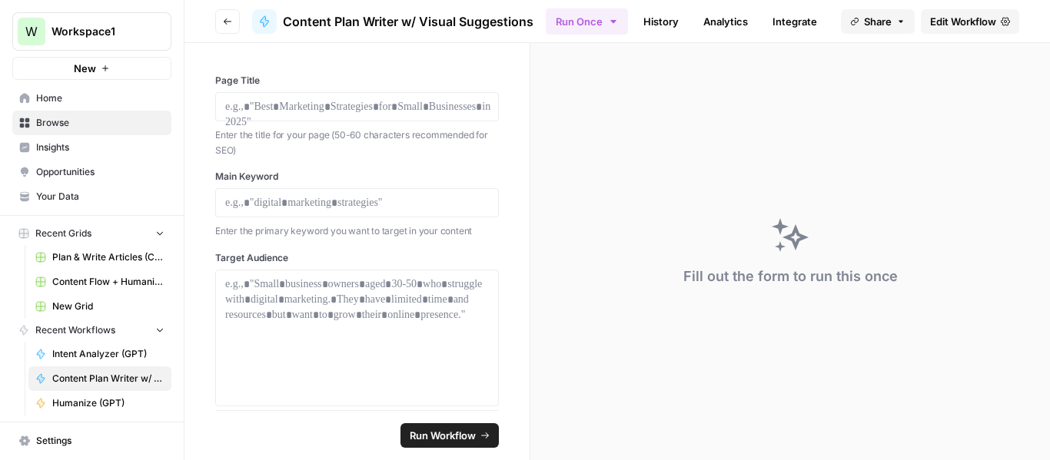
click at [957, 27] on span "Edit Workflow" at bounding box center [963, 21] width 66 height 15
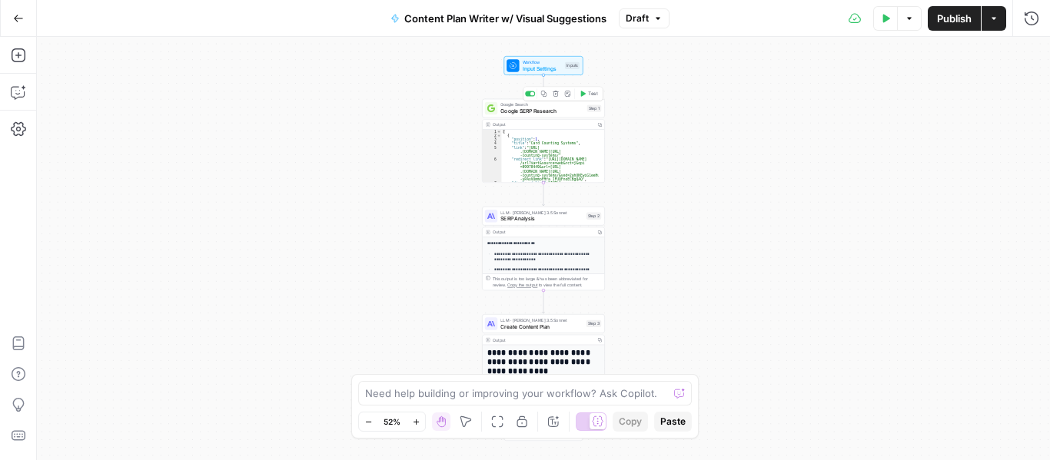
click at [519, 119] on div "Output Copy 1 2 3 4 5 6 7 [ { "position" : 1 , "title" : "Card Counting Systems…" at bounding box center [543, 150] width 123 height 63
type textarea "**********"
click at [525, 148] on div "[ { "position" : 1 , "title" : "Card Counting Systems" , "link" : "[URL] .[DOMA…" at bounding box center [549, 164] width 97 height 68
click at [501, 112] on span "Google SERP Research" at bounding box center [541, 112] width 83 height 8
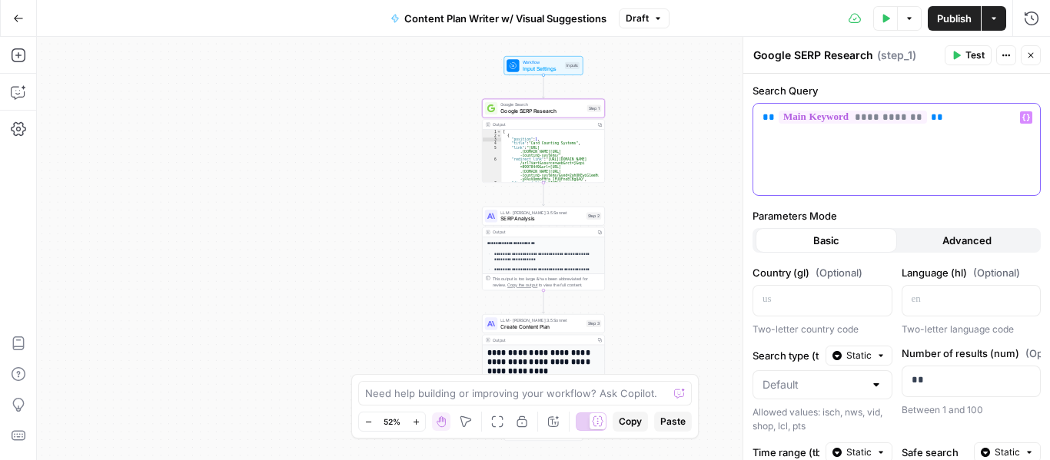
click at [1022, 118] on icon "button" at bounding box center [1026, 118] width 8 height 8
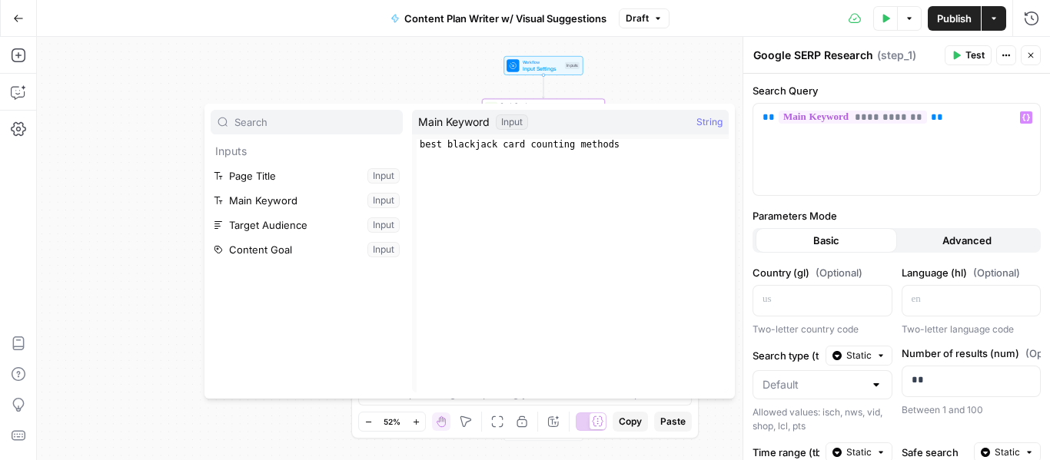
click at [693, 79] on div "**********" at bounding box center [543, 248] width 1013 height 423
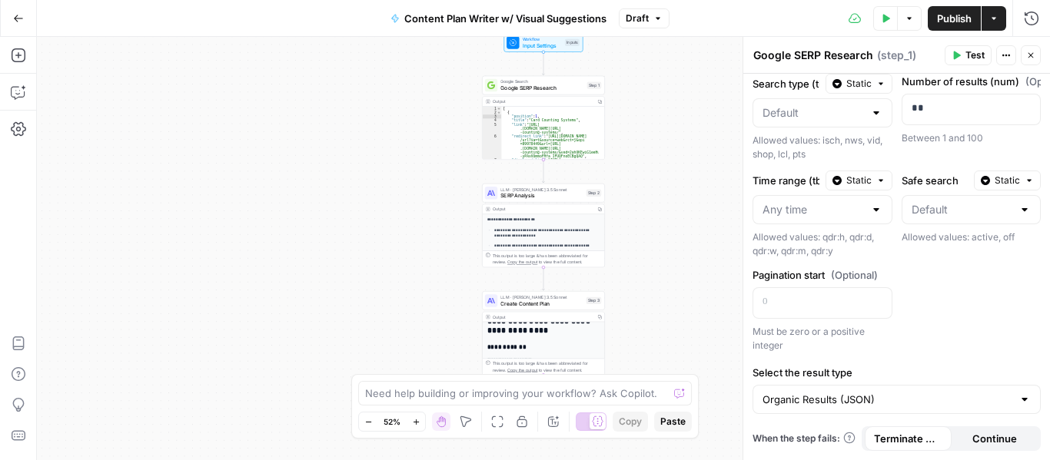
scroll to position [2, 0]
click at [517, 232] on p "**********" at bounding box center [543, 233] width 99 height 12
click at [547, 224] on div "**********" at bounding box center [544, 359] width 122 height 290
click at [558, 181] on icon "button" at bounding box center [556, 178] width 6 height 6
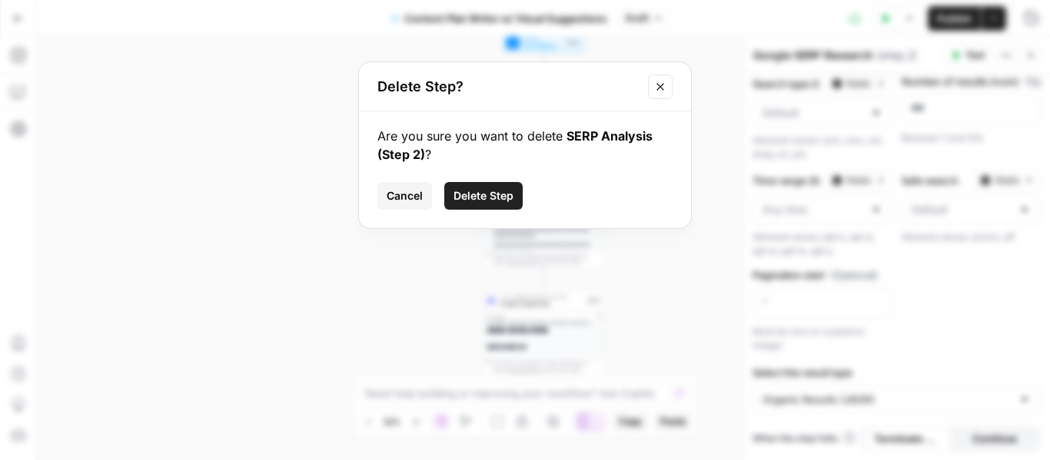
click at [665, 85] on icon "Close modal" at bounding box center [660, 87] width 12 height 12
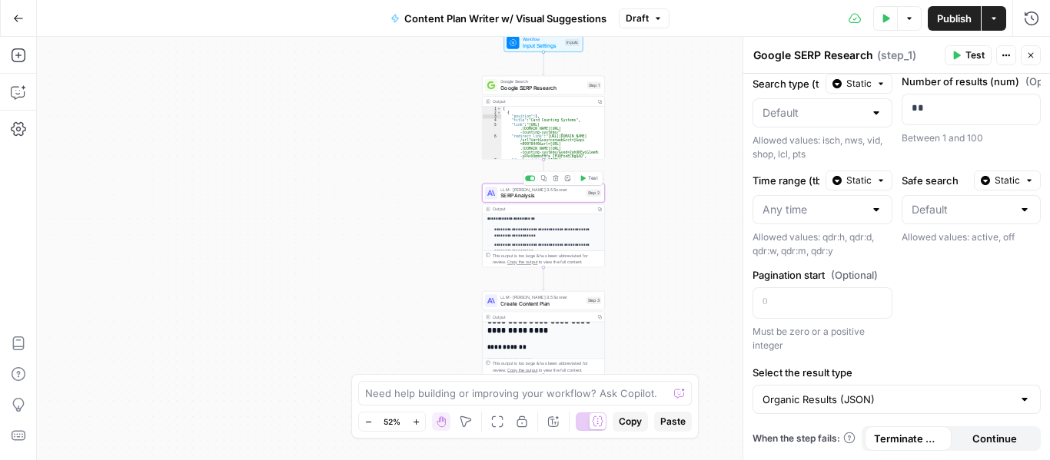
click at [496, 196] on div at bounding box center [491, 193] width 12 height 12
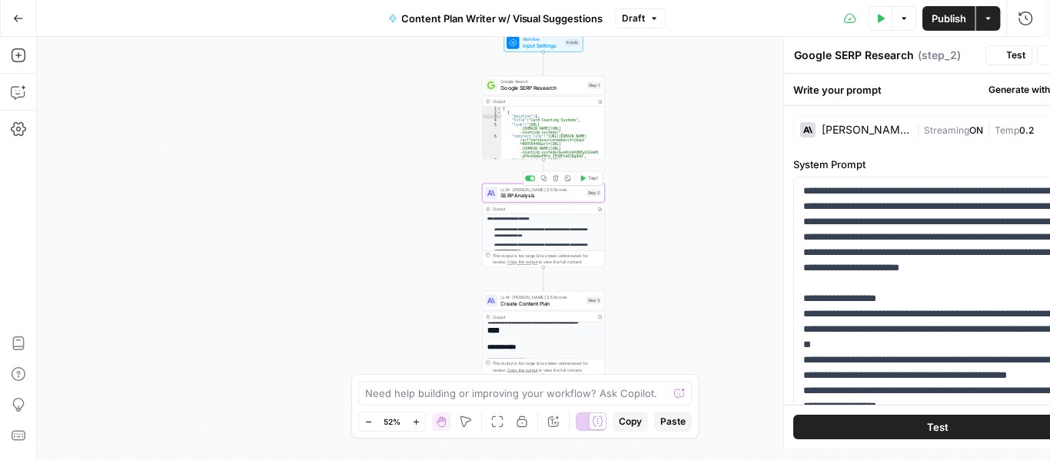
type textarea "SERP Analysis"
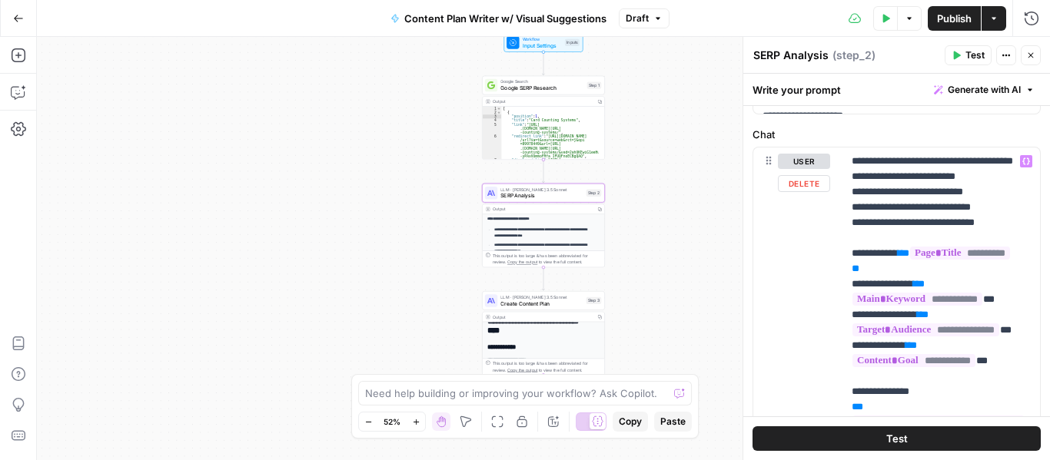
scroll to position [691, 0]
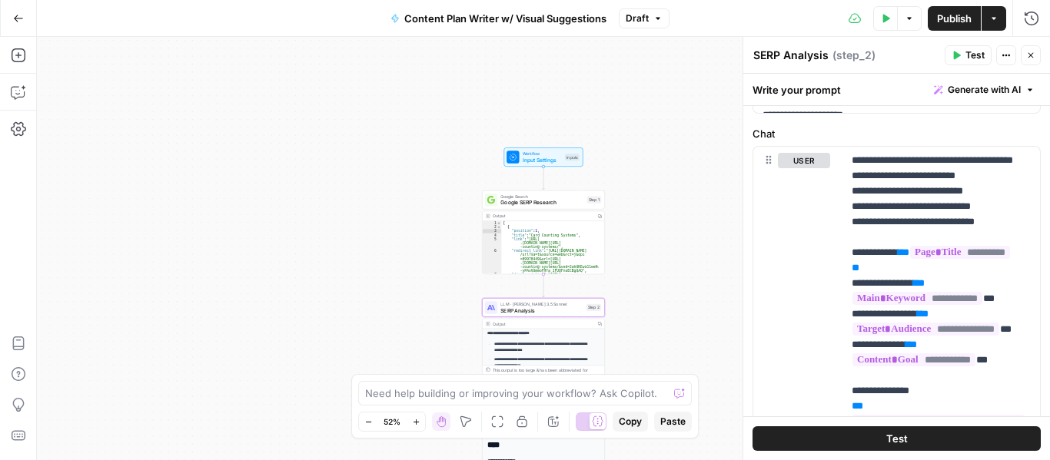
click at [526, 204] on span "Google SERP Research" at bounding box center [541, 203] width 83 height 8
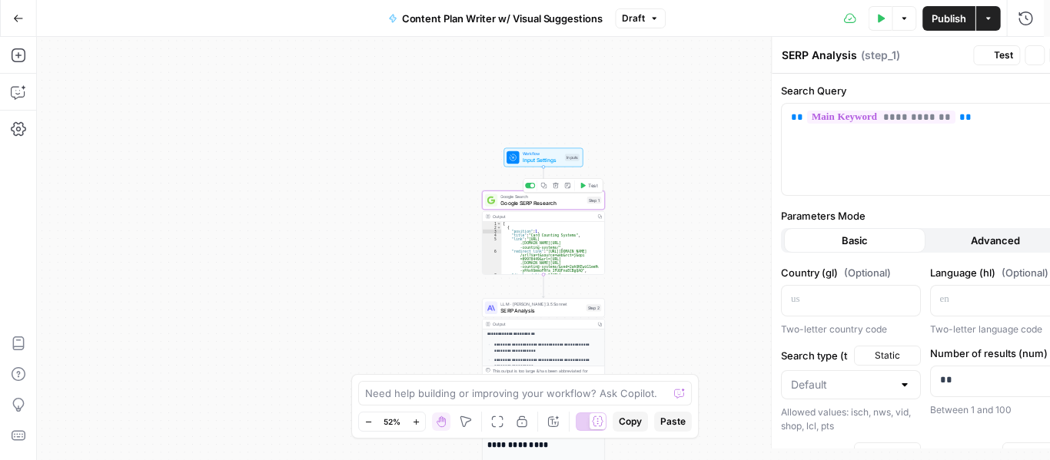
type textarea "Google SERP Research"
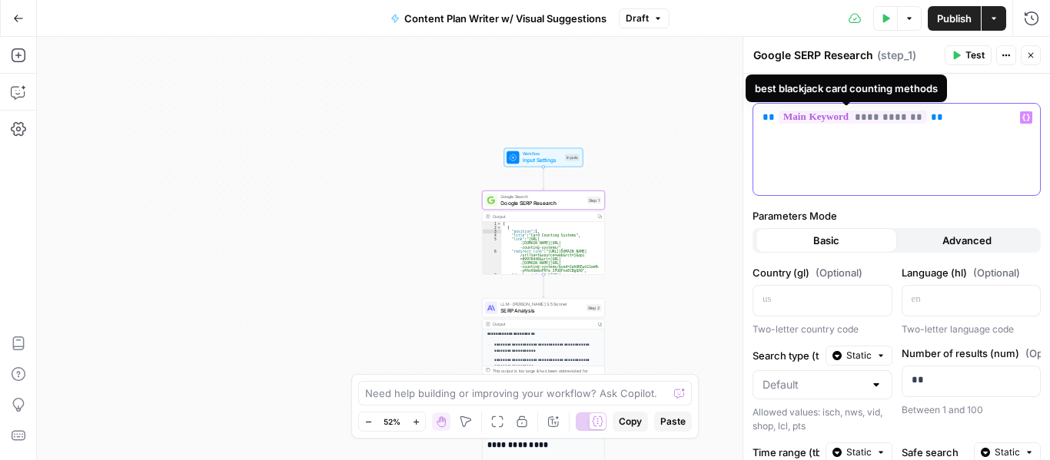
click at [823, 123] on span "**********" at bounding box center [852, 117] width 148 height 13
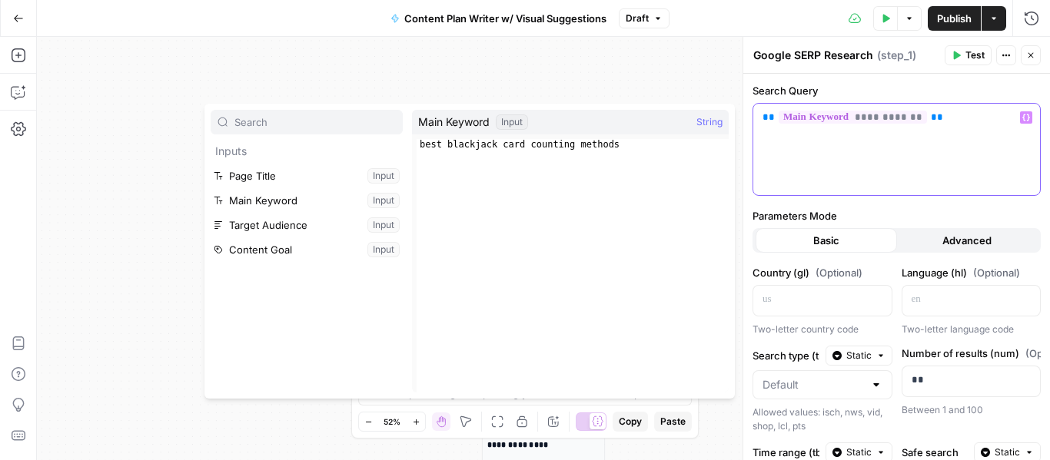
click at [964, 128] on div "**********" at bounding box center [896, 149] width 287 height 91
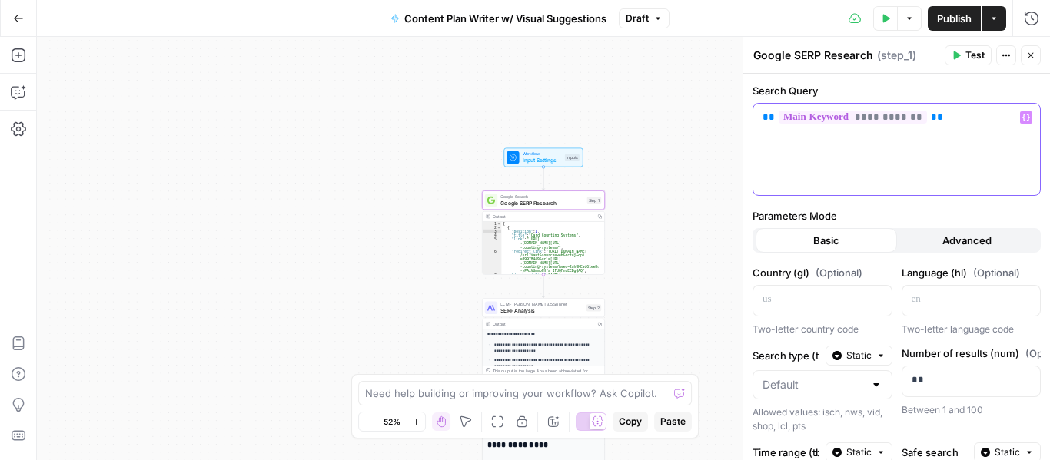
click at [964, 128] on div "**********" at bounding box center [896, 149] width 287 height 91
click at [768, 124] on p "**********" at bounding box center [890, 117] width 257 height 15
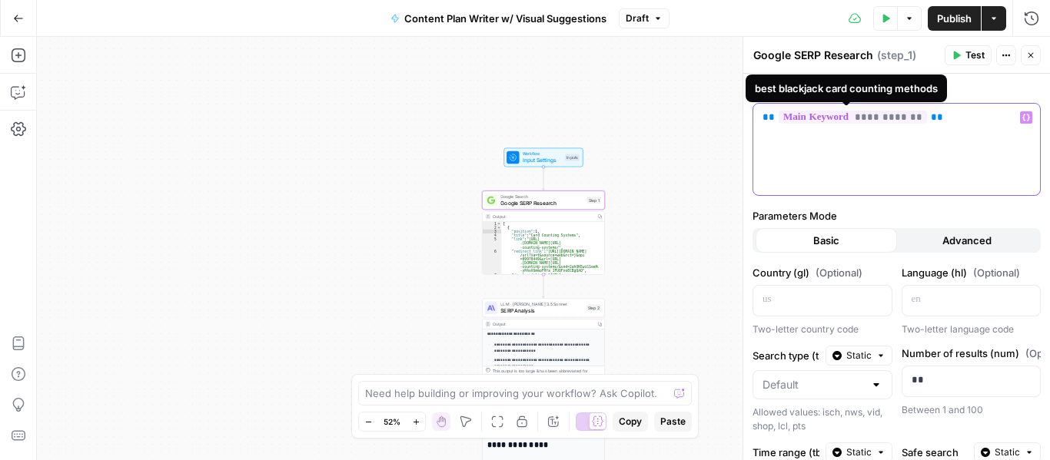
click at [863, 117] on span "**********" at bounding box center [852, 117] width 148 height 13
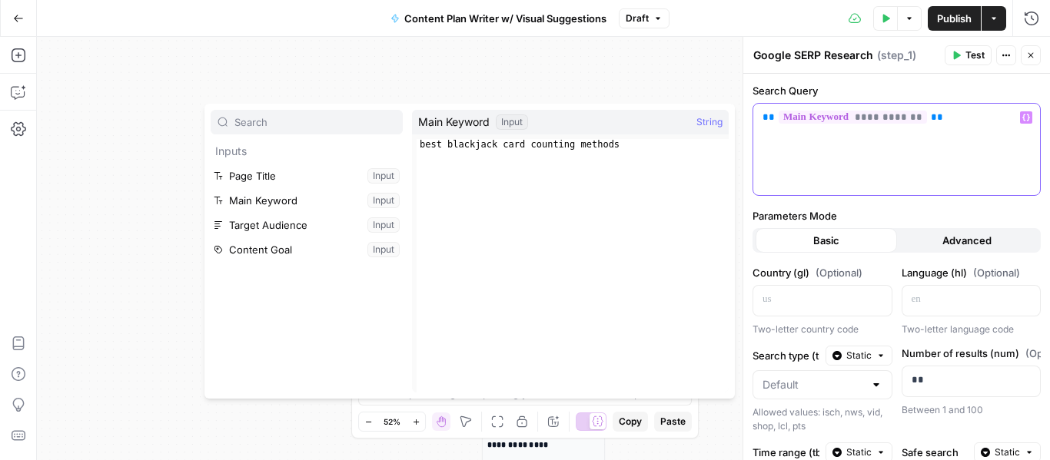
click at [851, 148] on div "**********" at bounding box center [896, 149] width 287 height 91
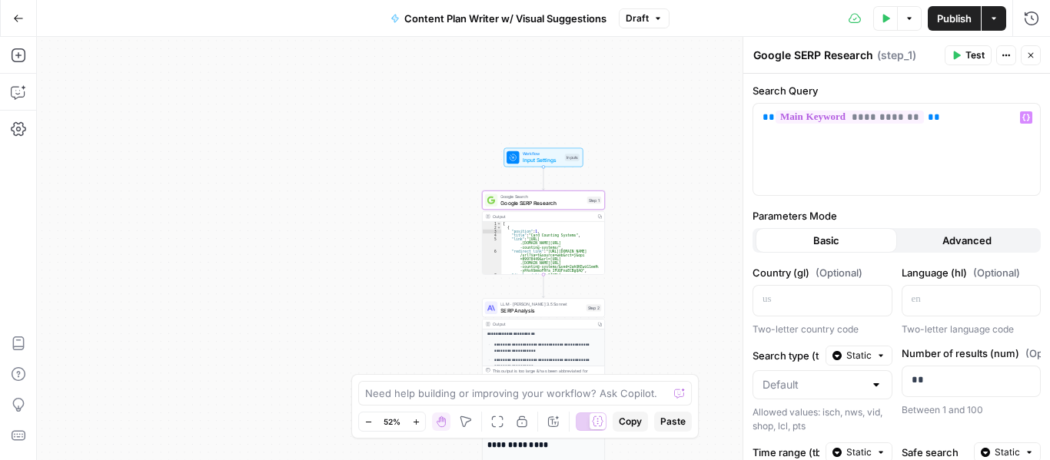
click at [519, 162] on div "Workflow Input Settings Inputs Test Step" at bounding box center [542, 158] width 73 height 14
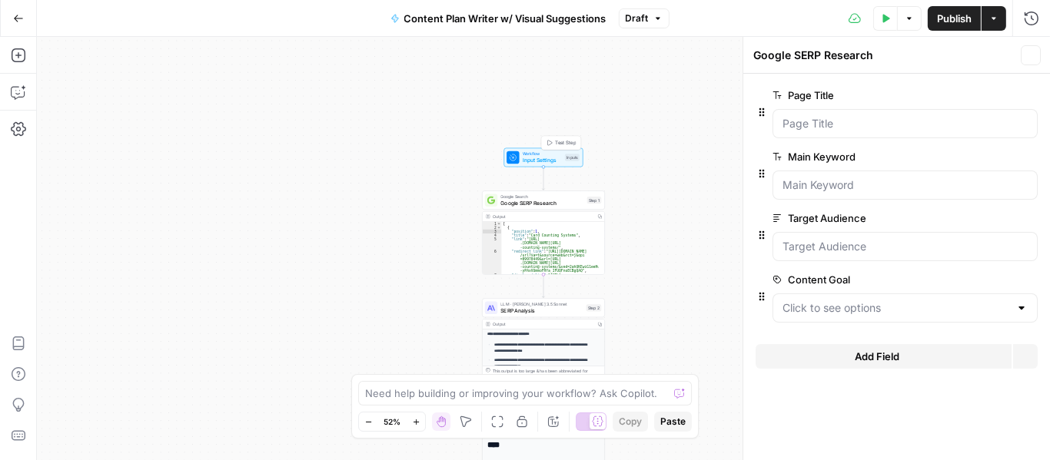
type textarea "Inputs"
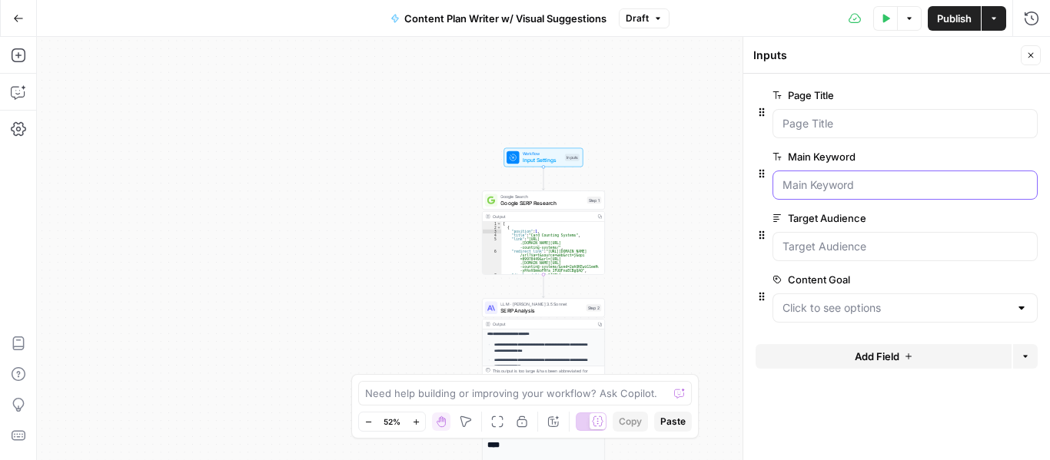
click at [871, 182] on Keyword "Main Keyword" at bounding box center [904, 185] width 245 height 15
click at [978, 159] on span "edit field" at bounding box center [980, 157] width 34 height 12
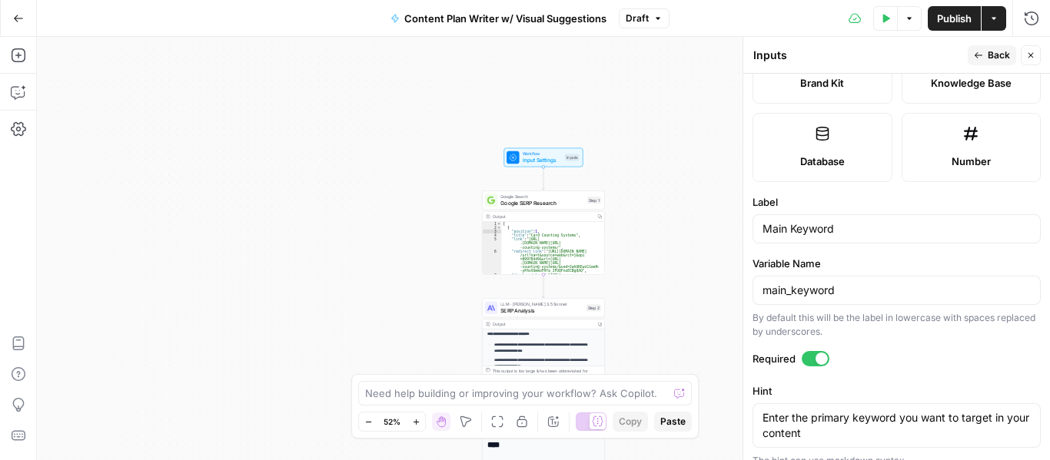
scroll to position [383, 0]
click at [886, 224] on input "Main Keyword" at bounding box center [896, 227] width 268 height 15
click at [991, 51] on span "Back" at bounding box center [998, 55] width 22 height 14
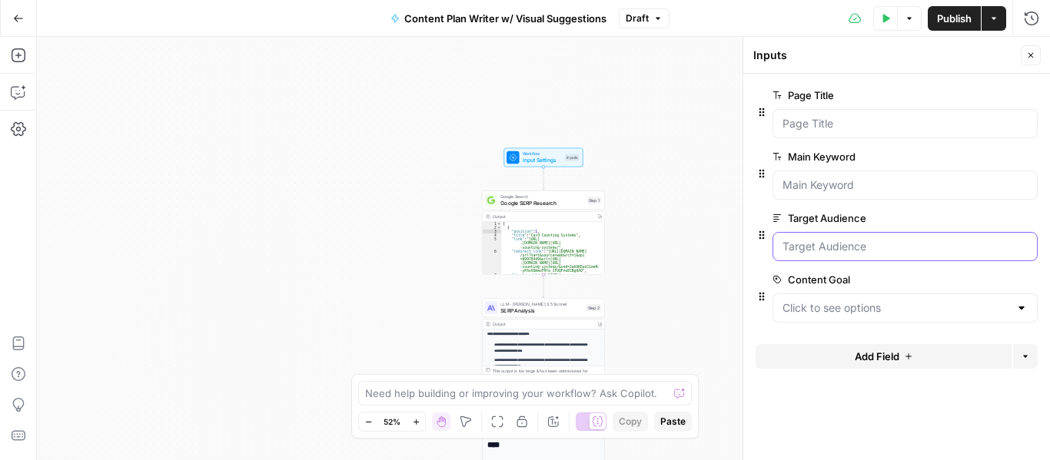
click at [896, 241] on Audience "Target Audience" at bounding box center [904, 246] width 245 height 15
click at [984, 220] on span "edit field" at bounding box center [980, 218] width 34 height 12
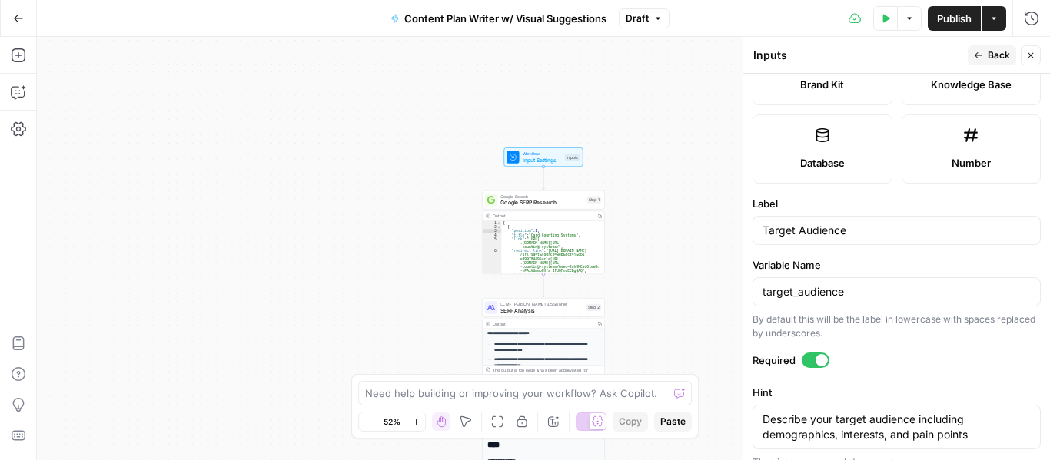
scroll to position [384, 0]
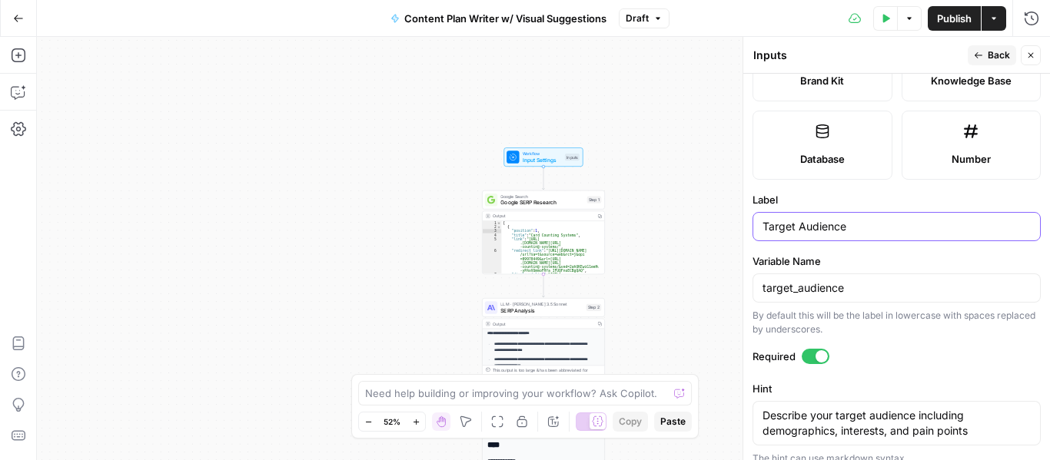
click at [822, 229] on input "Target Audience" at bounding box center [896, 226] width 268 height 15
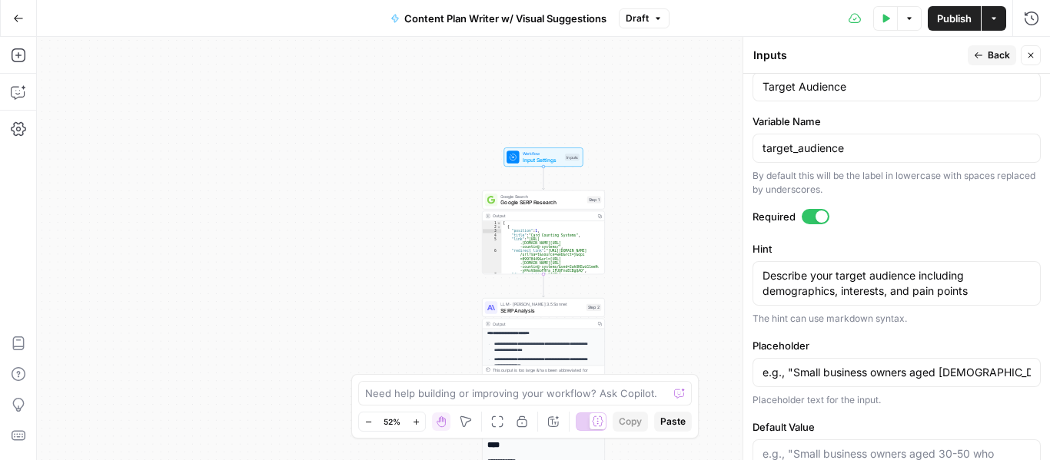
scroll to position [526, 0]
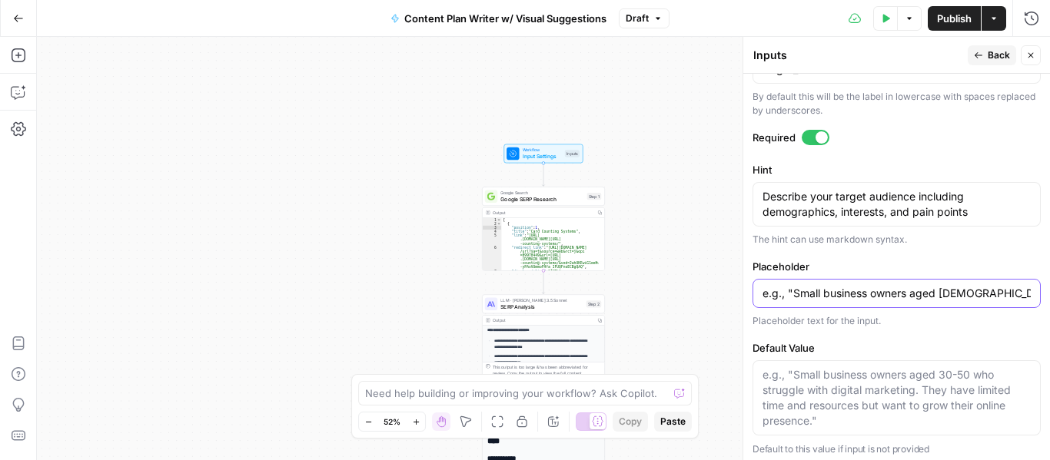
click at [812, 286] on input "e.g., "Small business owners aged [DEMOGRAPHIC_DATA] who struggle with digital …" at bounding box center [896, 293] width 268 height 15
click at [812, 286] on input "e.g., "Small business owners aged [DEMOGRAPHIC_DATA] who struggle with digital …" at bounding box center [896, 291] width 268 height 15
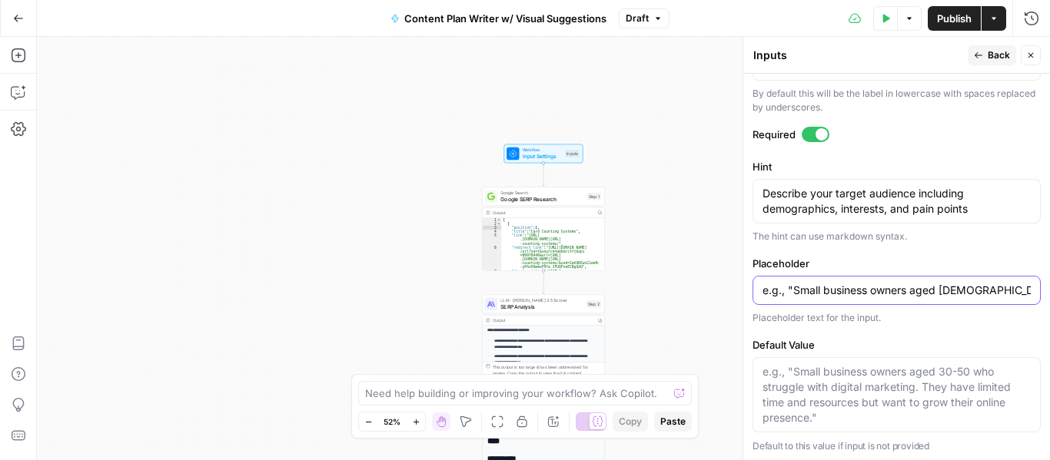
click at [812, 286] on input "e.g., "Small business owners aged [DEMOGRAPHIC_DATA] who struggle with digital …" at bounding box center [896, 290] width 268 height 15
click at [983, 52] on icon "button" at bounding box center [978, 55] width 9 height 9
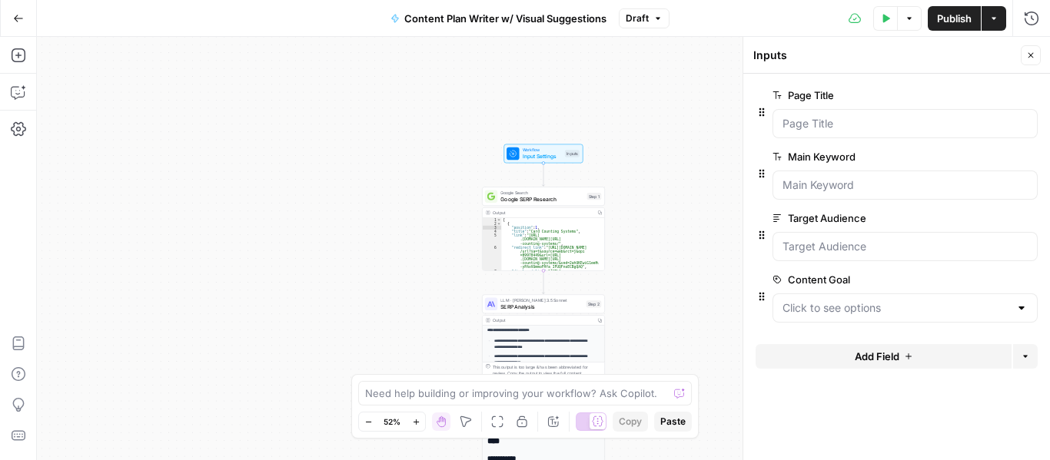
click at [977, 281] on span "edit field" at bounding box center [980, 280] width 34 height 12
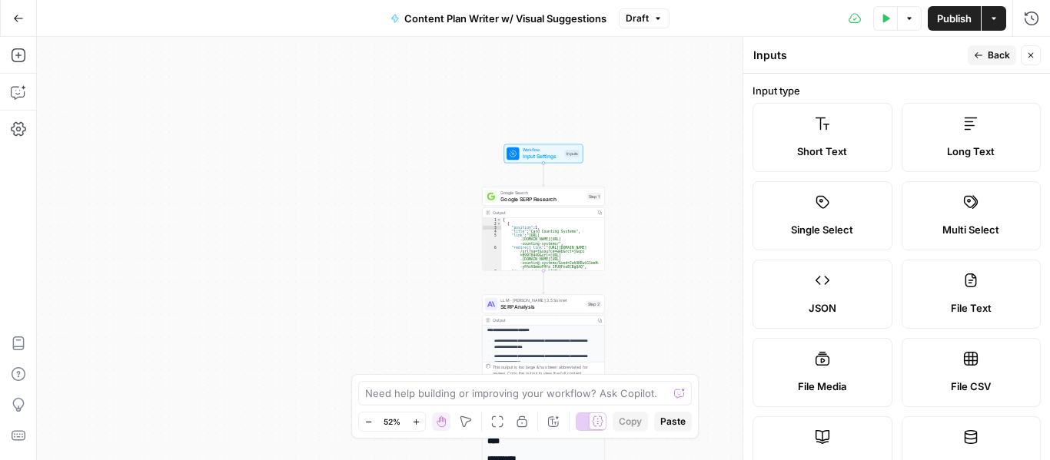
click at [857, 208] on label "Single Select" at bounding box center [822, 215] width 140 height 69
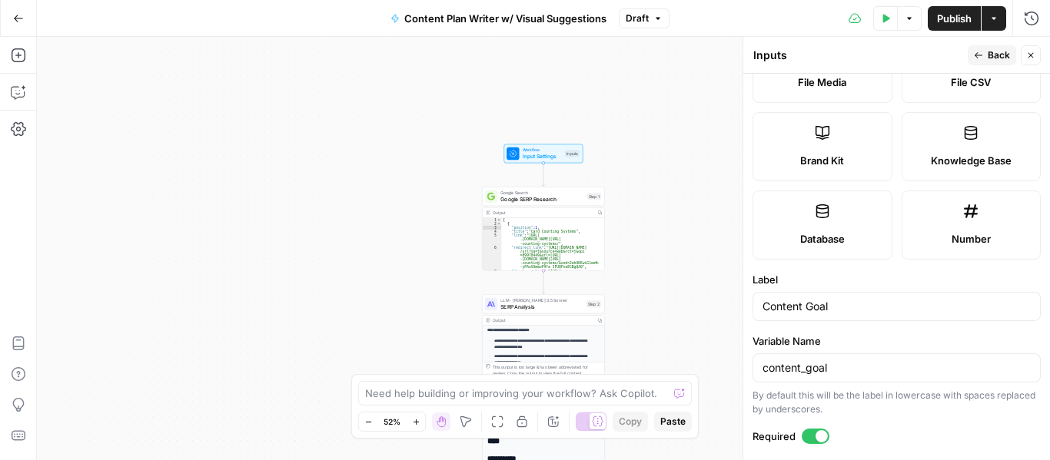
scroll to position [307, 0]
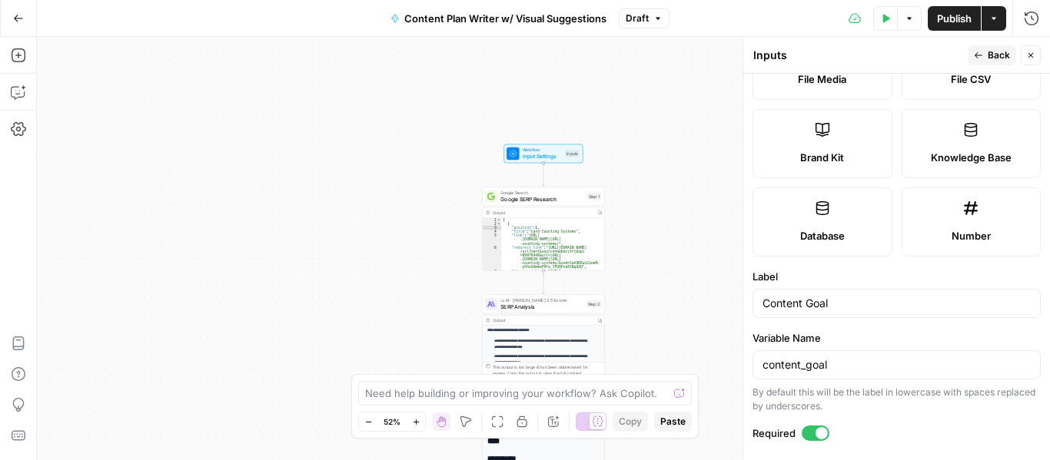
click at [865, 312] on div "Content Goal" at bounding box center [896, 303] width 288 height 29
click at [865, 311] on div "Content Goal" at bounding box center [896, 303] width 288 height 29
click at [841, 304] on input "Content Goal" at bounding box center [896, 303] width 268 height 15
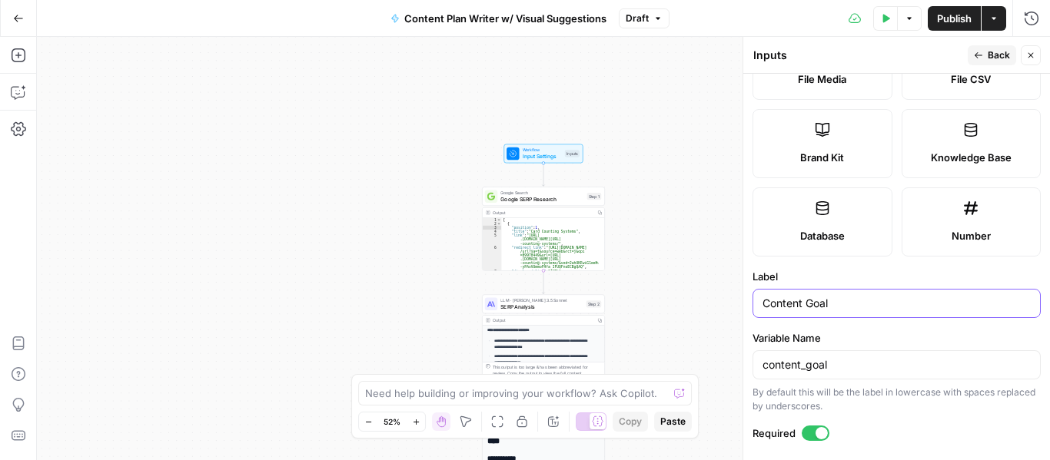
click at [841, 304] on input "Content Goal" at bounding box center [896, 303] width 268 height 15
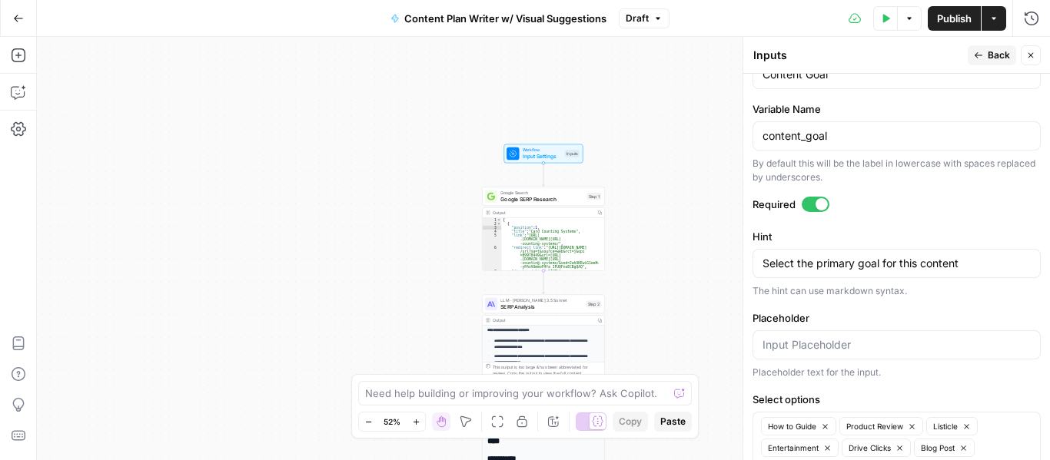
scroll to position [537, 0]
click at [892, 255] on textarea "Select the primary goal for this content" at bounding box center [896, 262] width 268 height 15
type textarea "Select the primary goal for this content"
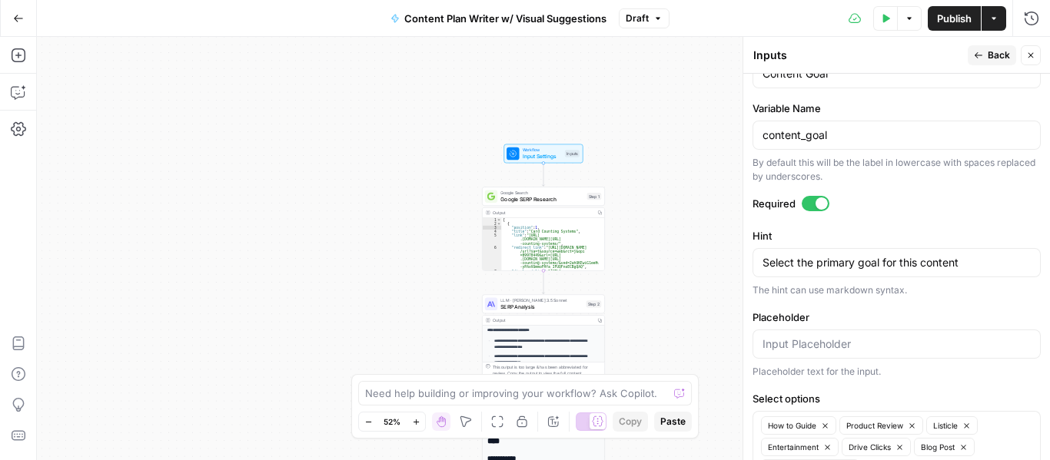
click at [986, 57] on button "Back" at bounding box center [991, 55] width 48 height 20
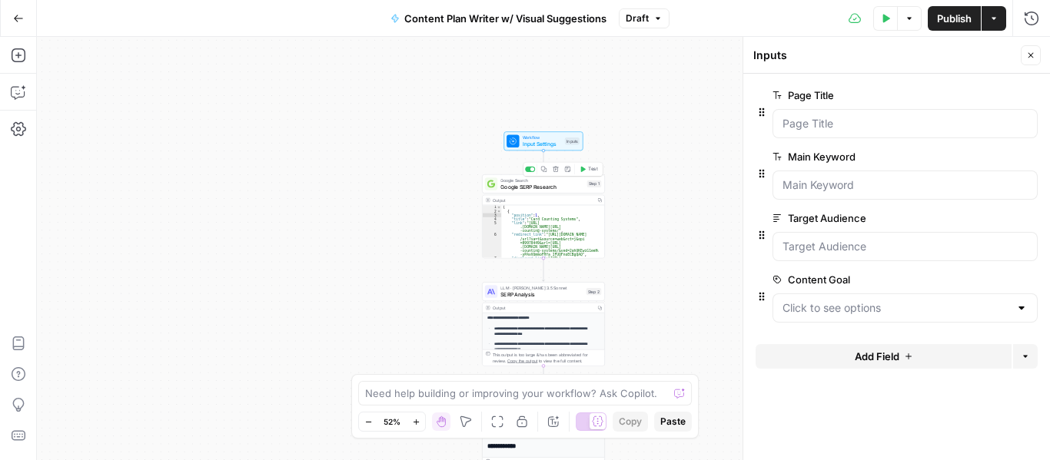
click at [506, 184] on span "Google SERP Research" at bounding box center [541, 187] width 83 height 8
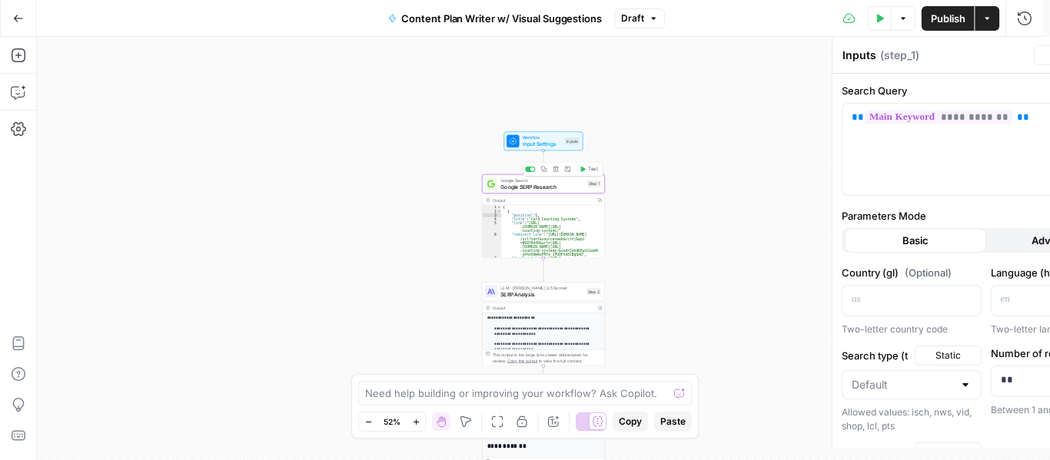
type textarea "Google SERP Research"
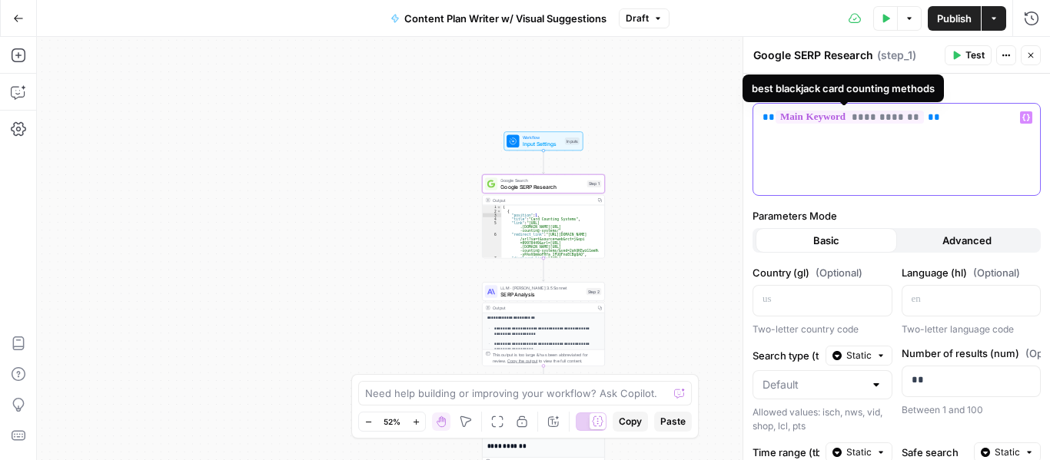
click at [944, 114] on p "**********" at bounding box center [890, 117] width 257 height 15
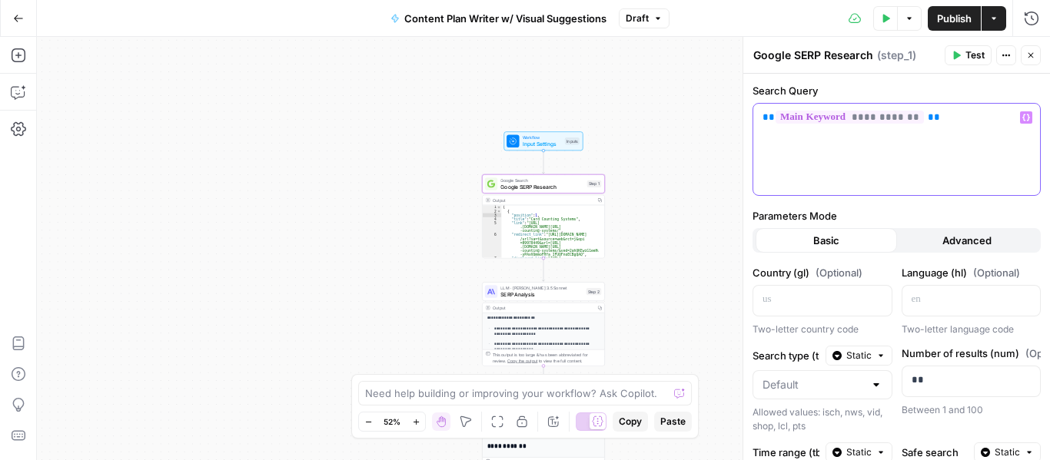
click at [944, 114] on p "**********" at bounding box center [890, 117] width 257 height 15
copy p "**********"
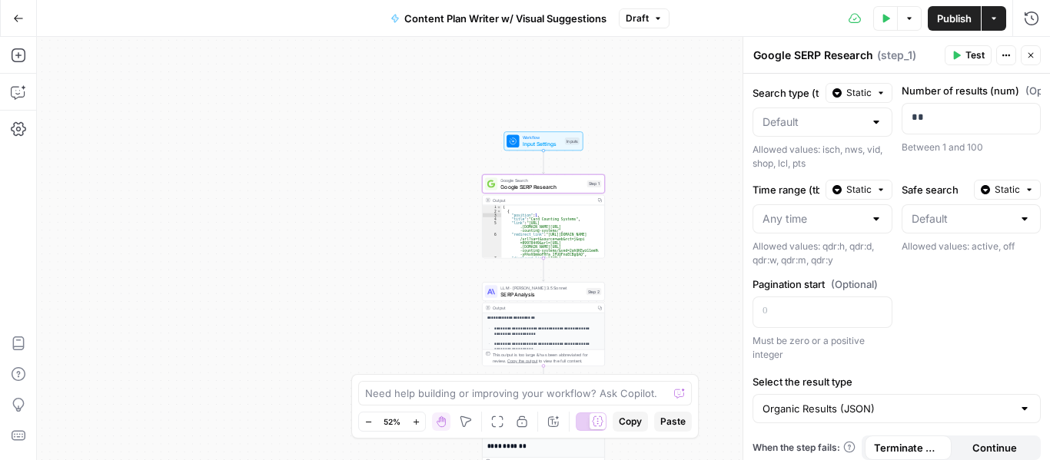
scroll to position [272, 0]
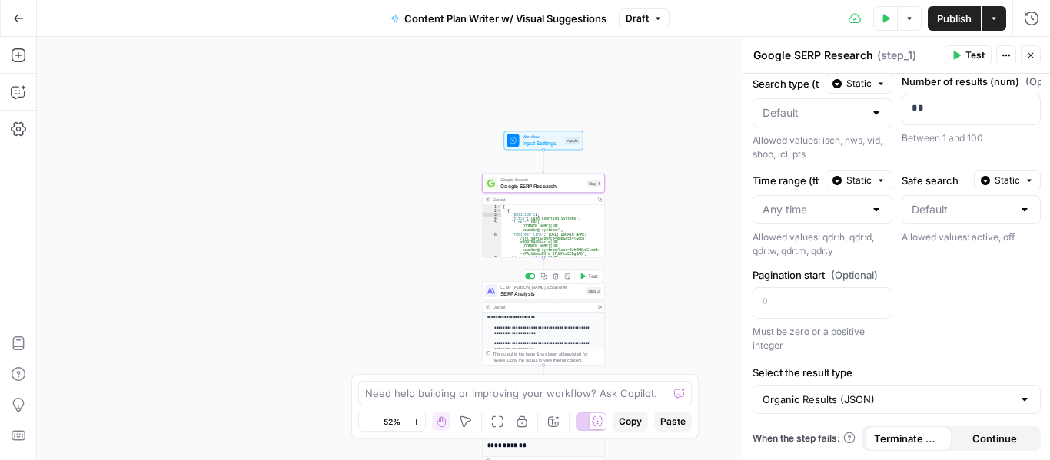
click at [509, 297] on span "SERP Analysis" at bounding box center [541, 294] width 82 height 8
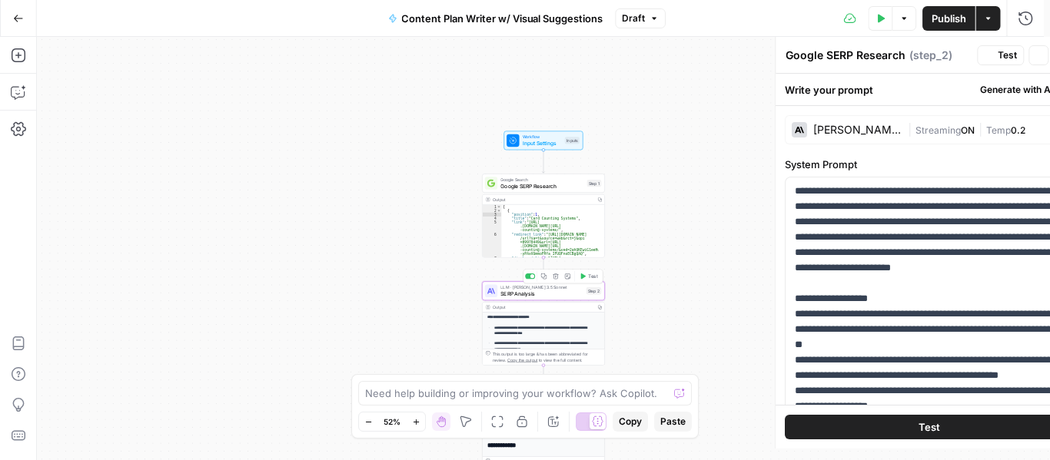
type textarea "SERP Analysis"
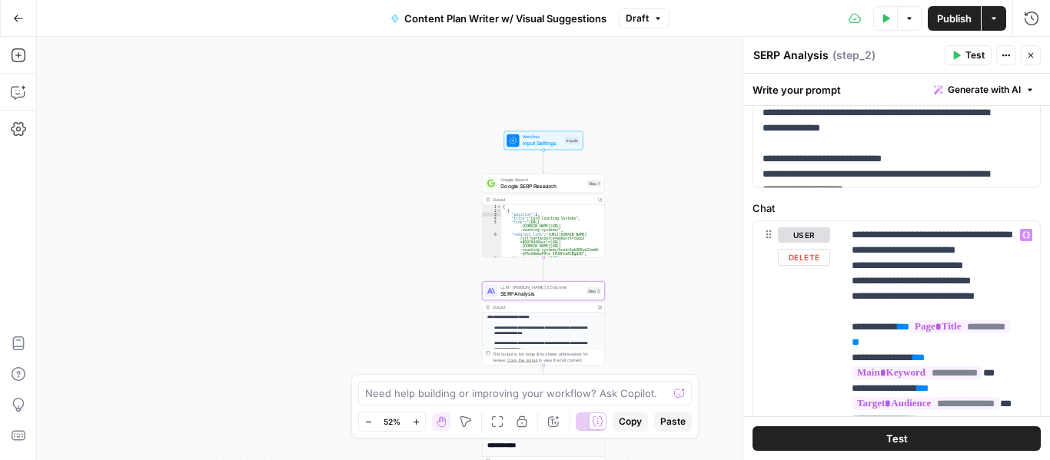
scroll to position [616, 0]
click at [934, 241] on p "**********" at bounding box center [935, 428] width 168 height 400
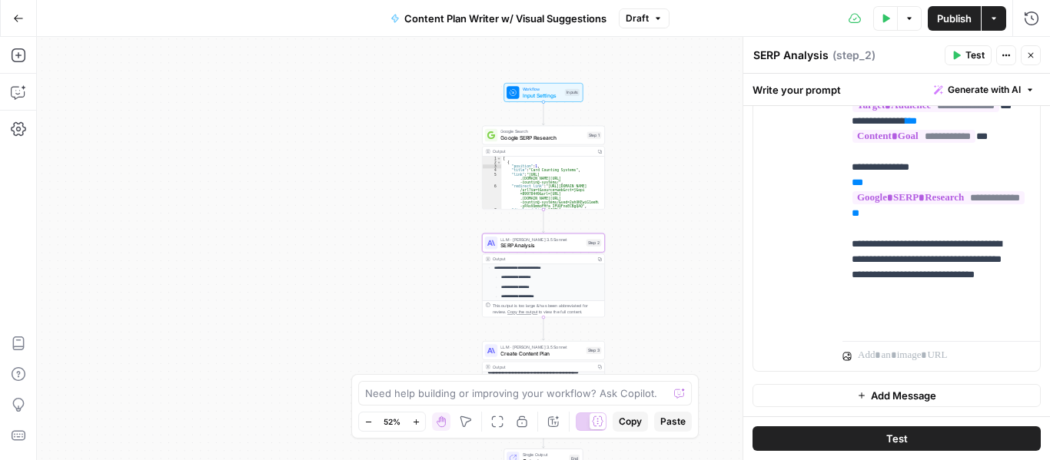
scroll to position [256, 0]
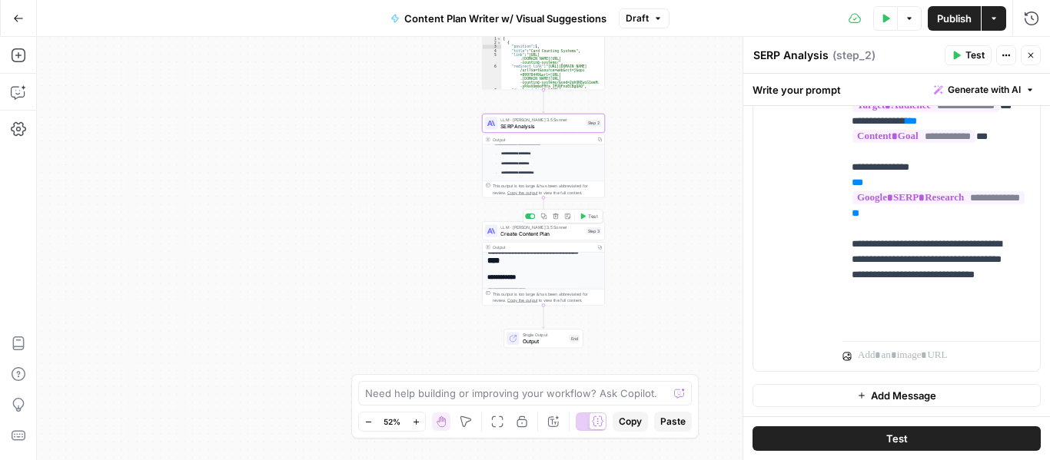
click at [498, 235] on div "LLM · [PERSON_NAME] 3.5 Sonnet Create Content Plan Step 3 Copy step Delete step…" at bounding box center [543, 231] width 117 height 14
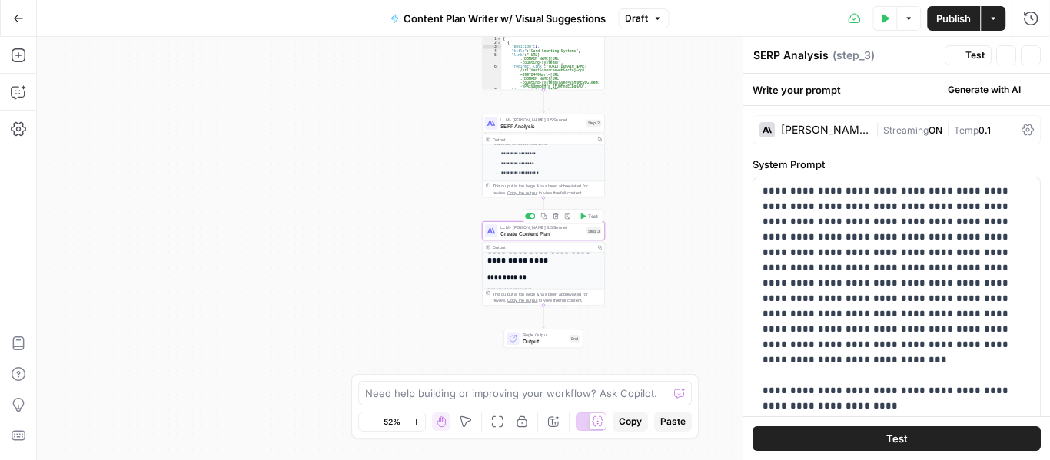
type textarea "Create Content Plan"
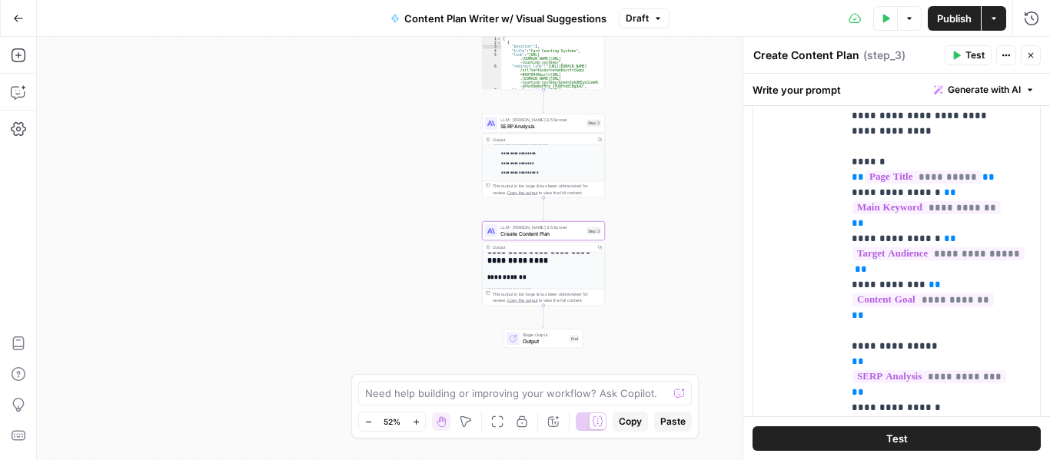
scroll to position [768, 0]
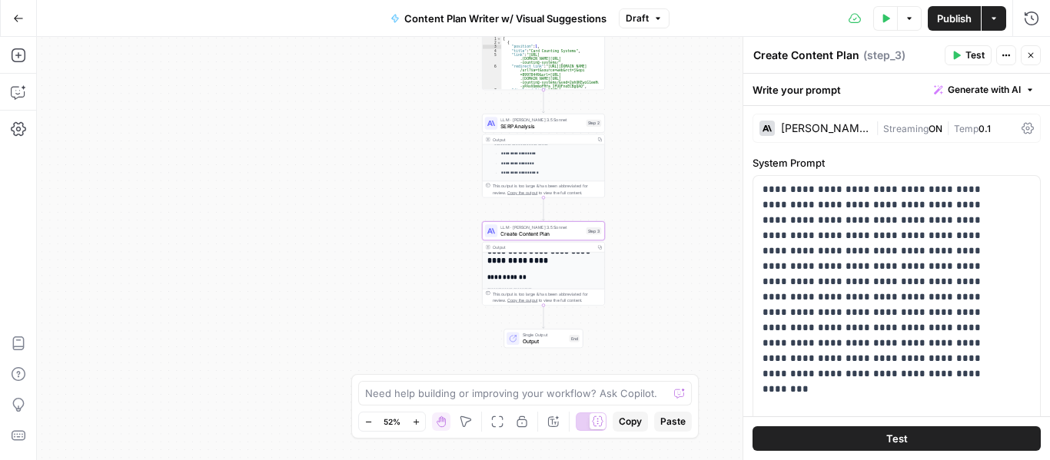
scroll to position [0, 0]
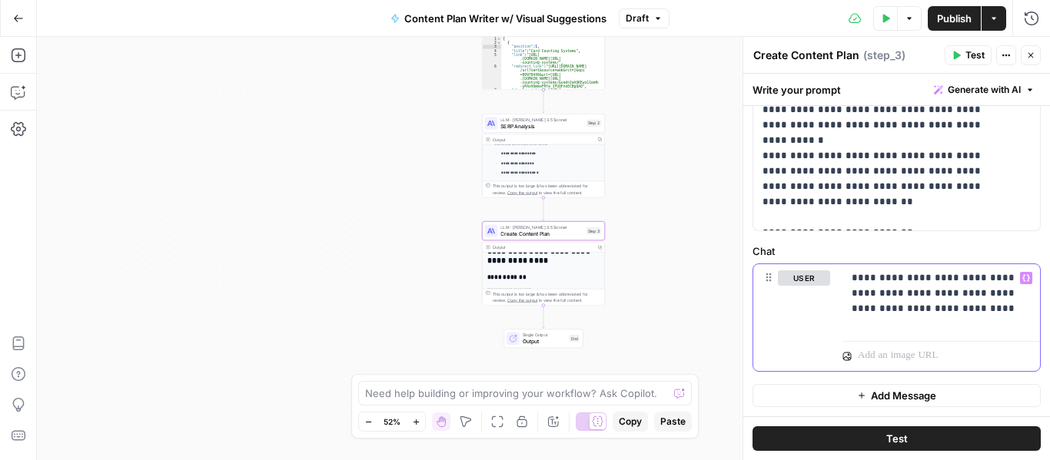
scroll to position [1003, 0]
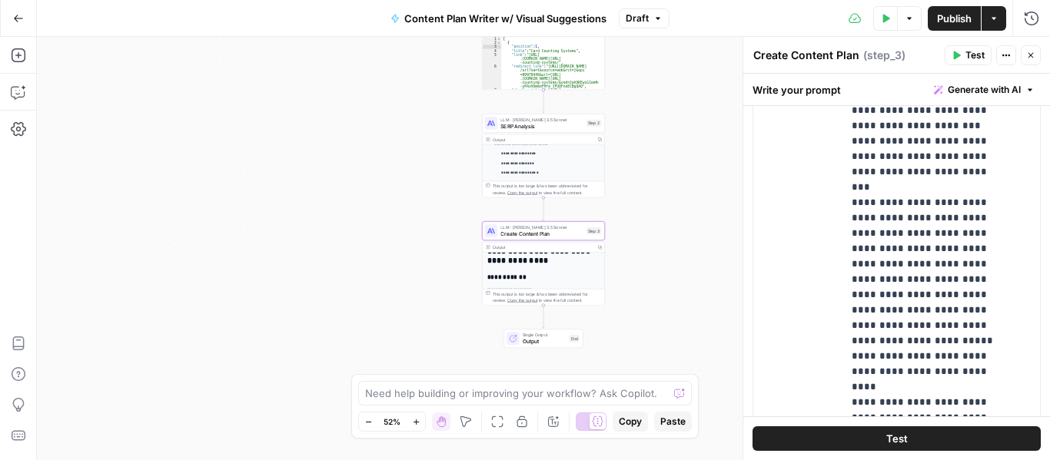
click at [24, 12] on button "Go Back" at bounding box center [19, 19] width 28 height 28
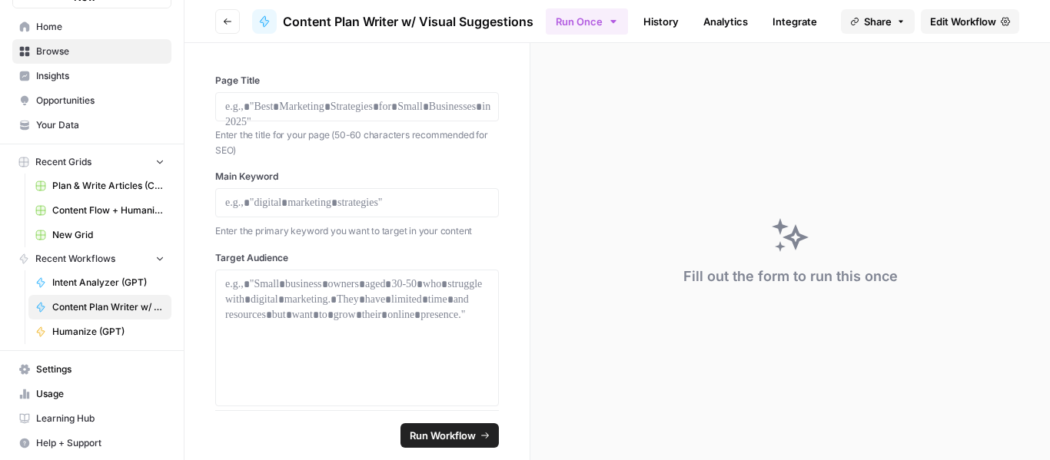
scroll to position [73, 0]
click at [101, 182] on span "Plan & Write Articles (COM)" at bounding box center [108, 185] width 112 height 14
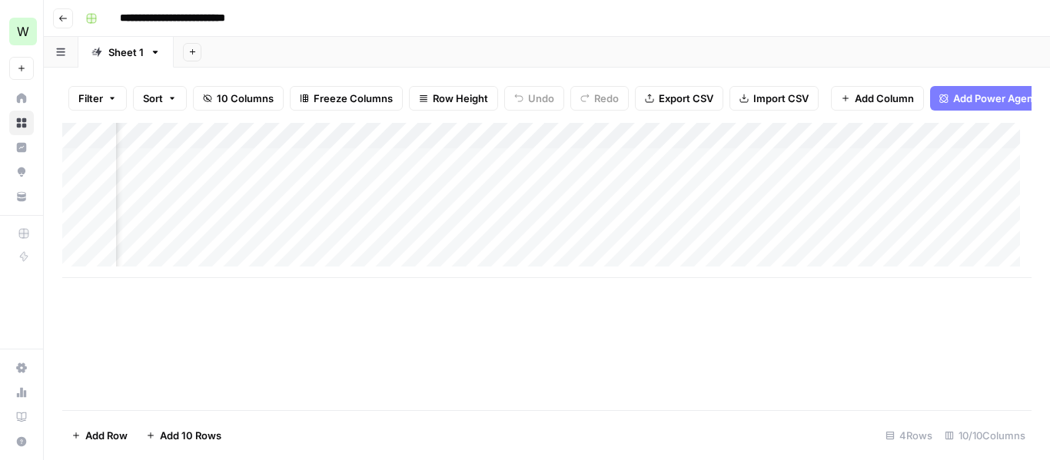
scroll to position [0, 333]
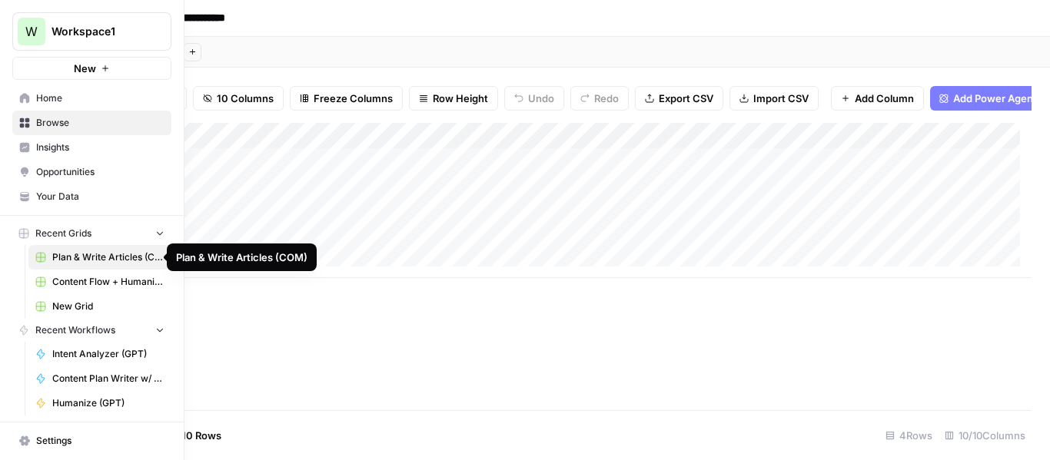
click at [95, 252] on span "Plan & Write Articles (COM)" at bounding box center [108, 258] width 112 height 14
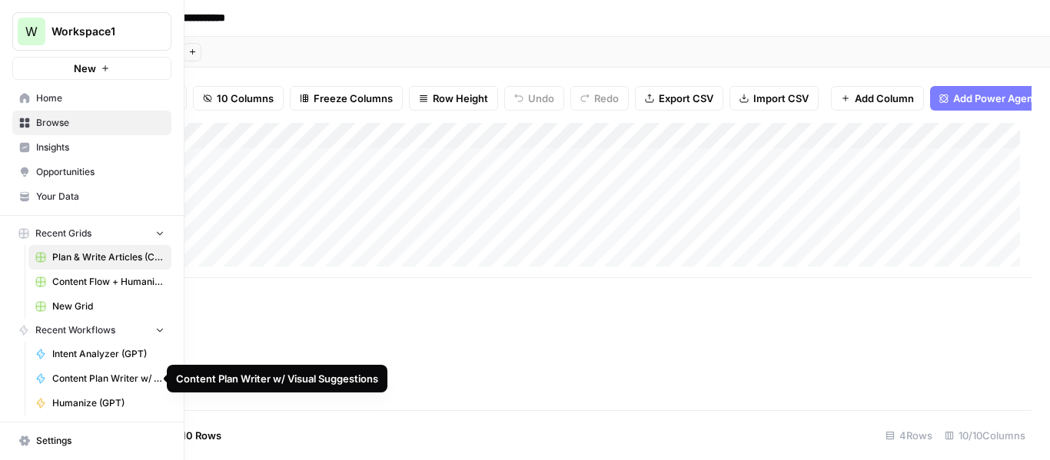
click at [78, 381] on span "Content Plan Writer w/ Visual Suggestions" at bounding box center [108, 379] width 112 height 14
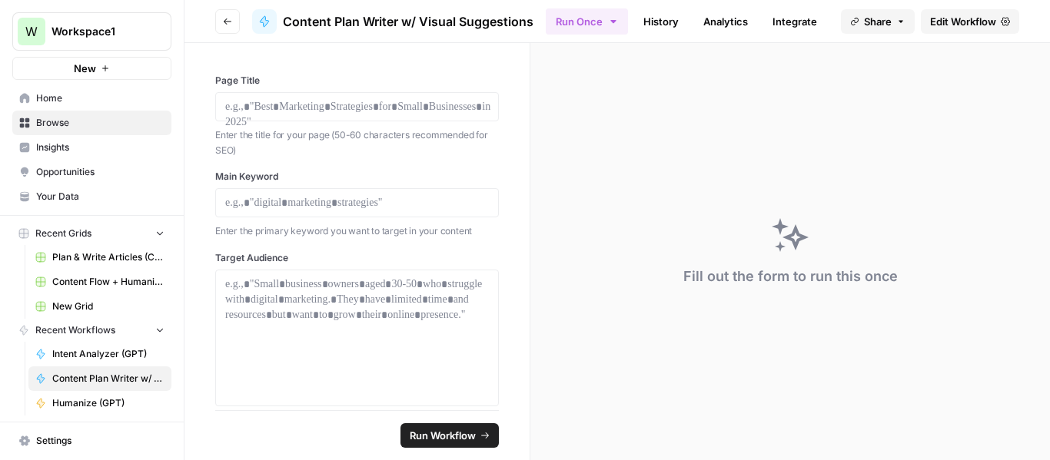
click at [947, 28] on span "Edit Workflow" at bounding box center [963, 21] width 66 height 15
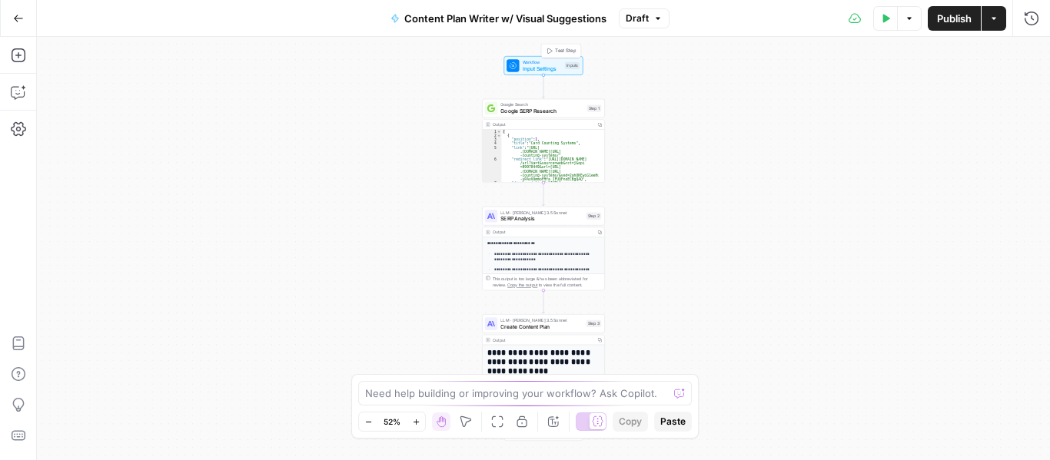
click at [523, 62] on span "Workflow" at bounding box center [542, 62] width 39 height 6
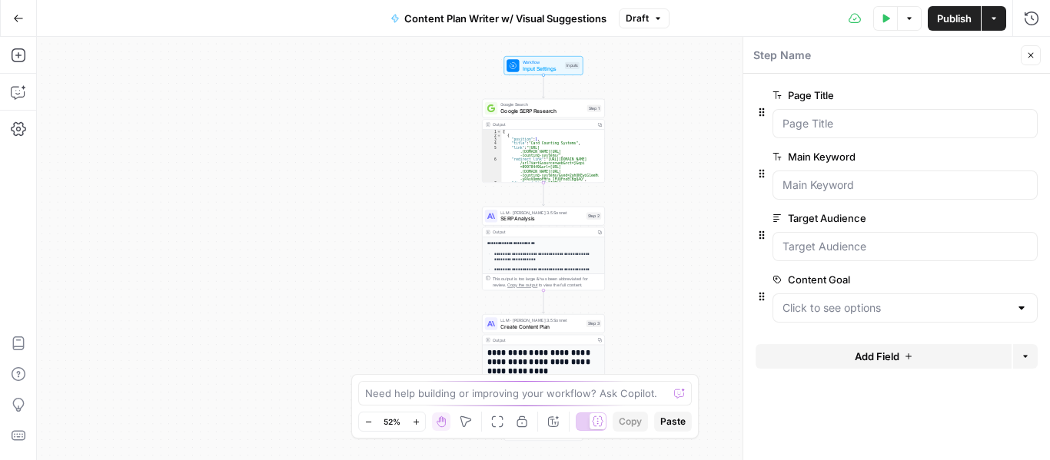
click at [1018, 306] on div at bounding box center [1021, 307] width 12 height 15
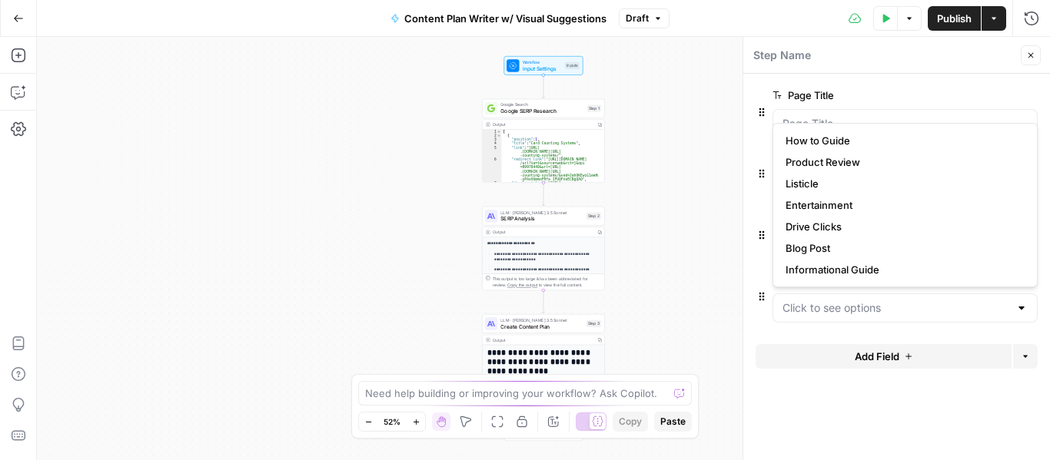
click at [1019, 306] on div at bounding box center [1021, 307] width 12 height 15
click at [1011, 311] on div at bounding box center [904, 308] width 265 height 29
click at [1030, 309] on div at bounding box center [904, 308] width 265 height 29
click at [974, 419] on form "Page Title edit field Delete group Main Keyword edit field Delete group Target …" at bounding box center [896, 267] width 307 height 387
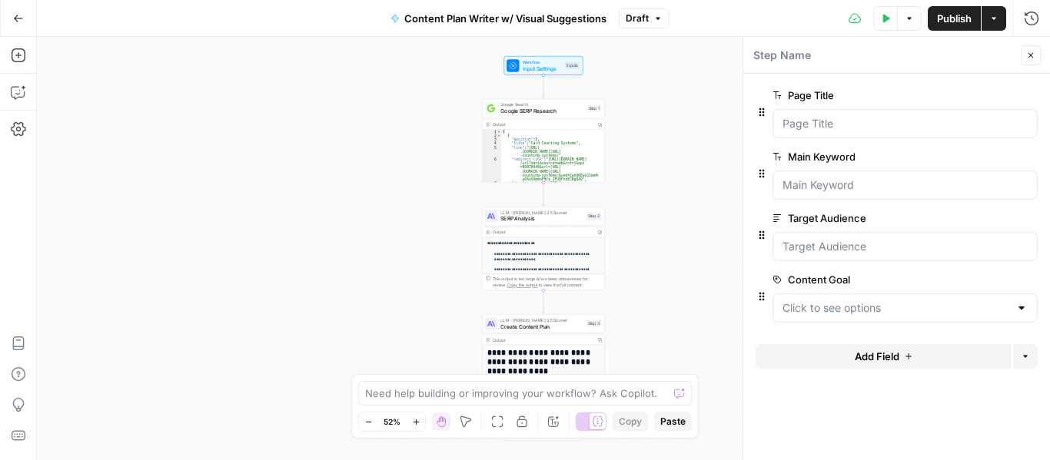
click at [1021, 312] on div at bounding box center [1021, 307] width 12 height 15
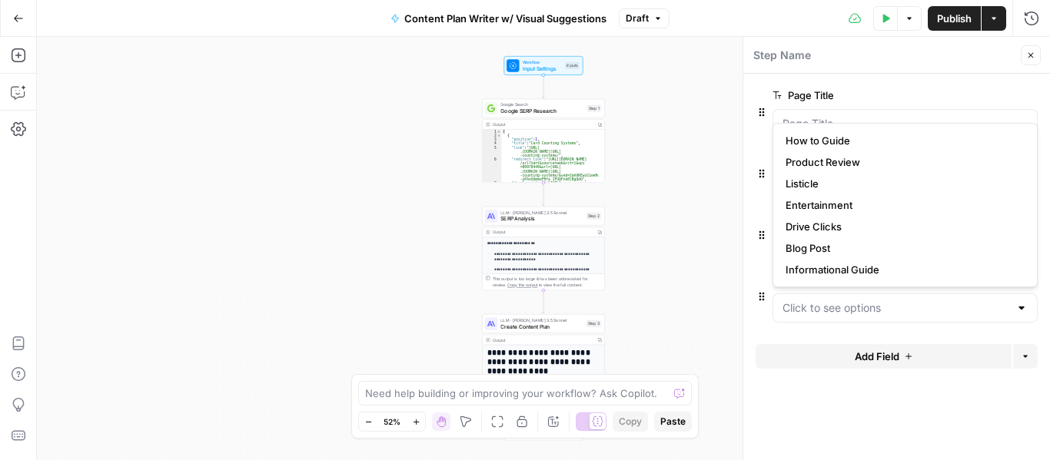
click at [1021, 312] on div at bounding box center [1021, 307] width 12 height 15
click at [1021, 311] on div at bounding box center [1021, 307] width 12 height 15
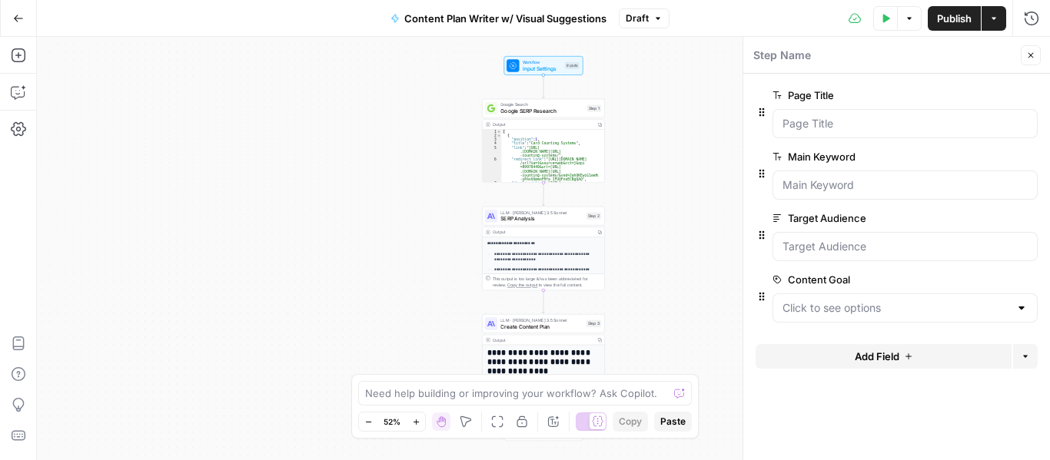
click at [804, 391] on form "Page Title edit field Delete group Main Keyword edit field Delete group Target …" at bounding box center [896, 267] width 307 height 387
click at [993, 277] on span "edit field" at bounding box center [980, 280] width 34 height 12
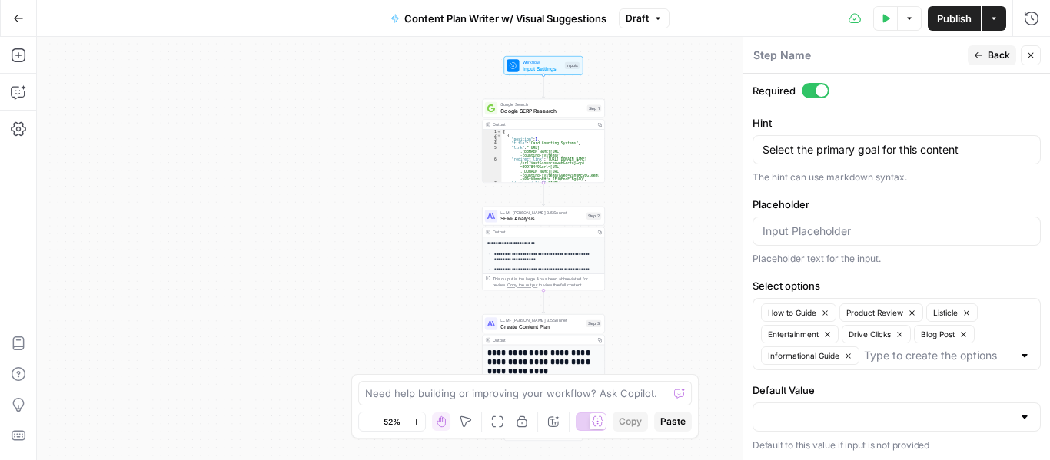
scroll to position [652, 0]
click at [20, 19] on icon "button" at bounding box center [18, 18] width 11 height 11
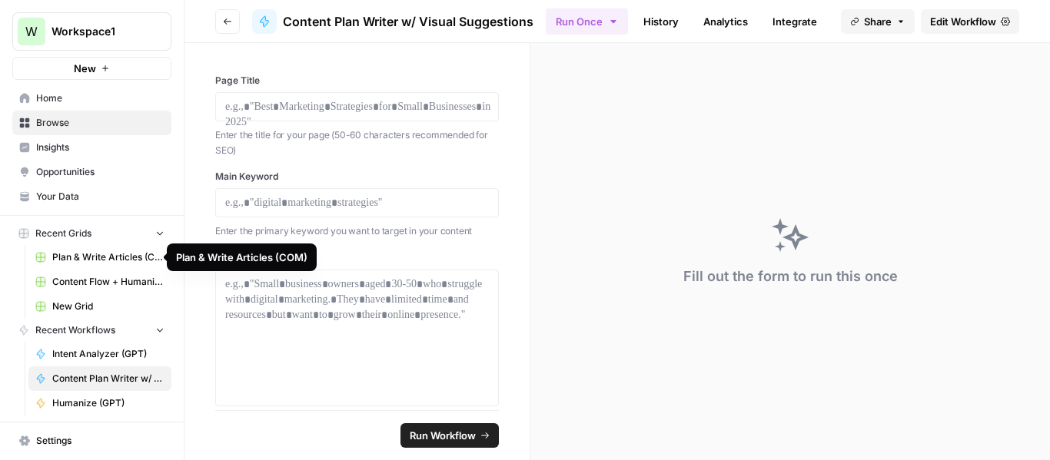
click at [121, 254] on span "Plan & Write Articles (COM)" at bounding box center [108, 258] width 112 height 14
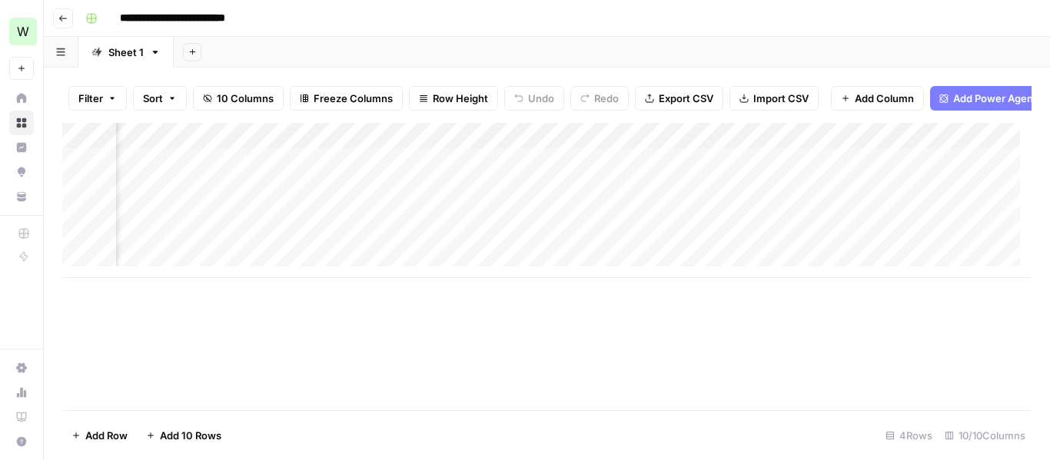
scroll to position [0, 639]
click at [857, 297] on div "Add Column" at bounding box center [546, 266] width 969 height 287
click at [211, 148] on div "Add Column" at bounding box center [546, 200] width 969 height 155
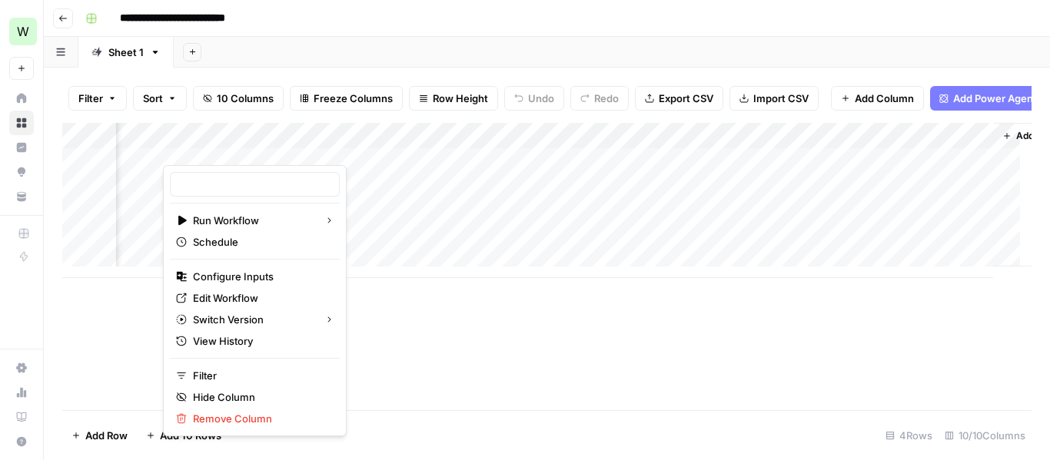
type input "Content Plan Writer w/ Visual Suggestions"
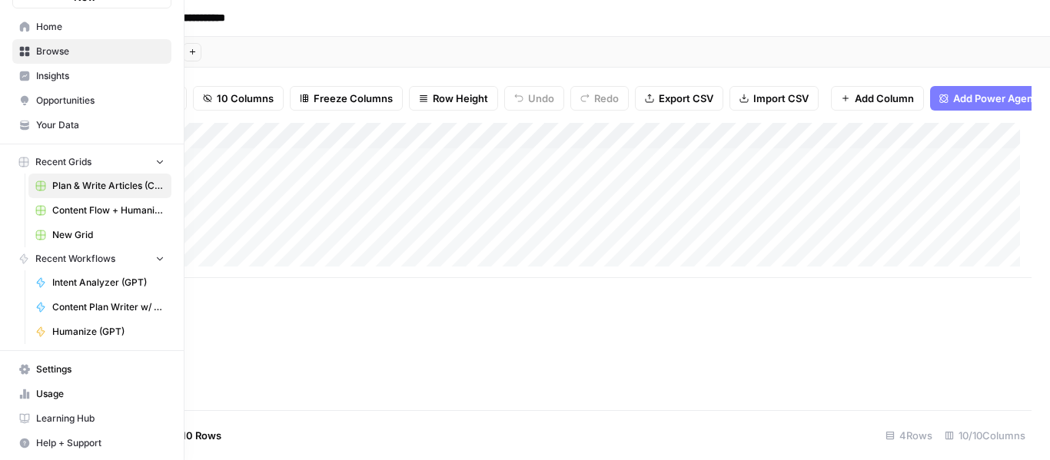
scroll to position [73, 0]
click at [68, 55] on span "Browse" at bounding box center [100, 50] width 128 height 14
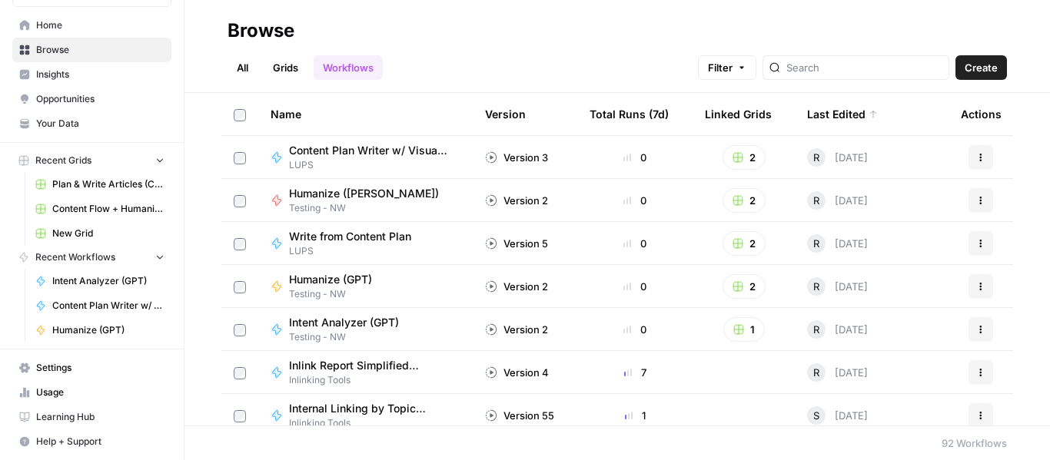
click at [358, 236] on span "Write from Content Plan" at bounding box center [350, 236] width 122 height 15
